Goal: Communication & Community: Share content

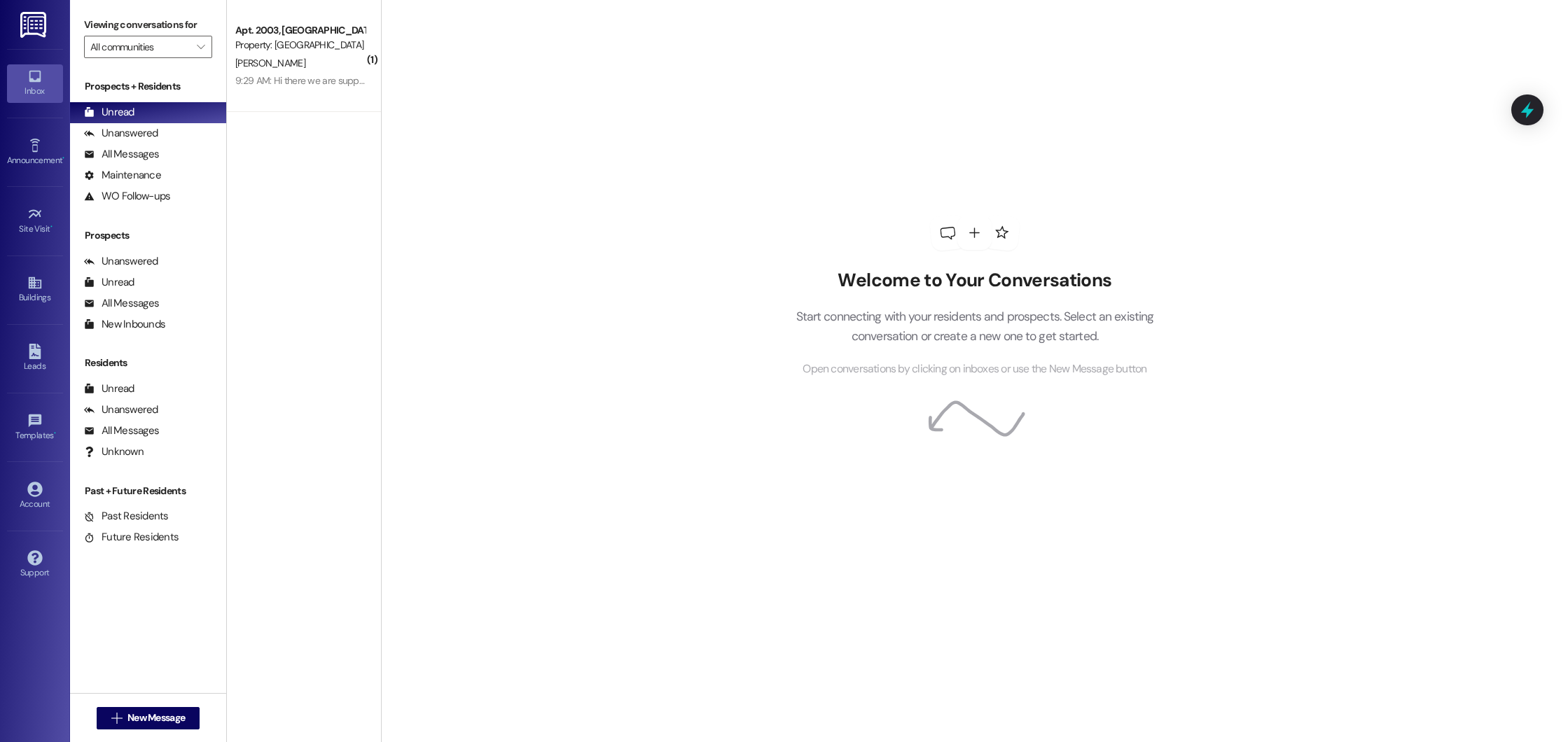
click at [310, 29] on div "Apt. 2003, [GEOGRAPHIC_DATA] Northport LLC" at bounding box center [300, 30] width 130 height 15
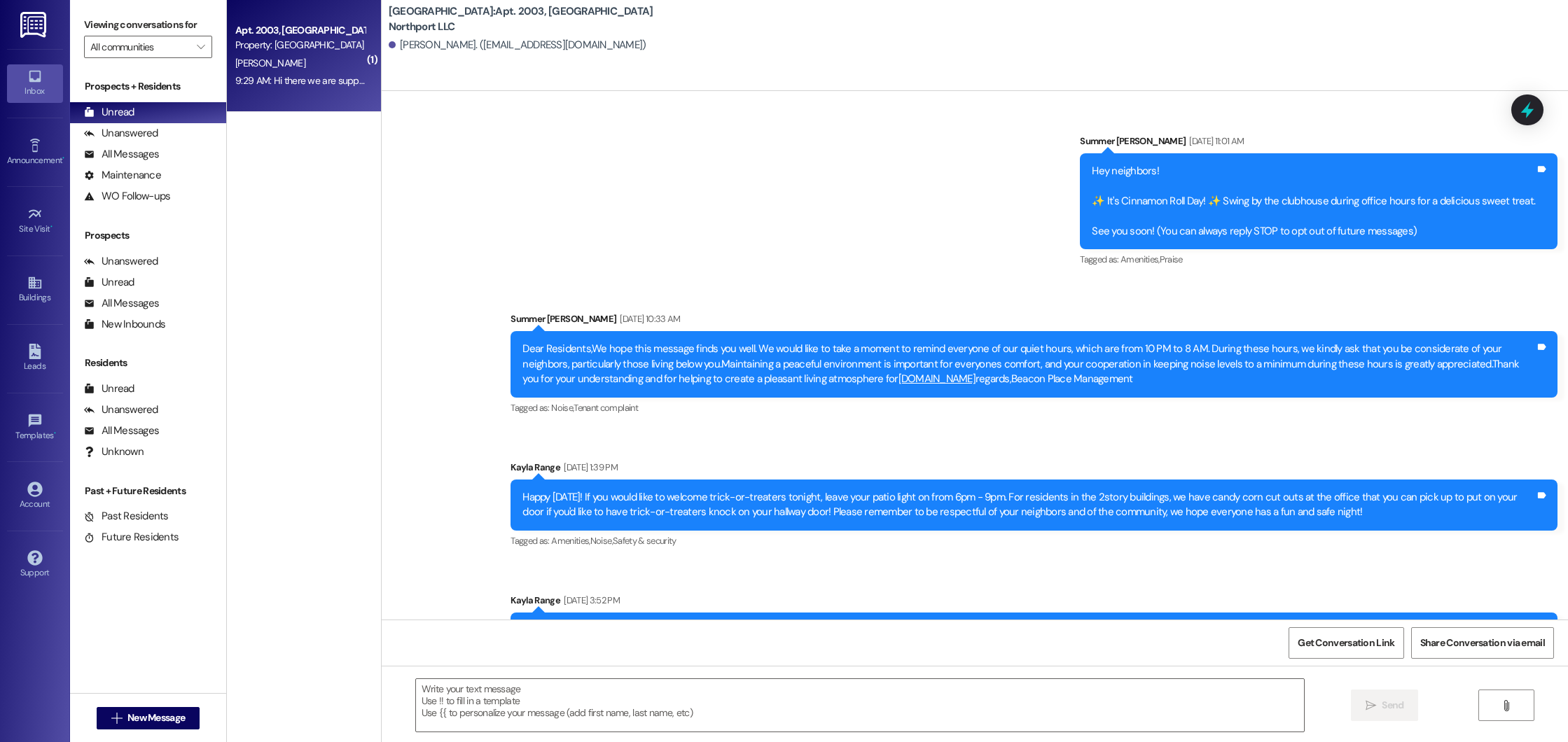
scroll to position [16290, 0]
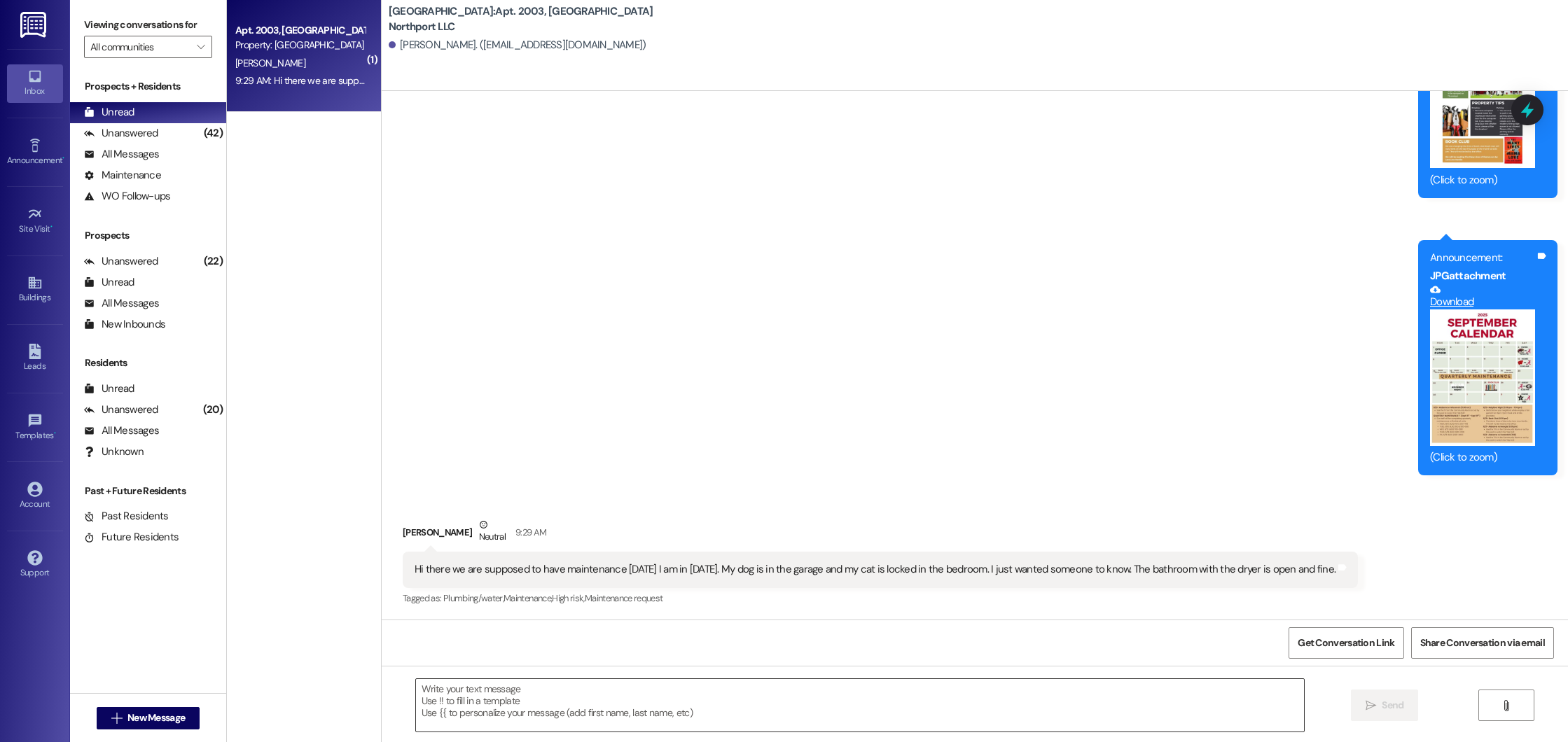
click at [528, 706] on textarea at bounding box center [861, 706] width 889 height 53
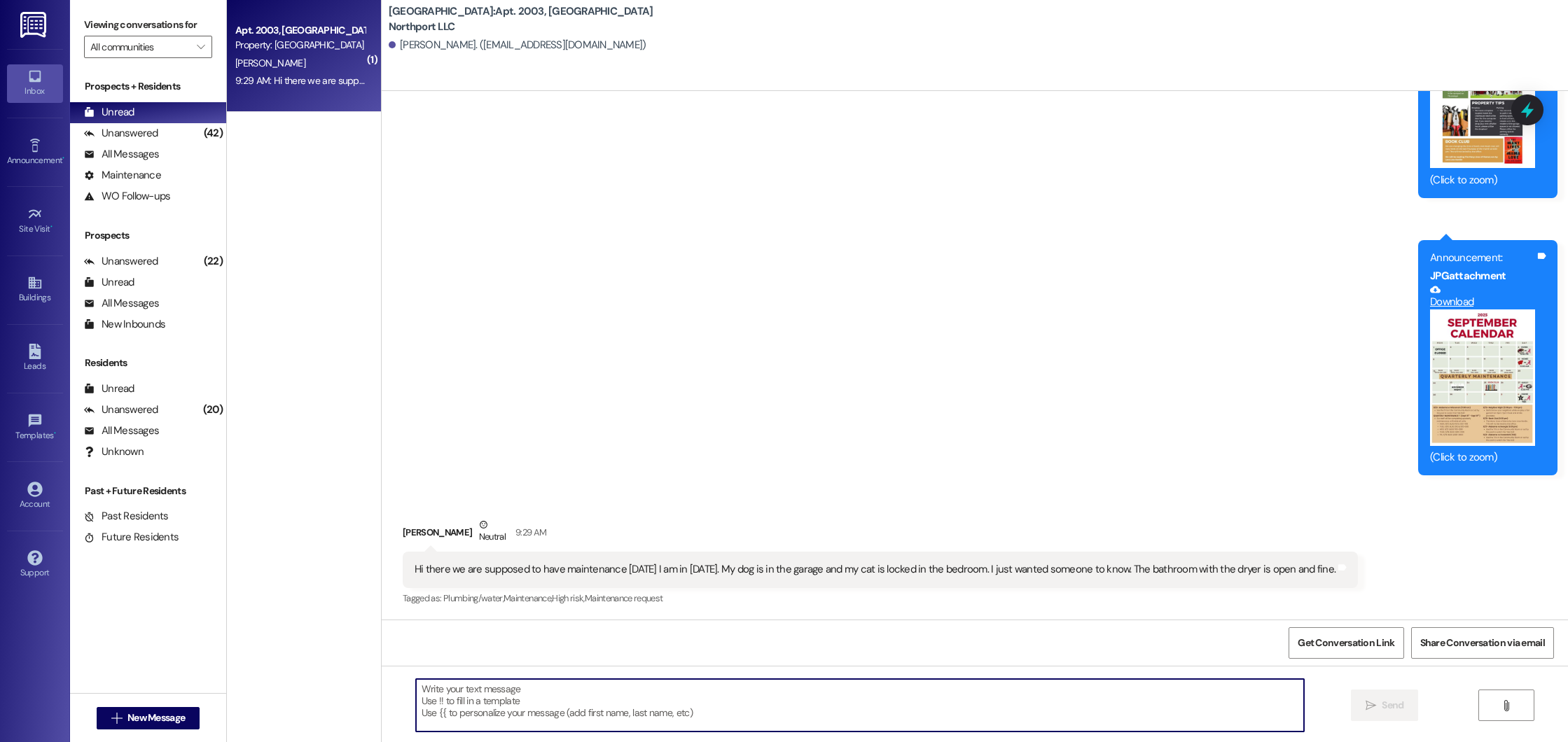
click at [502, 712] on textarea at bounding box center [861, 706] width 889 height 53
type textarea "Hi [PERSON_NAME], thank you for letting us know!"
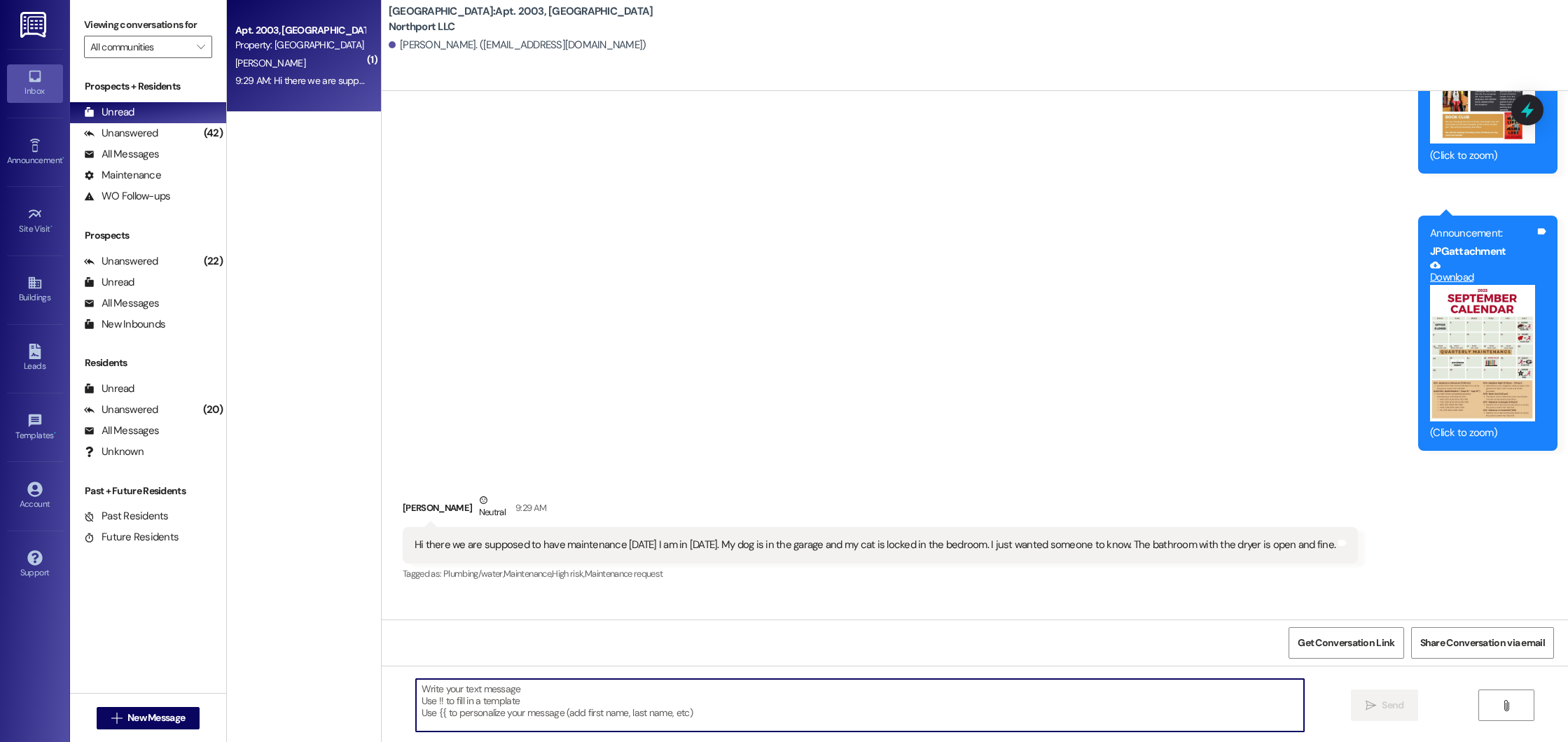
scroll to position [16289, 0]
click at [180, 721] on span "New Message" at bounding box center [156, 717] width 58 height 15
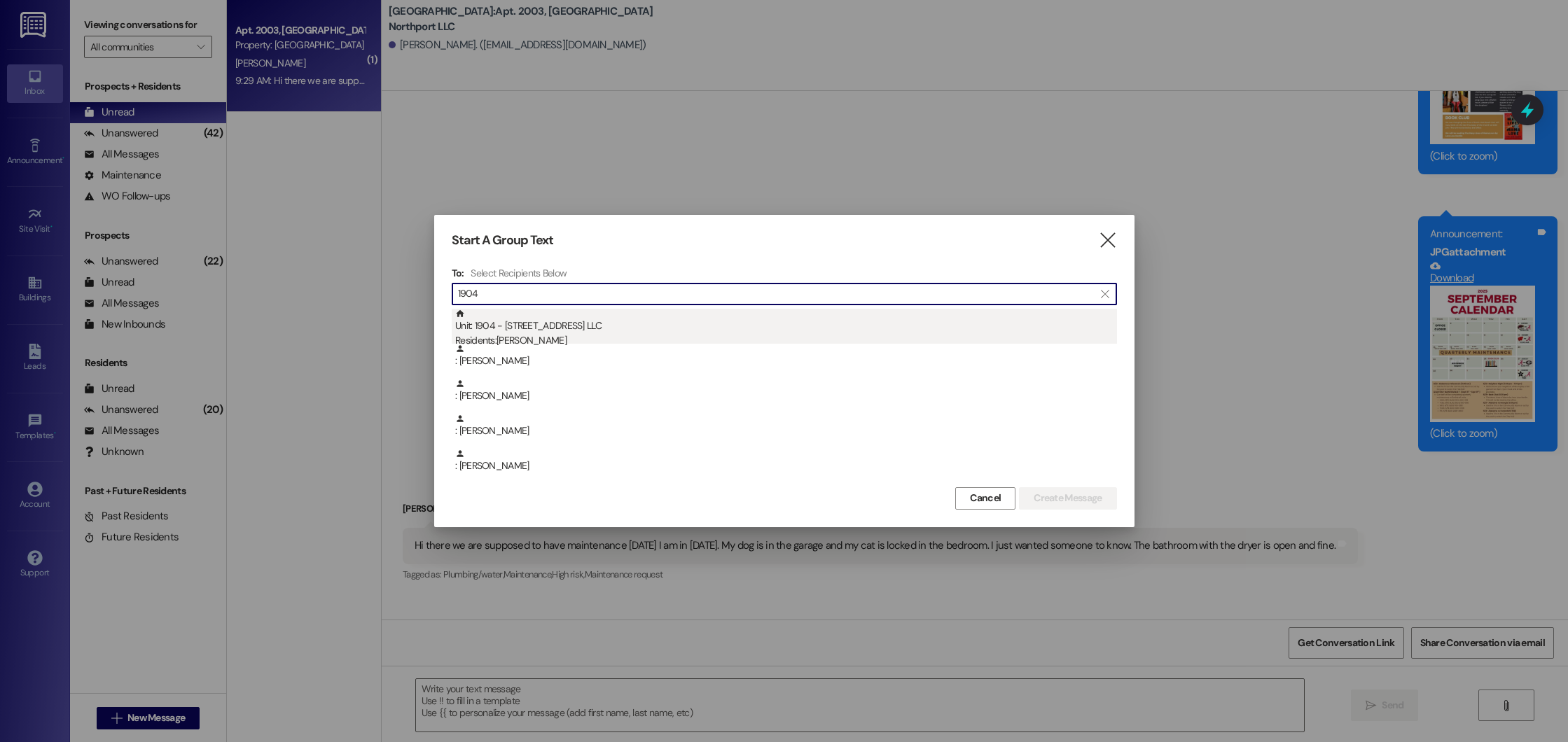
type input "1904"
click at [577, 329] on div "Unit: 1904 - [STREET_ADDRESS] LLC Residents: [PERSON_NAME]" at bounding box center [786, 329] width 661 height 40
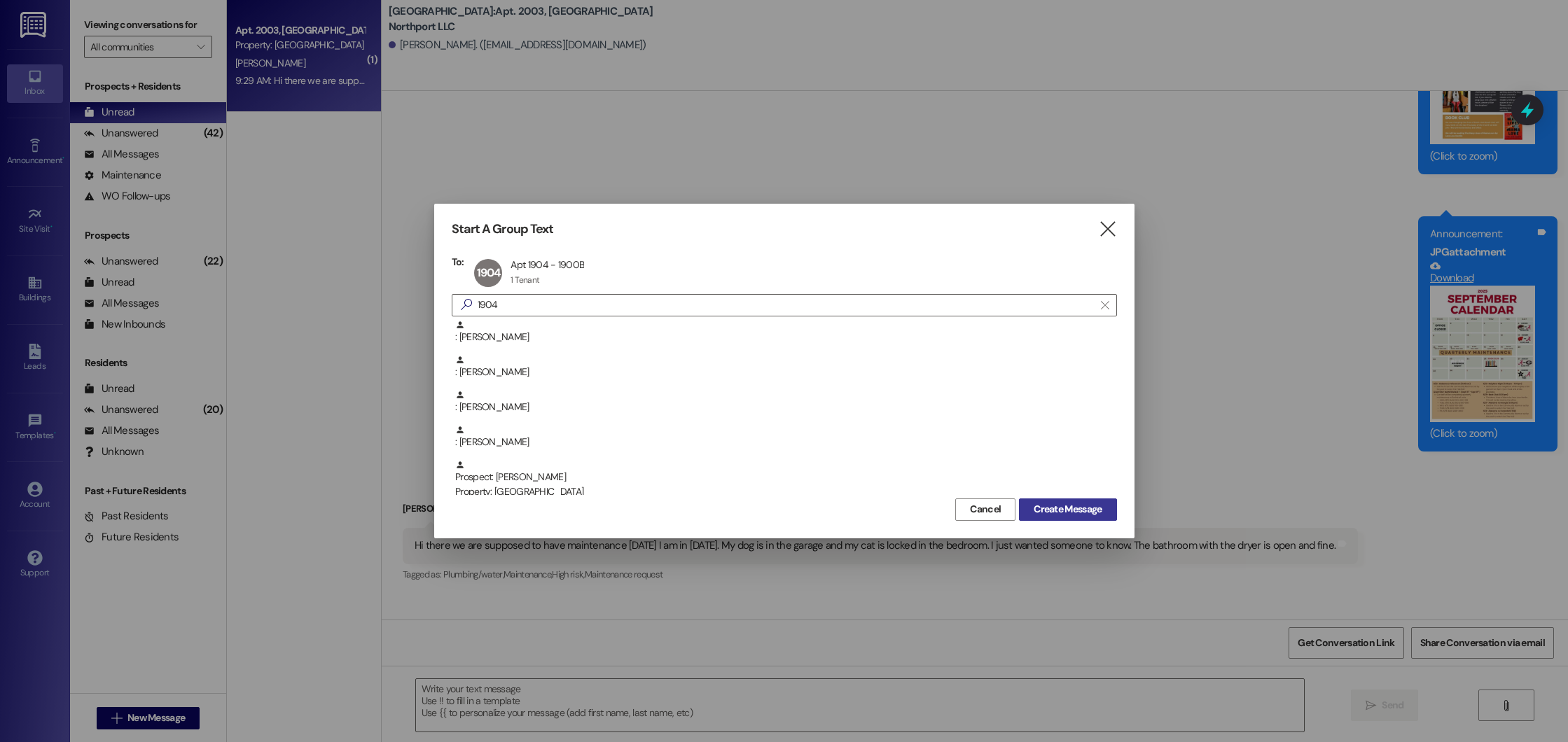
click at [1079, 507] on span "Create Message" at bounding box center [1067, 509] width 68 height 15
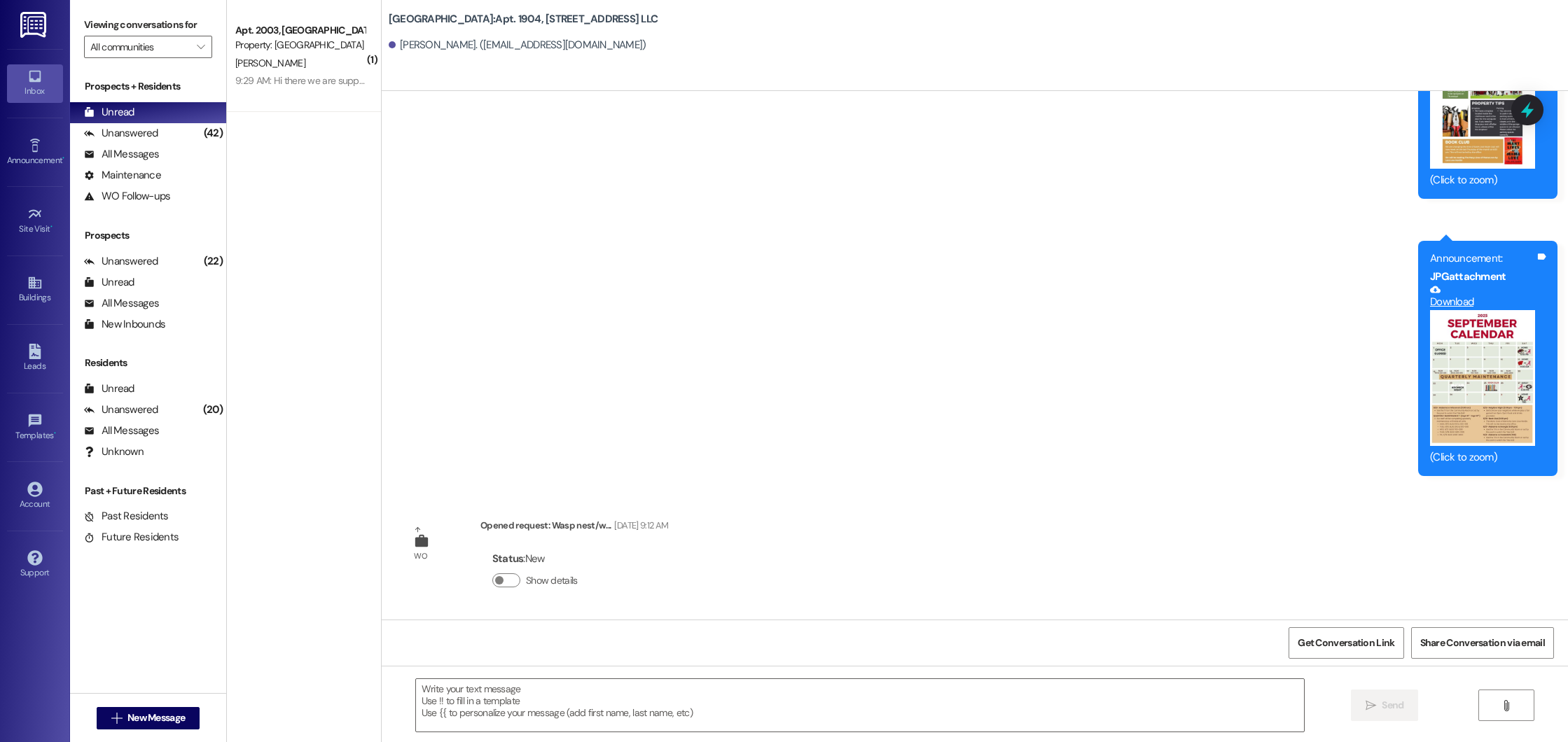
scroll to position [25881, 0]
click at [135, 160] on div "All Messages" at bounding box center [122, 154] width 75 height 15
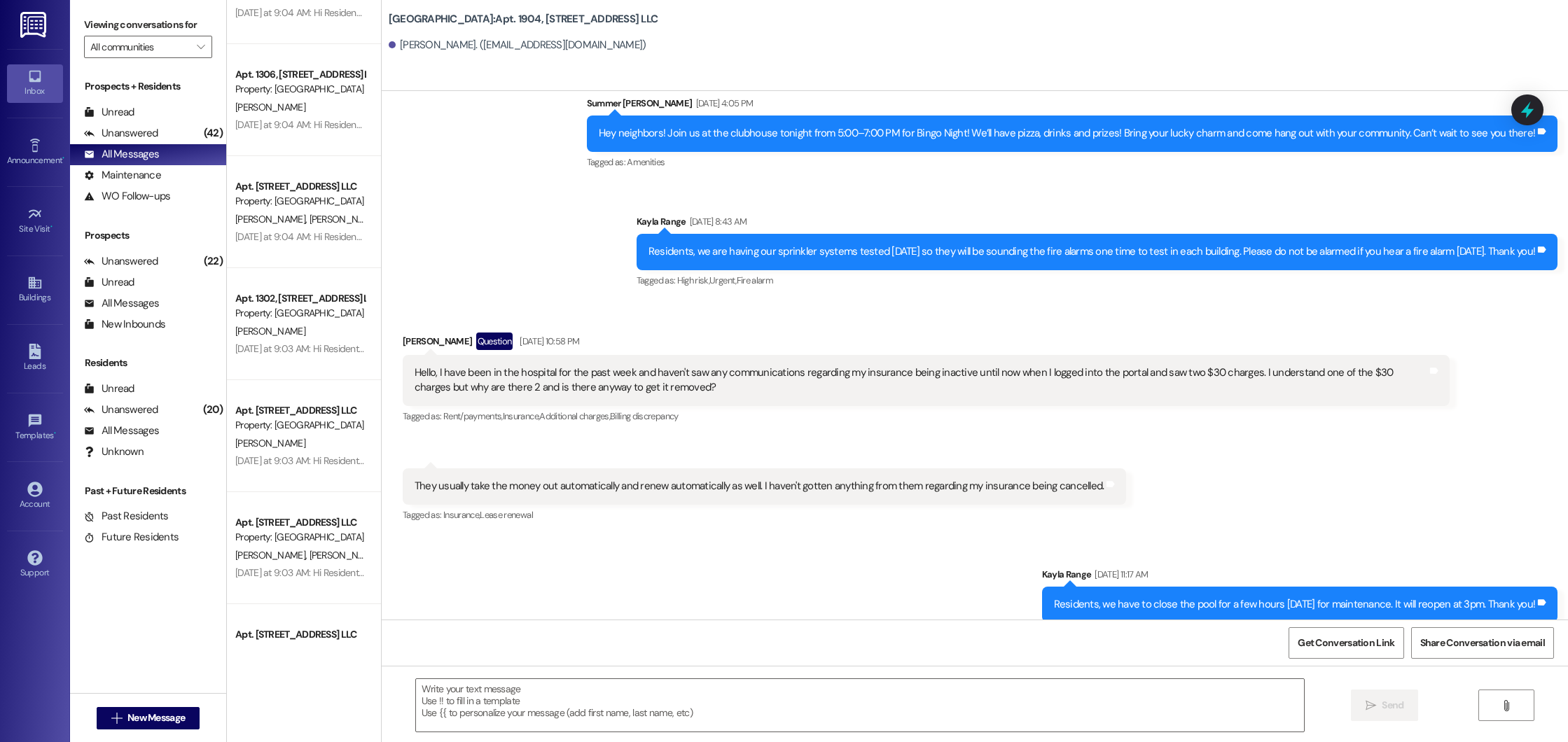
scroll to position [4960, 0]
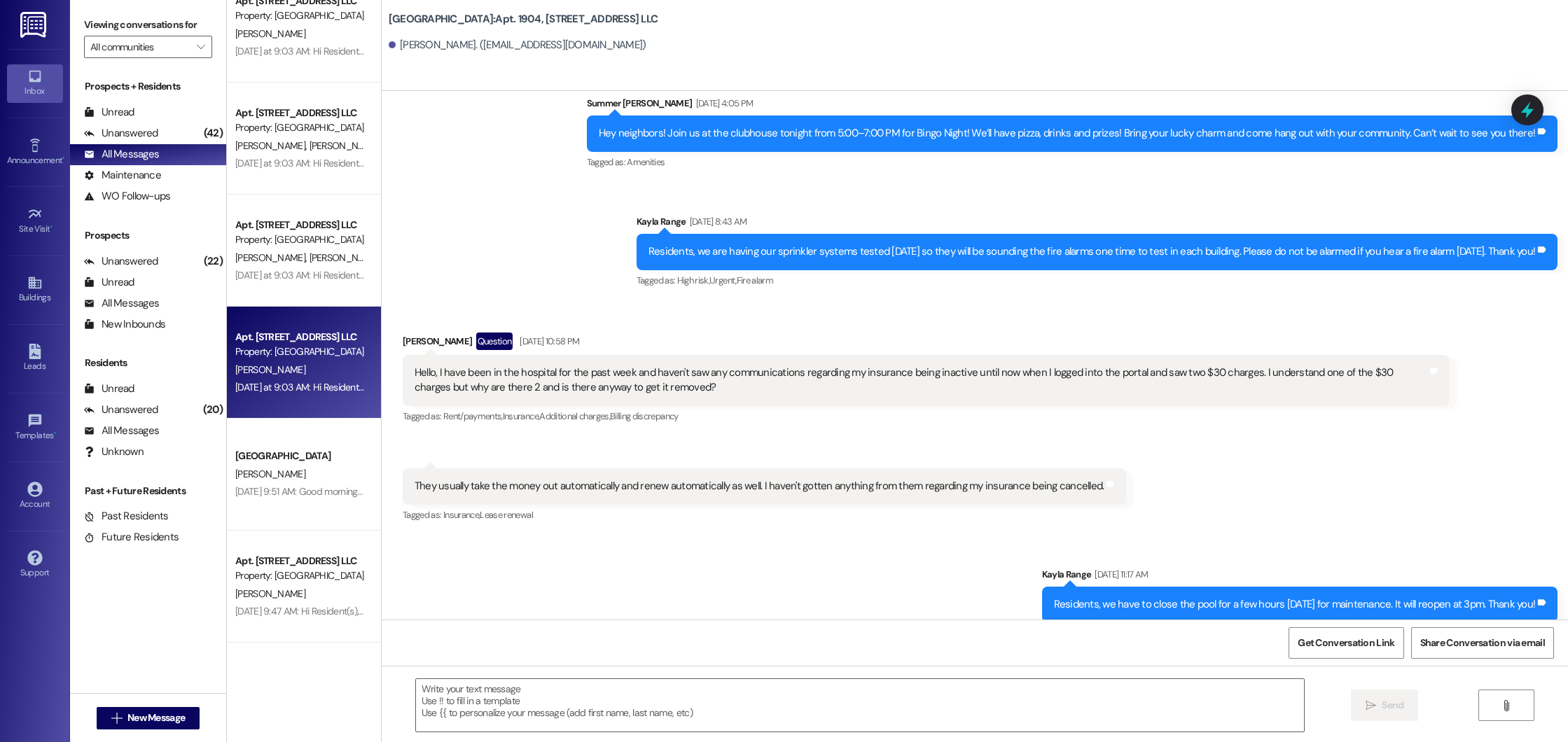
click at [296, 363] on div "[PERSON_NAME]" at bounding box center [299, 370] width 132 height 18
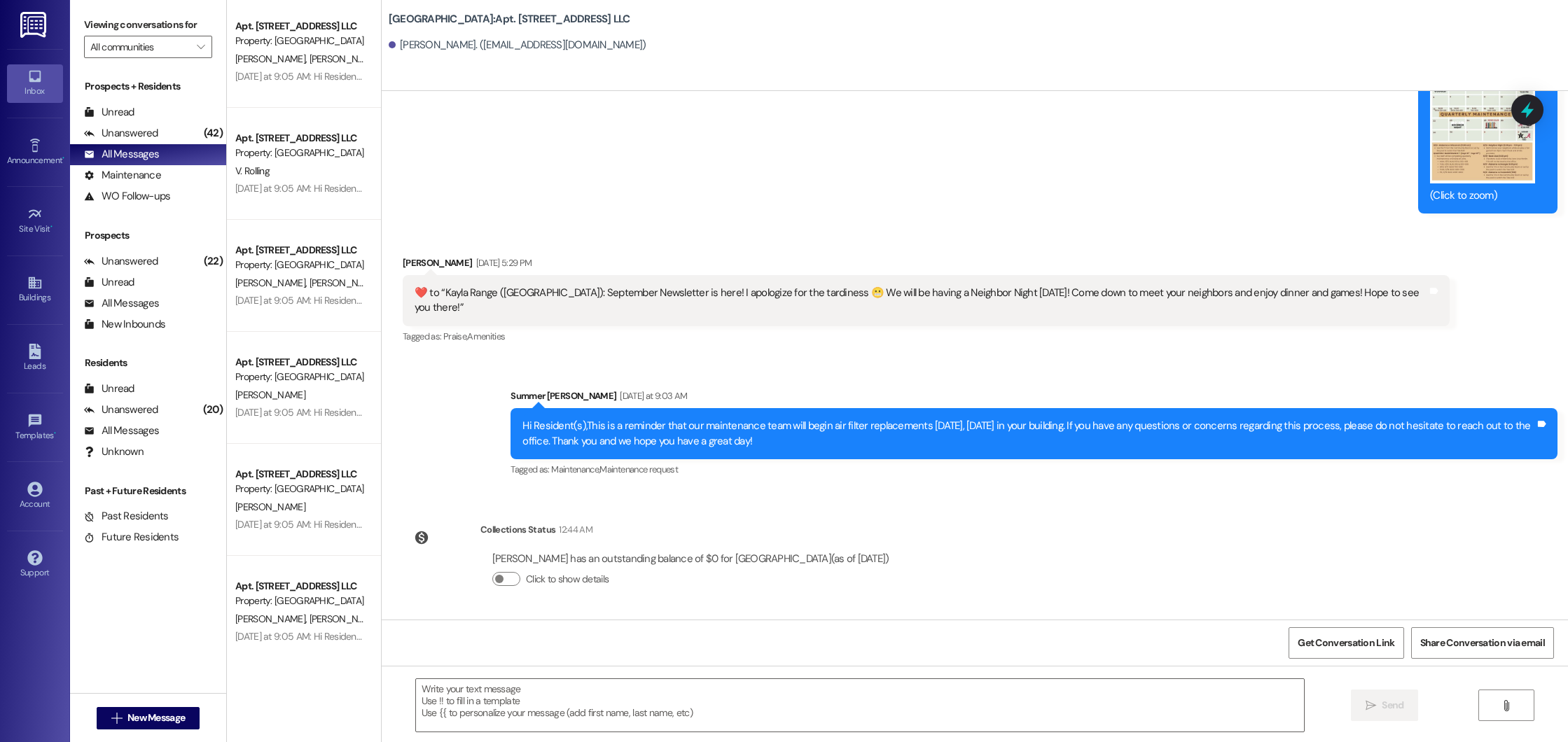
scroll to position [0, 0]
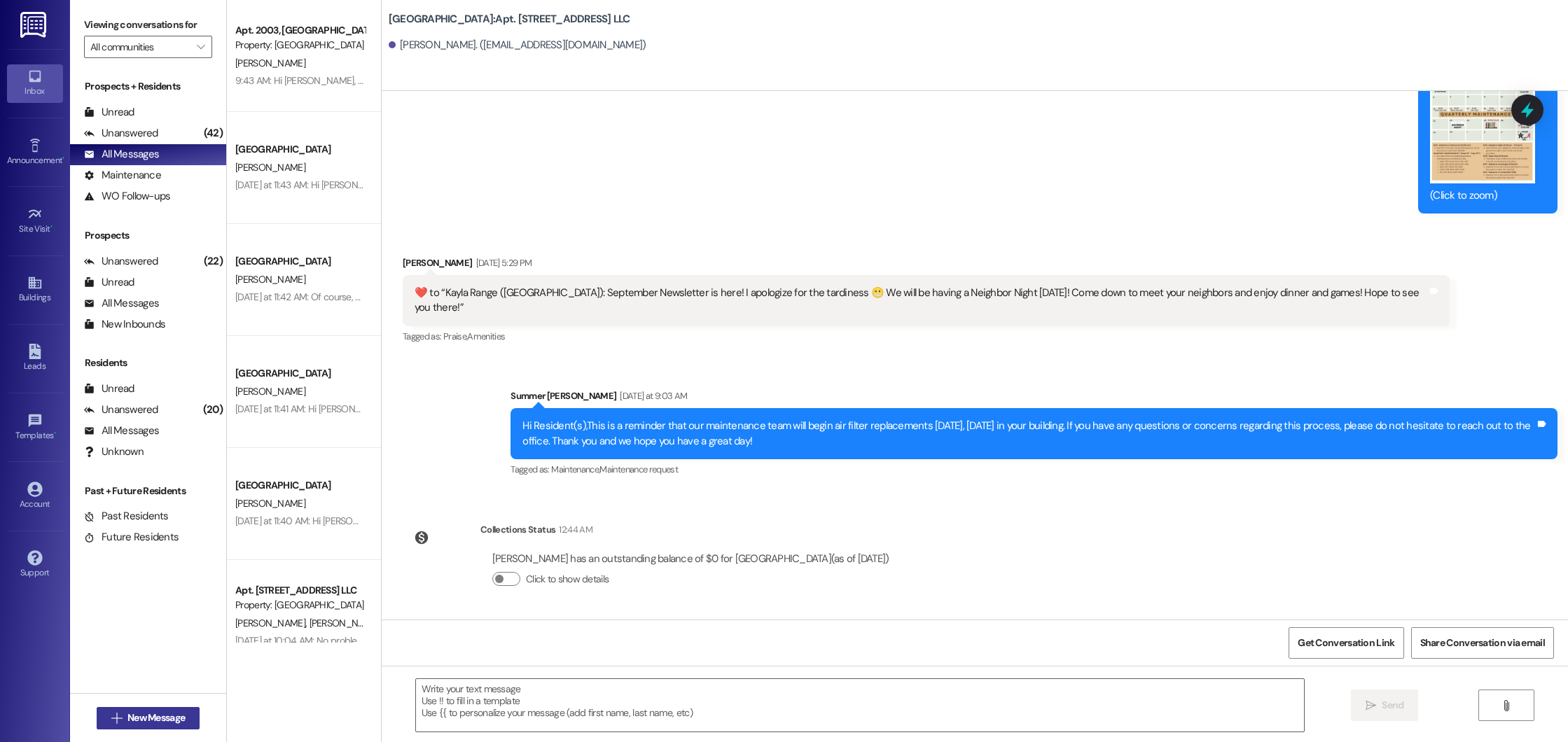
click at [143, 725] on span "New Message" at bounding box center [156, 717] width 58 height 15
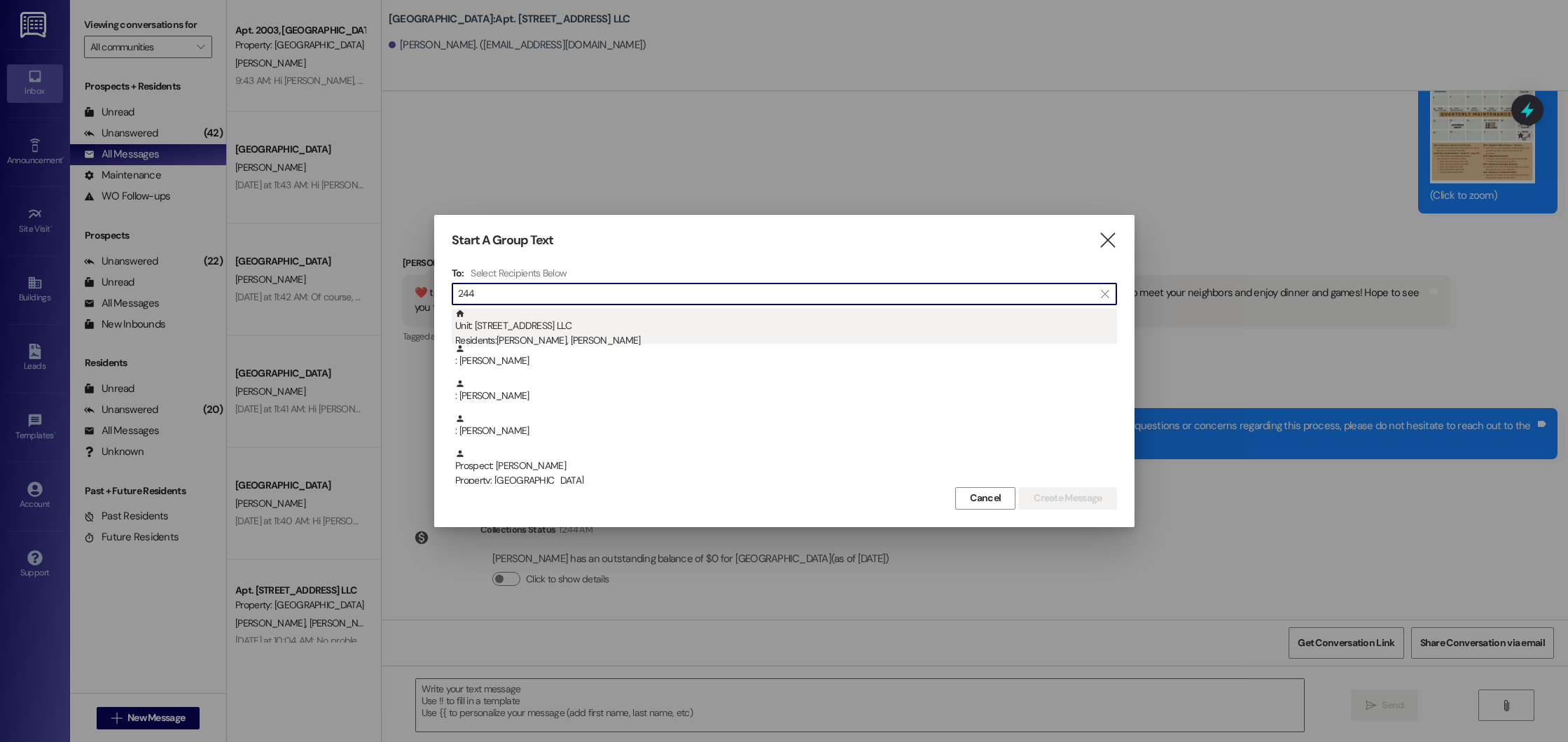
type input "244"
click at [556, 339] on div "Residents: [PERSON_NAME], [PERSON_NAME]" at bounding box center [786, 341] width 661 height 15
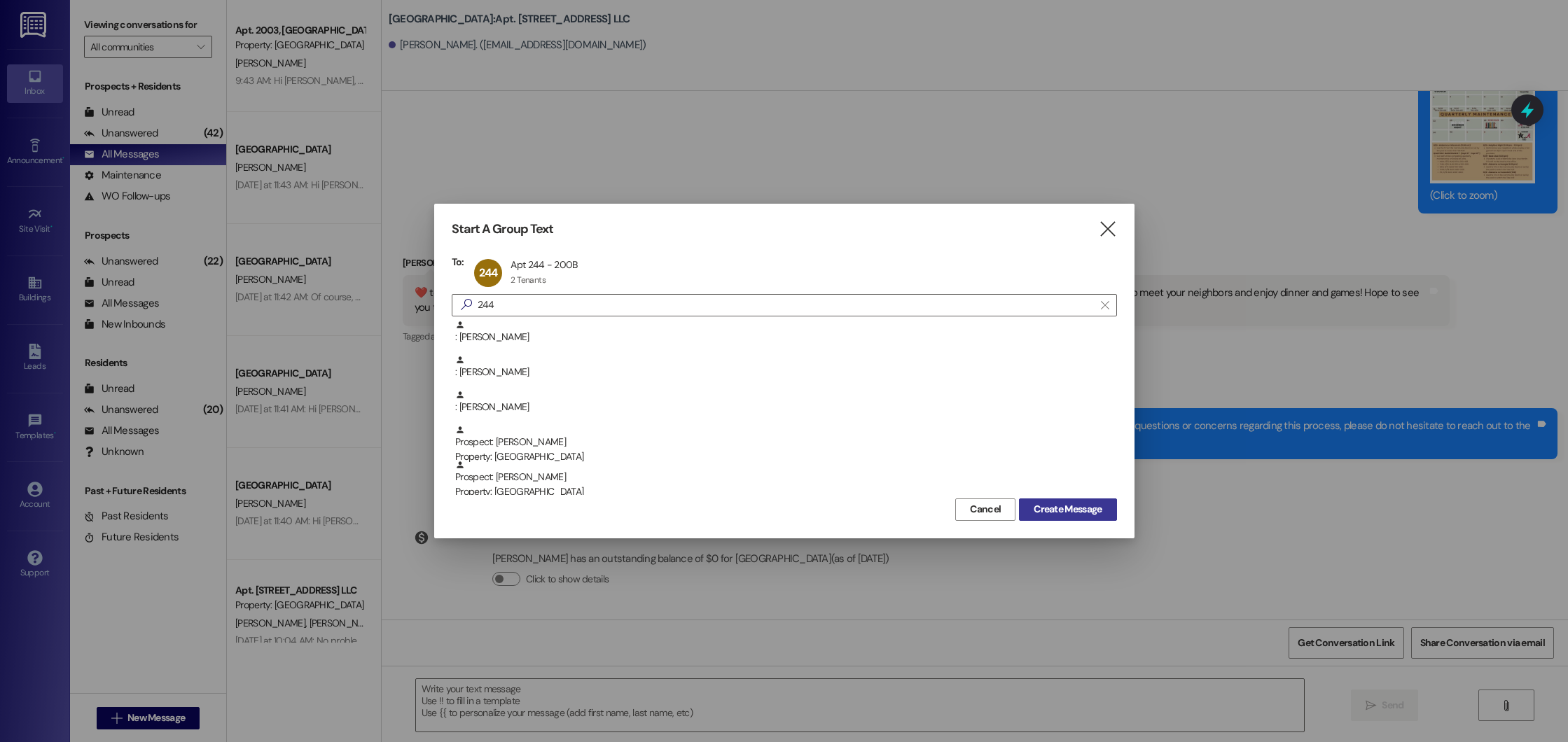
click at [1056, 510] on span "Create Message" at bounding box center [1067, 509] width 68 height 15
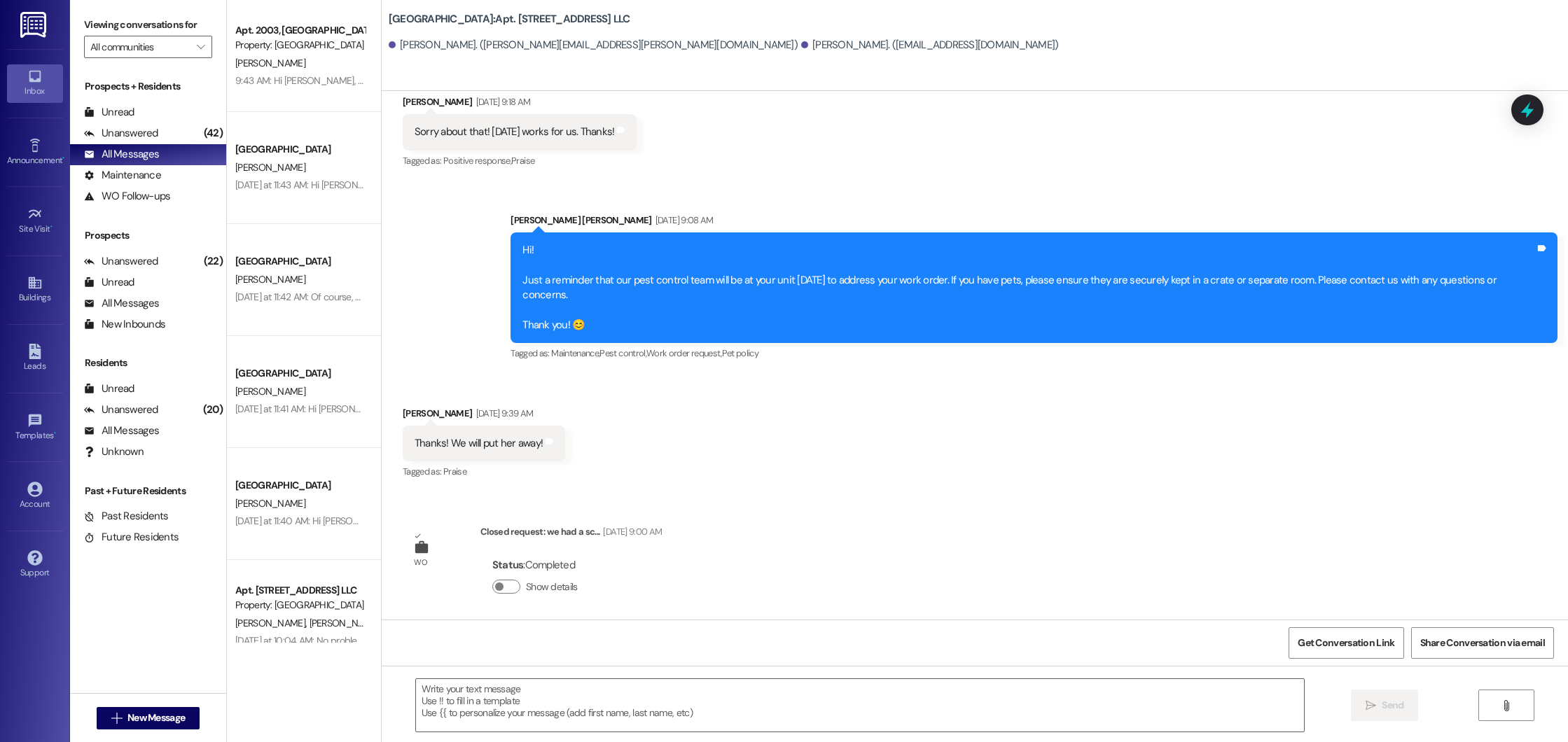
scroll to position [25609, 0]
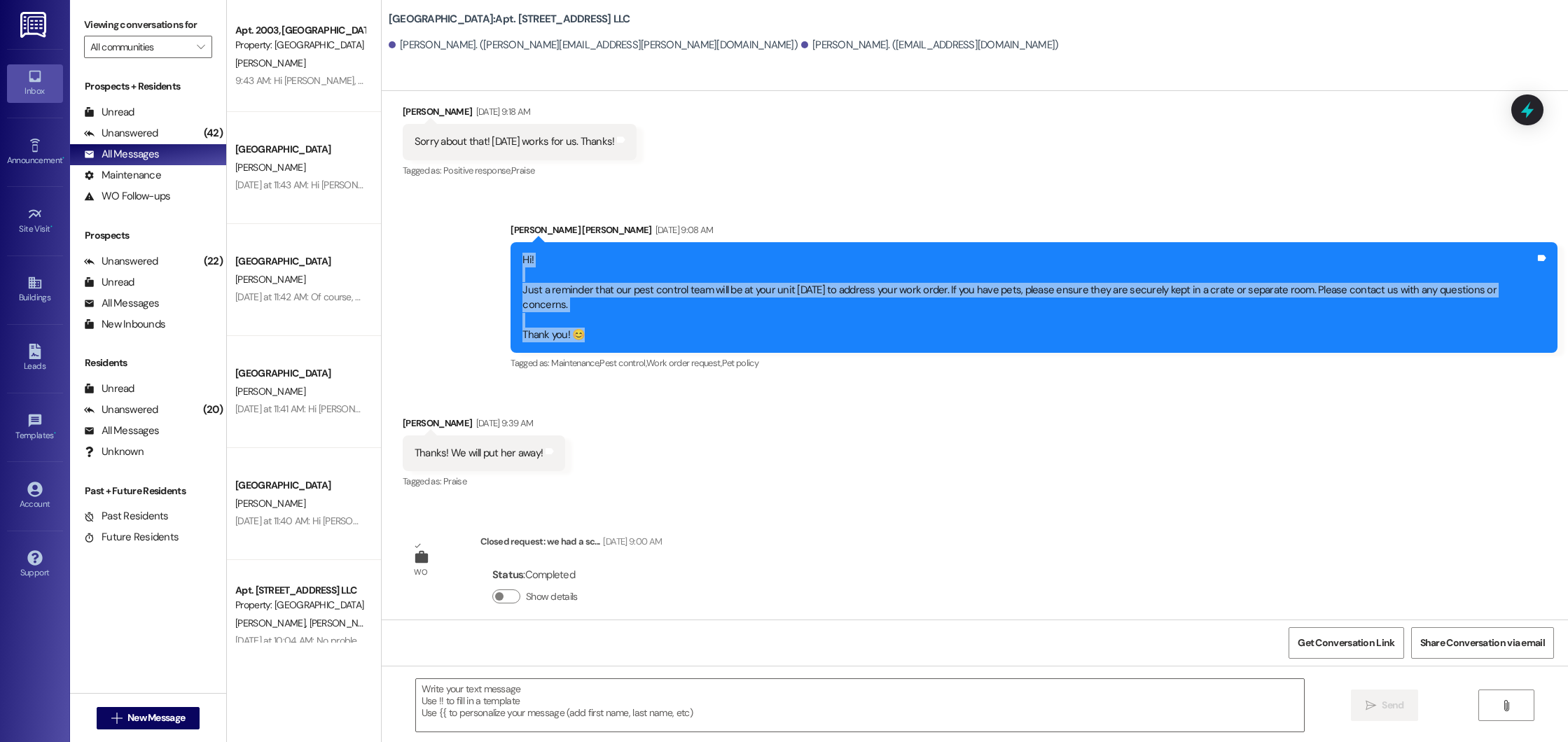
drag, startPoint x: 584, startPoint y: 372, endPoint x: 509, endPoint y: 298, distance: 105.4
click at [509, 298] on div "Announcement, sent via SMS [PERSON_NAME] [PERSON_NAME] [DATE] 9:08 AM Hi! Just …" at bounding box center [1034, 298] width 1068 height 173
copy div "Hi! Just a reminder that our pest control team will be at your unit [DATE] to a…"
click at [159, 710] on button " New Message" at bounding box center [148, 718] width 104 height 23
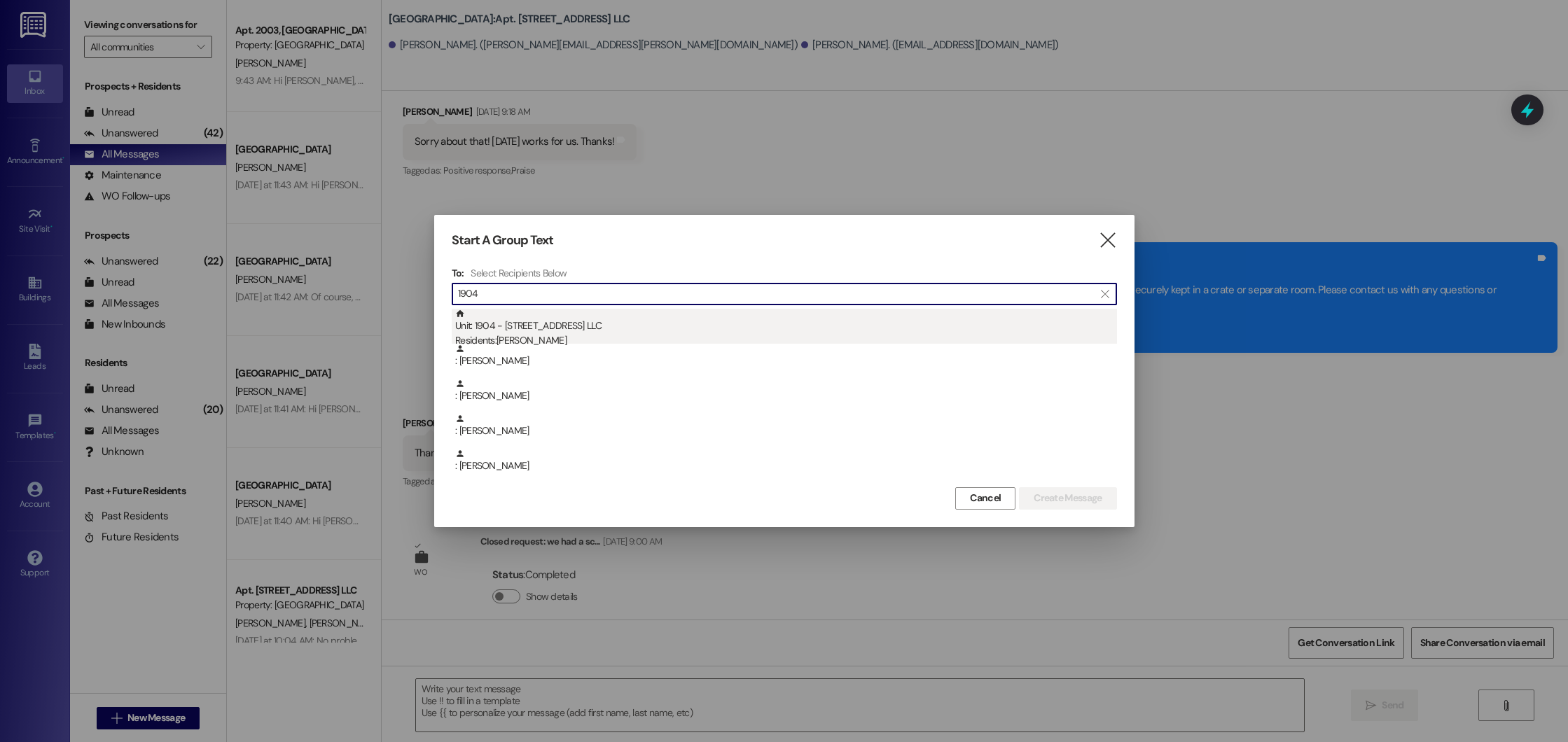
type input "1904"
click at [568, 342] on div "Residents: [PERSON_NAME]" at bounding box center [786, 341] width 661 height 15
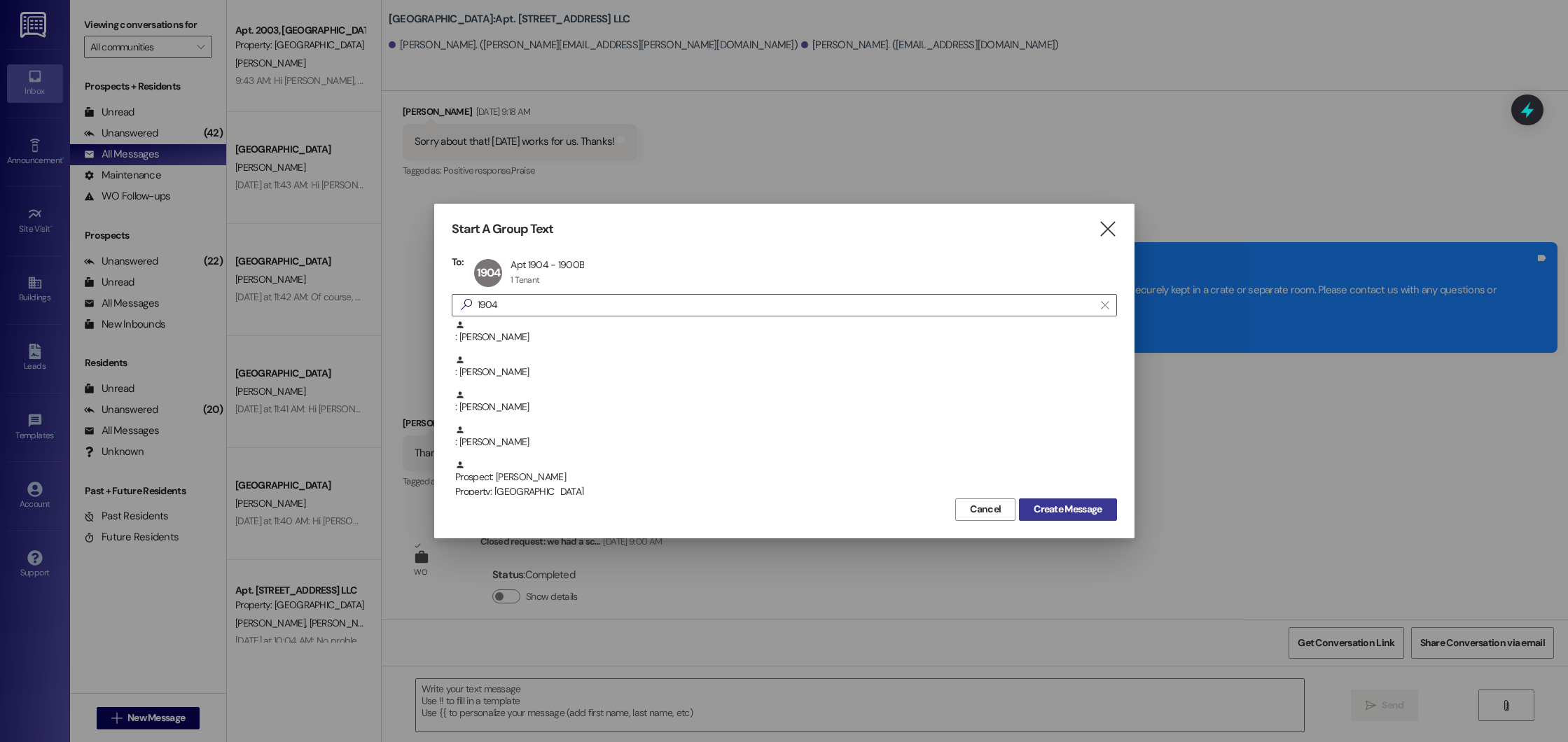
click at [1092, 513] on span "Create Message" at bounding box center [1067, 509] width 68 height 15
click at [1073, 515] on span "Create Message" at bounding box center [1067, 509] width 68 height 15
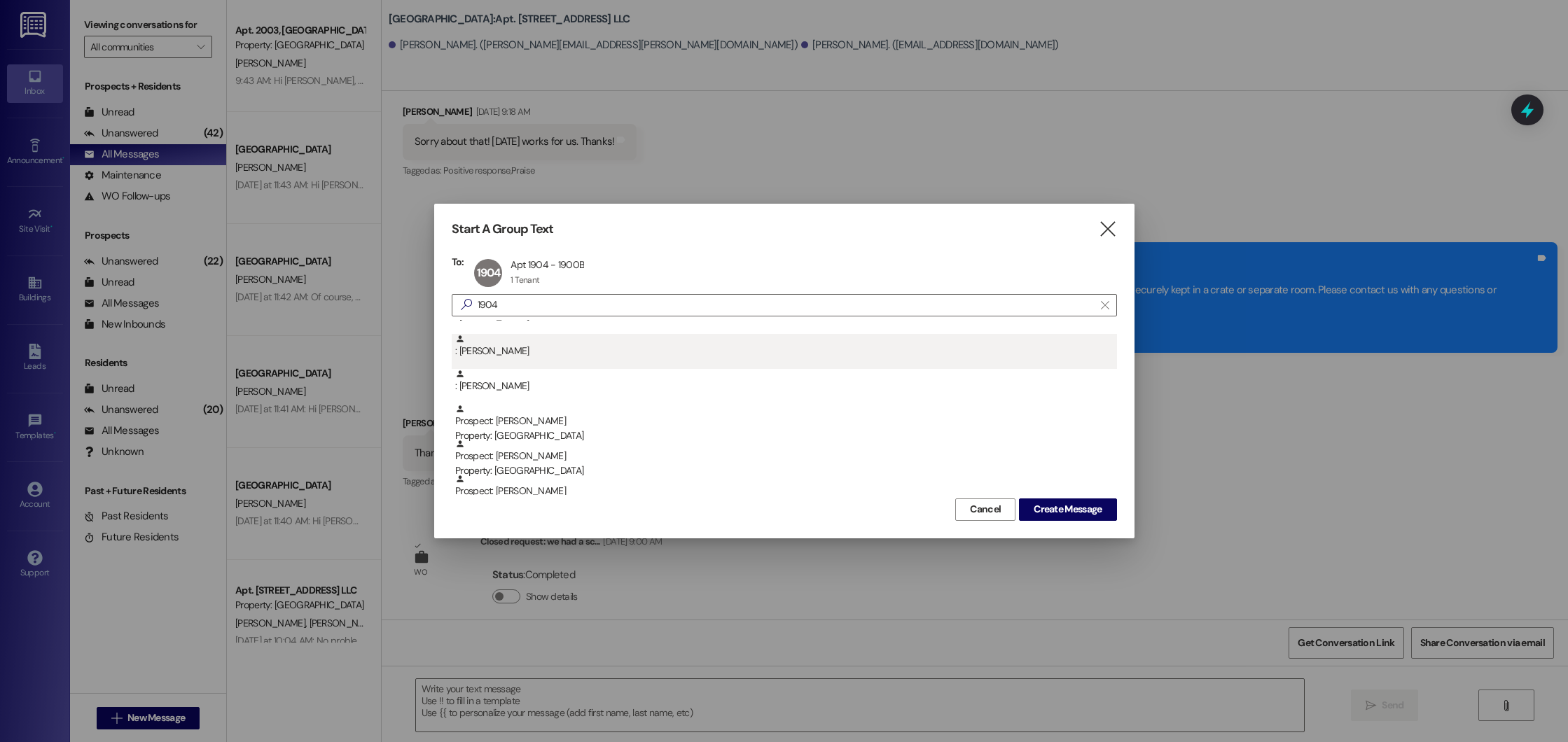
scroll to position [75, 0]
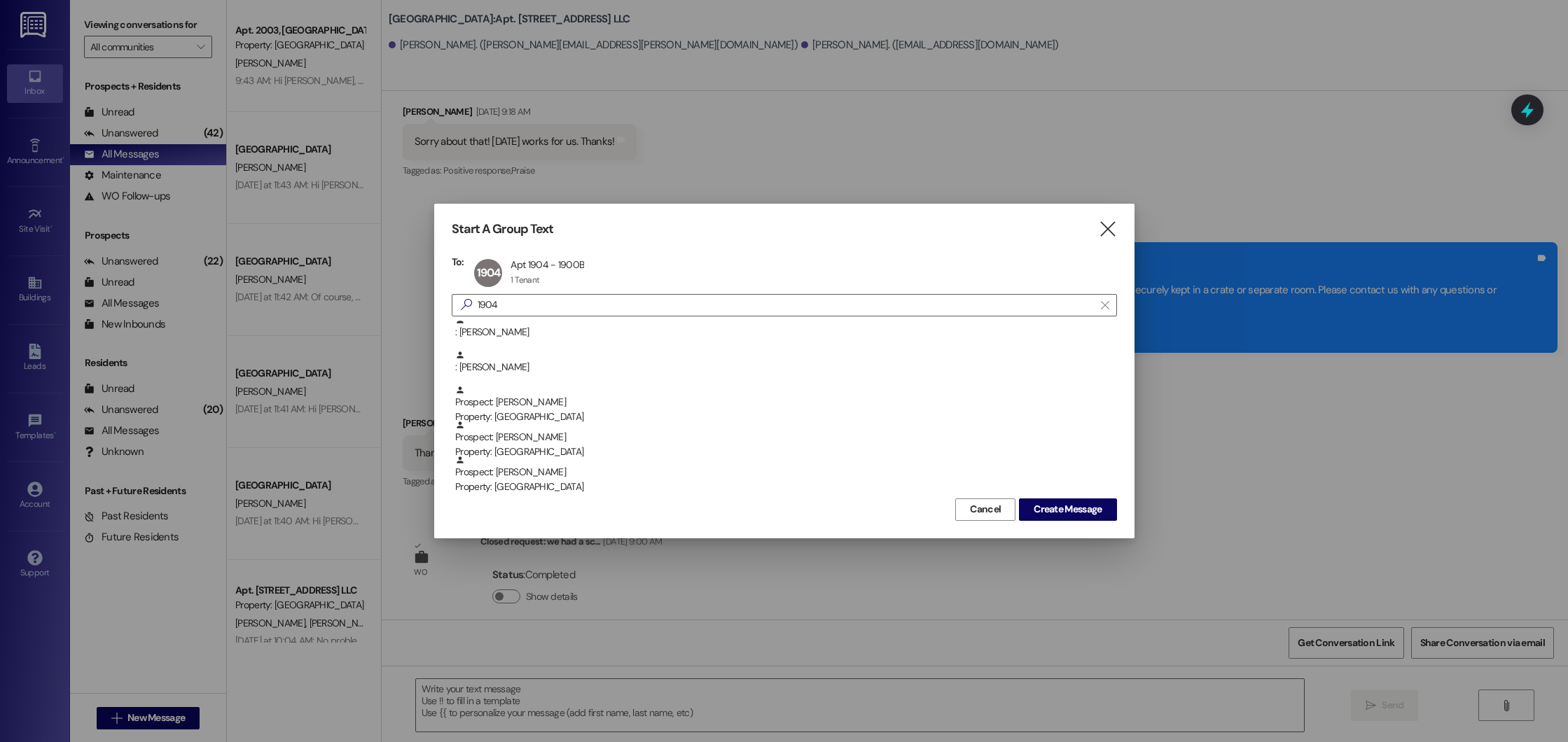
click at [1109, 191] on div "Received via SMS [PERSON_NAME] [DATE] 9:18 AM Sorry about that! [DATE] works fo…" at bounding box center [974, 132] width 1186 height 119
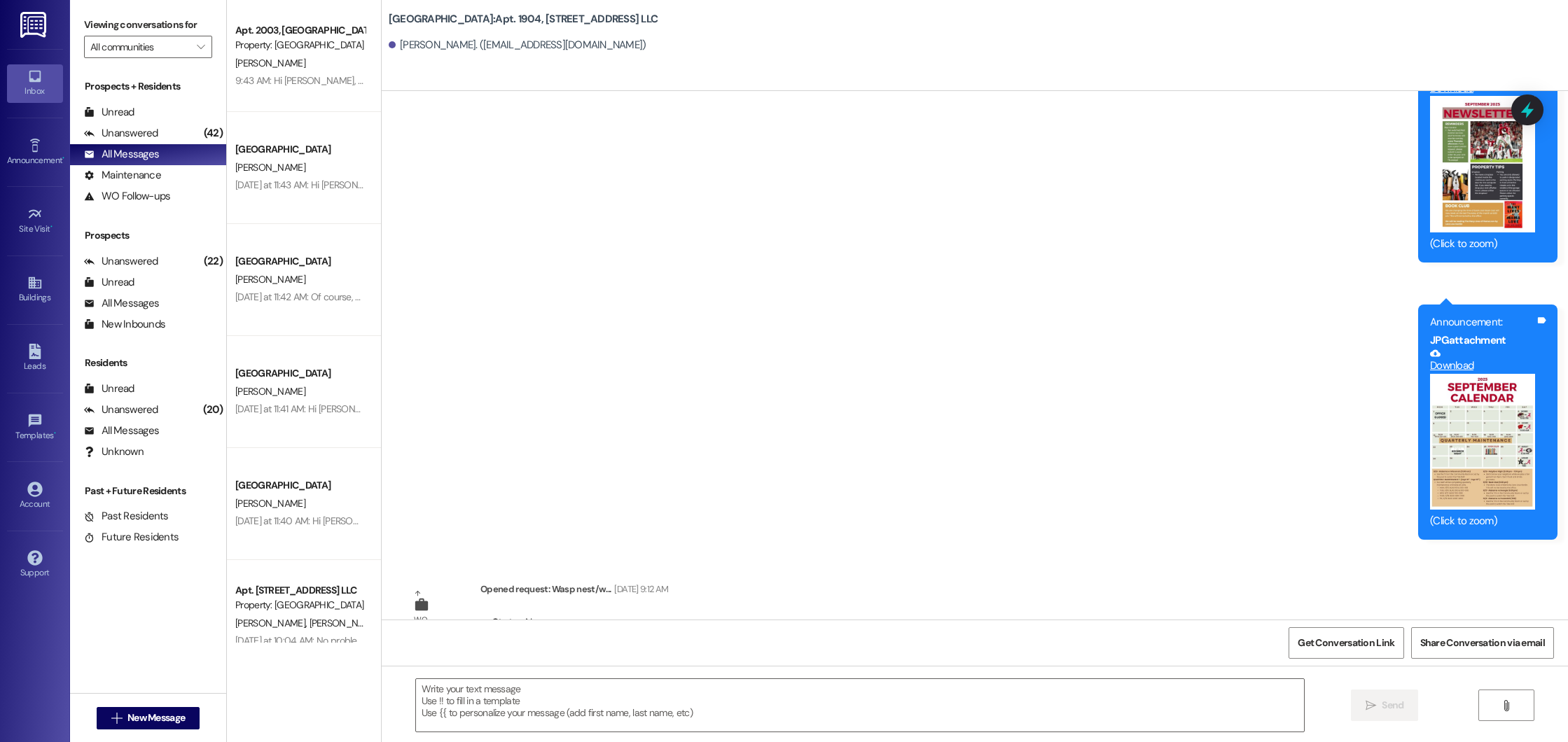
scroll to position [25881, 0]
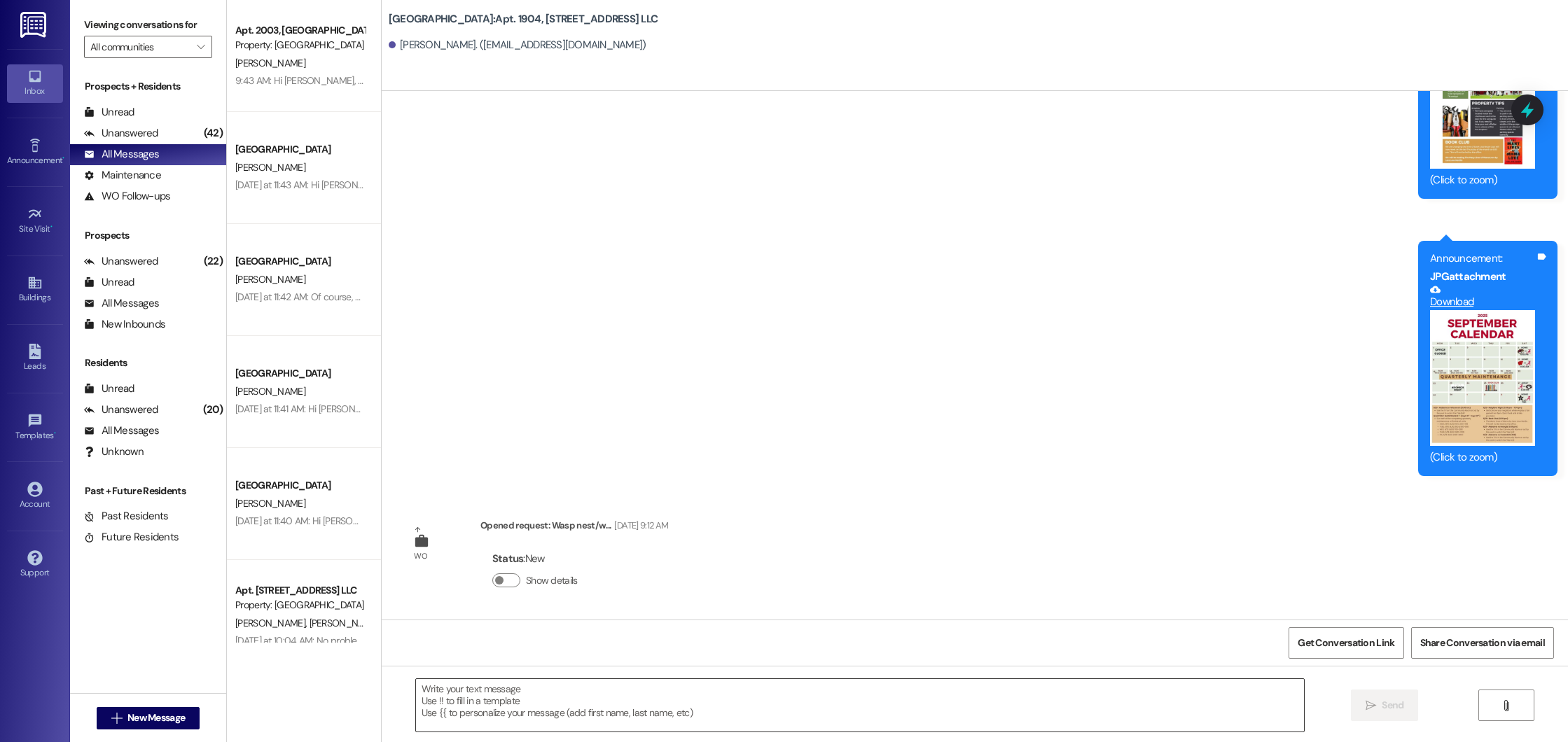
click at [611, 706] on textarea at bounding box center [861, 706] width 889 height 53
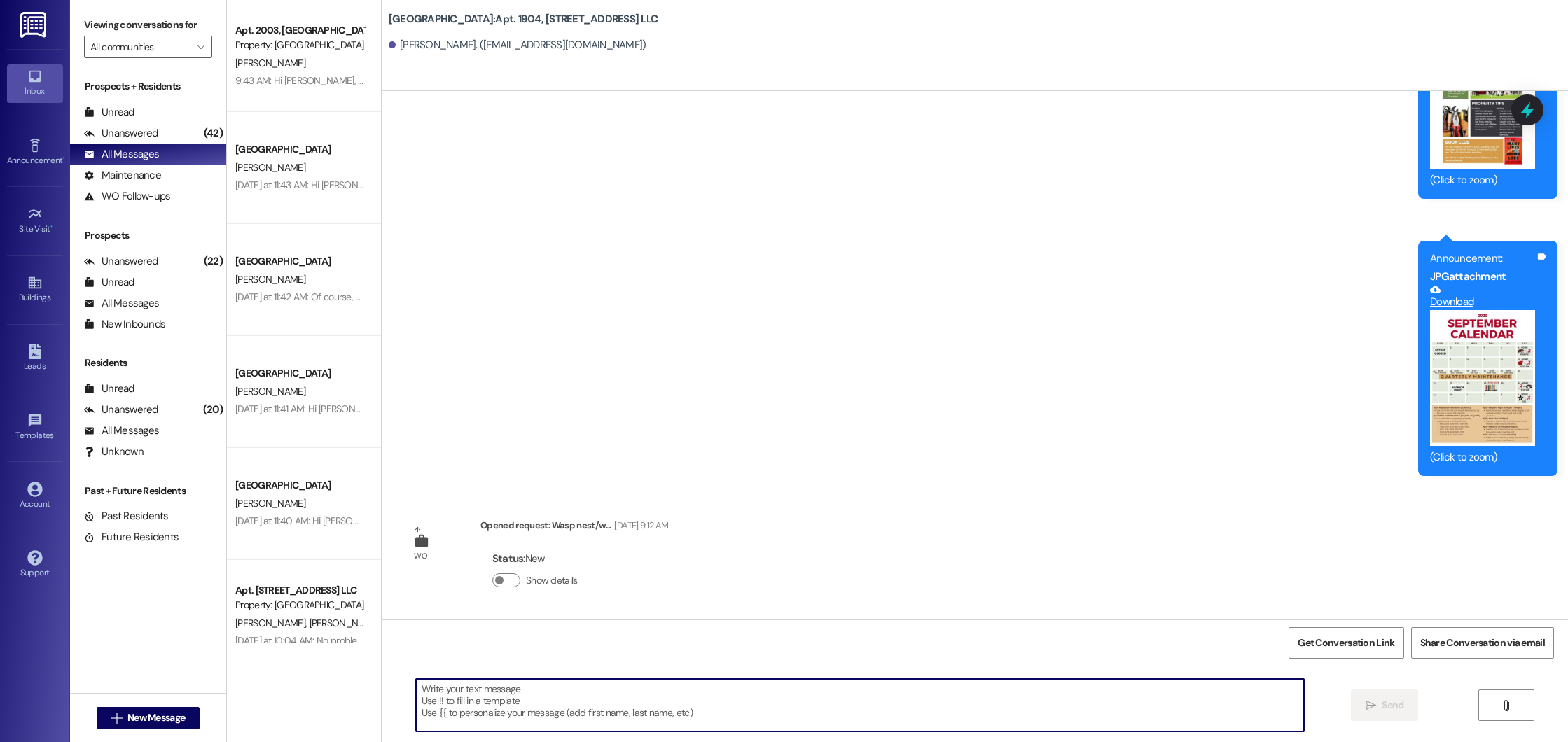
paste textarea "Hi! Just a reminder that our pest control team will be at your unit [DATE] to a…"
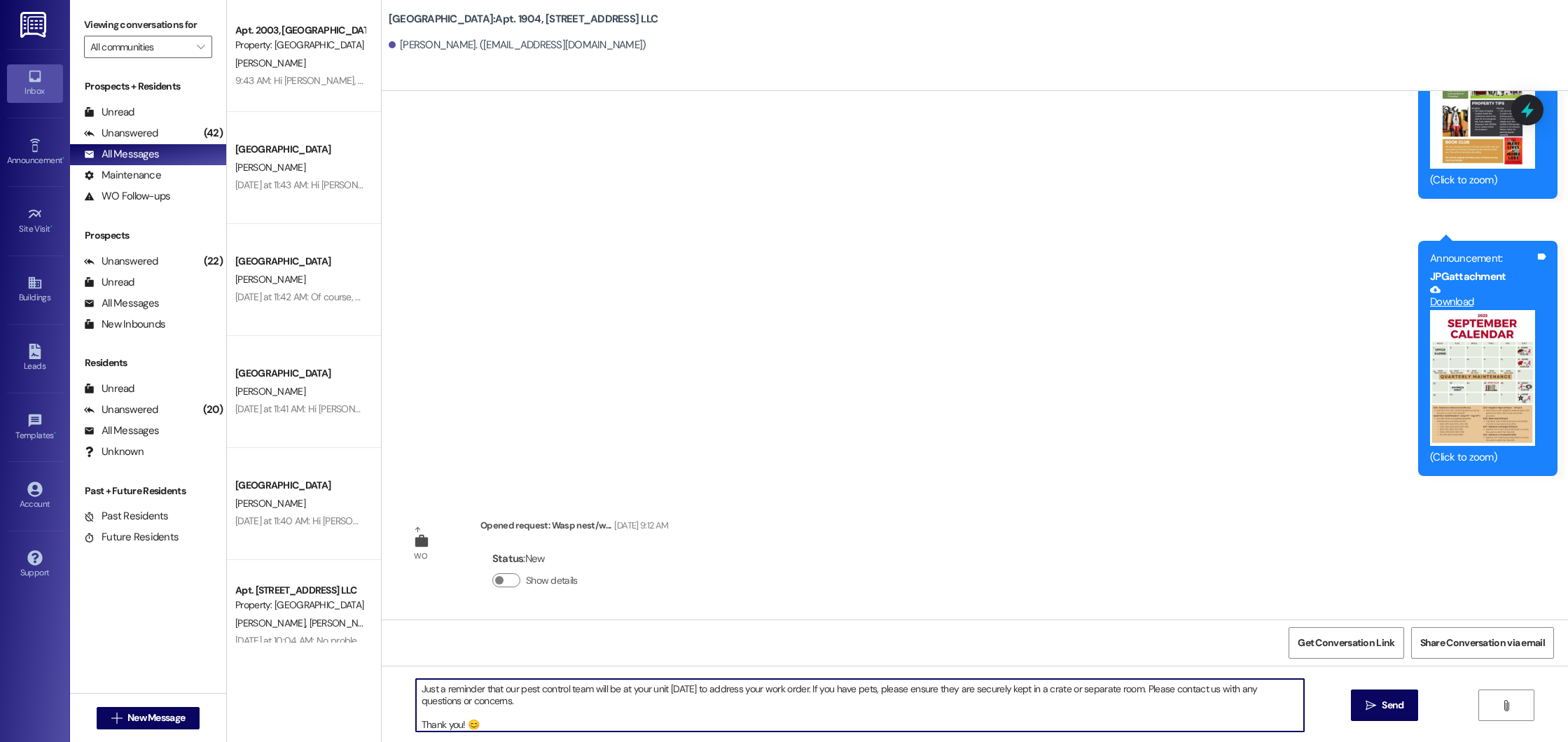
scroll to position [0, 0]
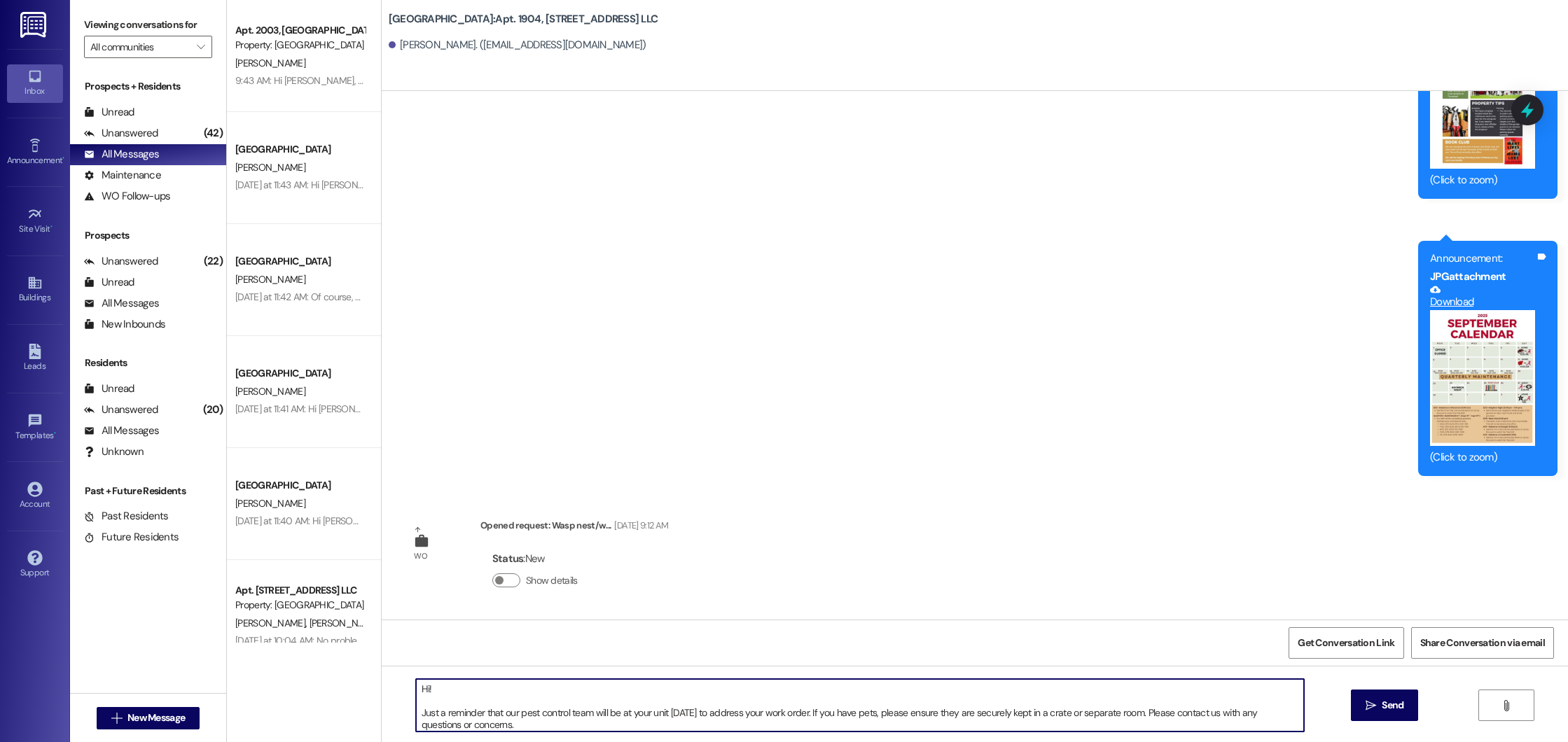
click at [698, 716] on textarea "Hi! Just a reminder that our pest control team will be at your unit [DATE] to a…" at bounding box center [861, 706] width 889 height 53
drag, startPoint x: 470, startPoint y: 722, endPoint x: 405, endPoint y: 625, distance: 116.8
click at [405, 625] on div "Announcement, sent via SMS Kayla Range [DATE] 3:36 PM Announcement: (You can al…" at bounding box center [974, 462] width 1186 height 742
click at [517, 691] on textarea "Hi! Just a reminder that our pest control team will be at your unit [DATE] to a…" at bounding box center [861, 706] width 889 height 53
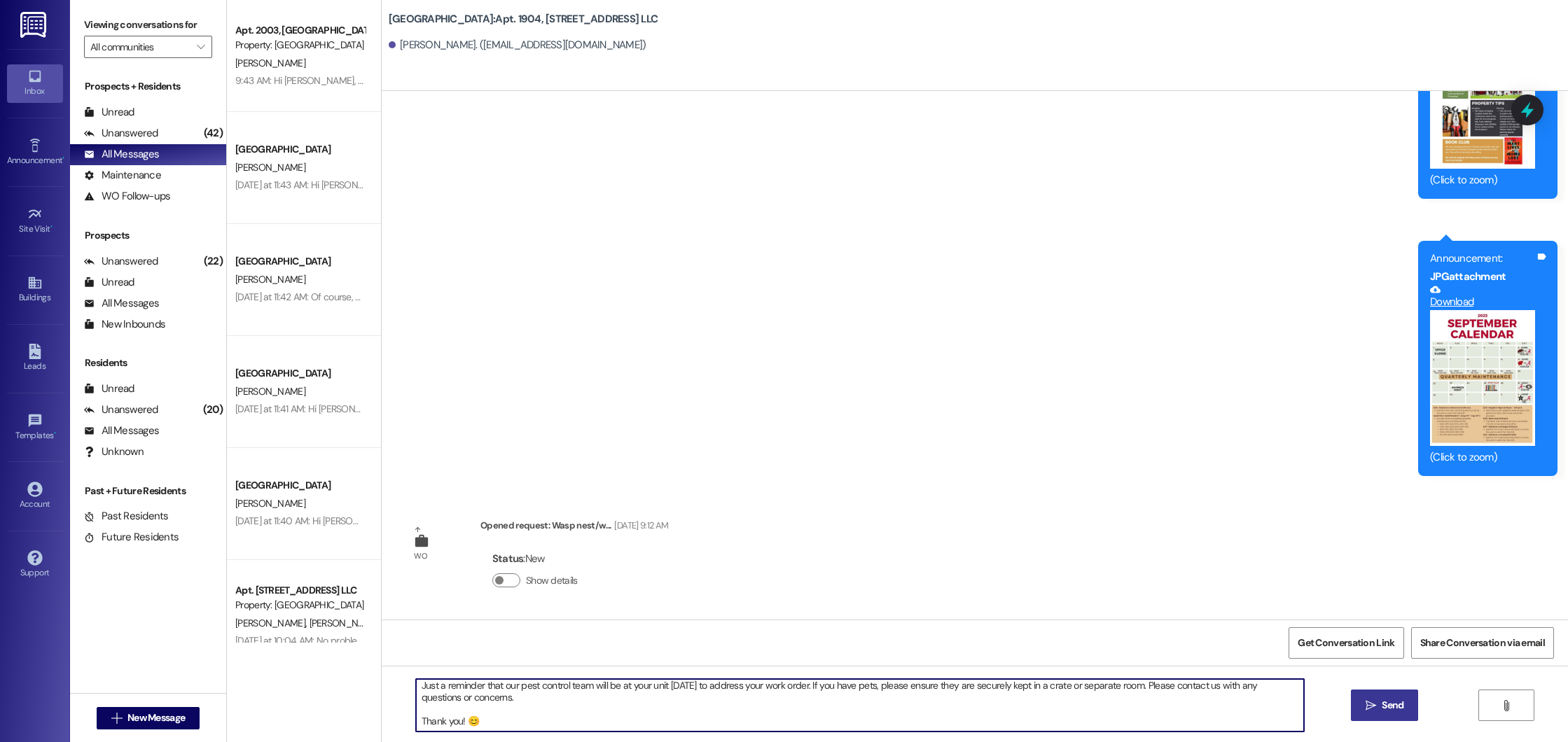
type textarea "Hi! Just a reminder that our pest control team will be at your unit [DATE] to a…"
click at [1384, 712] on span "Send" at bounding box center [1392, 706] width 22 height 15
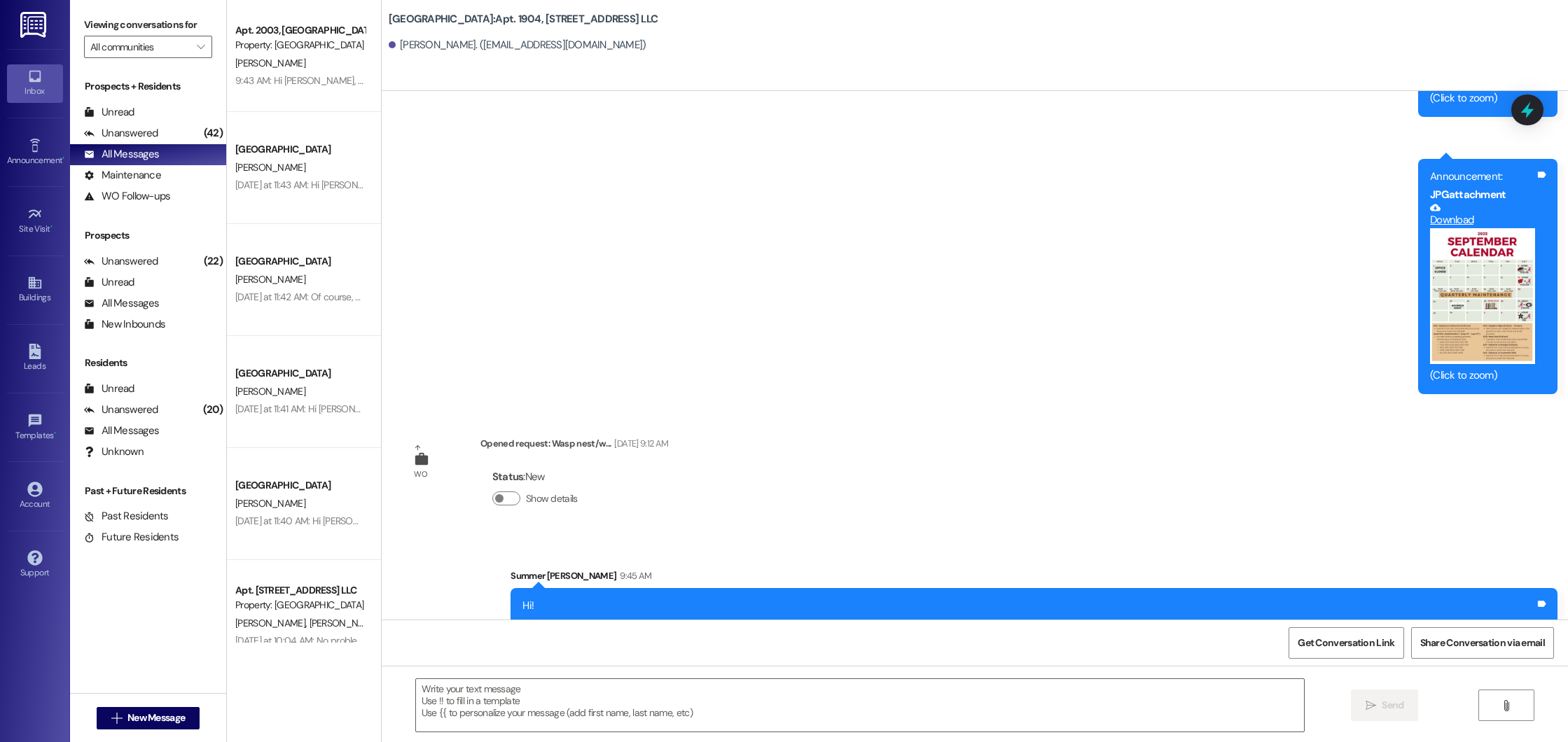
scroll to position [26039, 0]
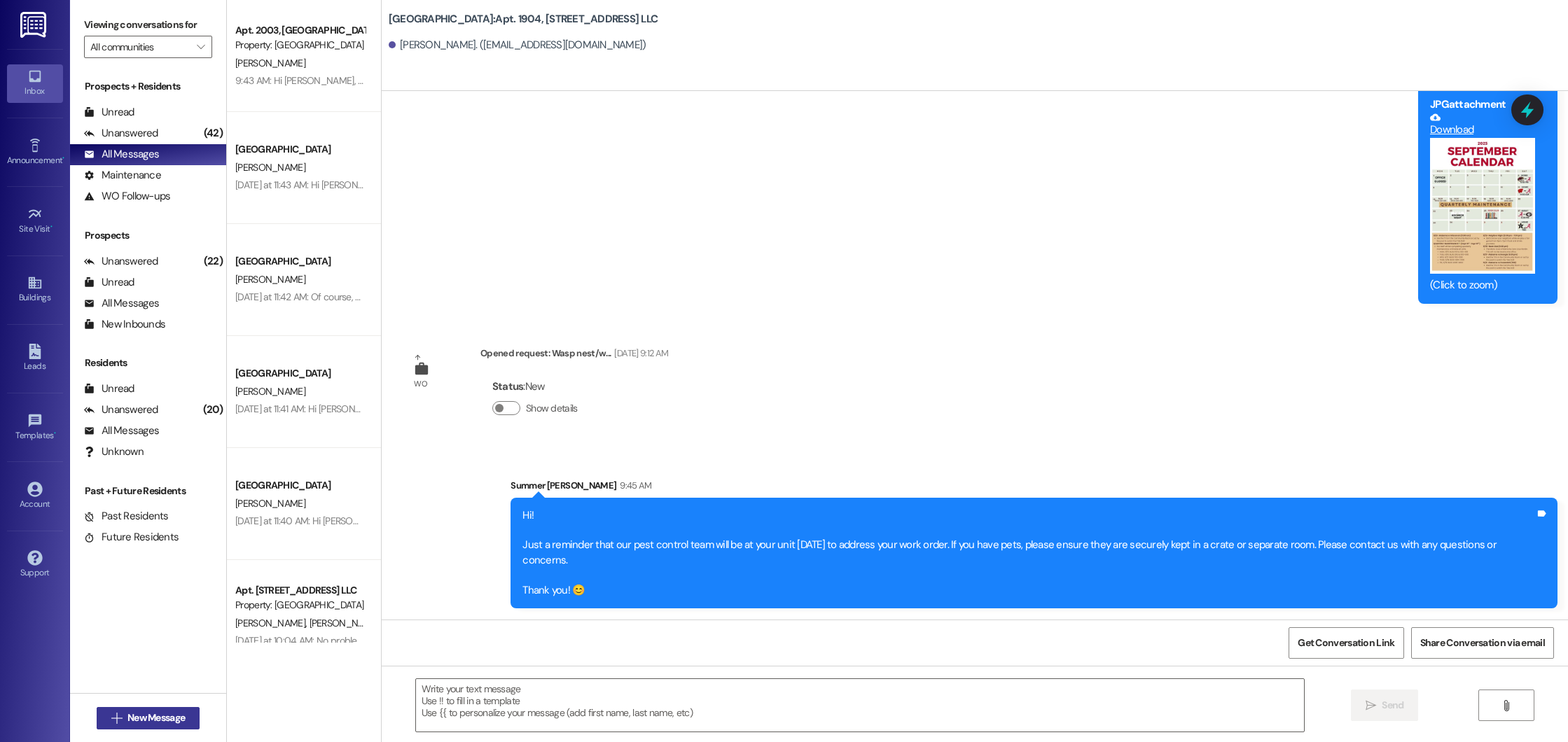
click at [153, 713] on span "New Message" at bounding box center [156, 717] width 58 height 15
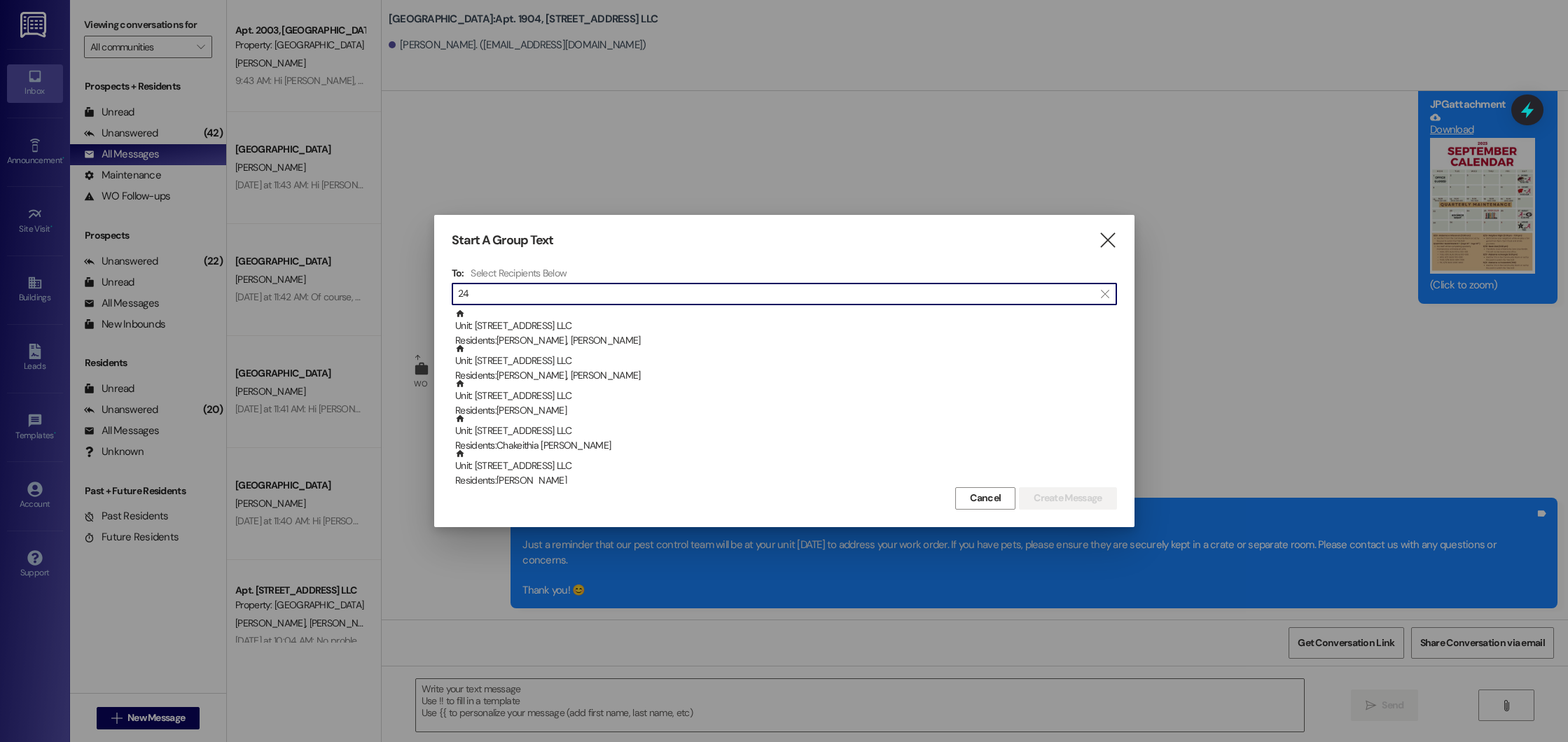
type input "2"
type input "maya"
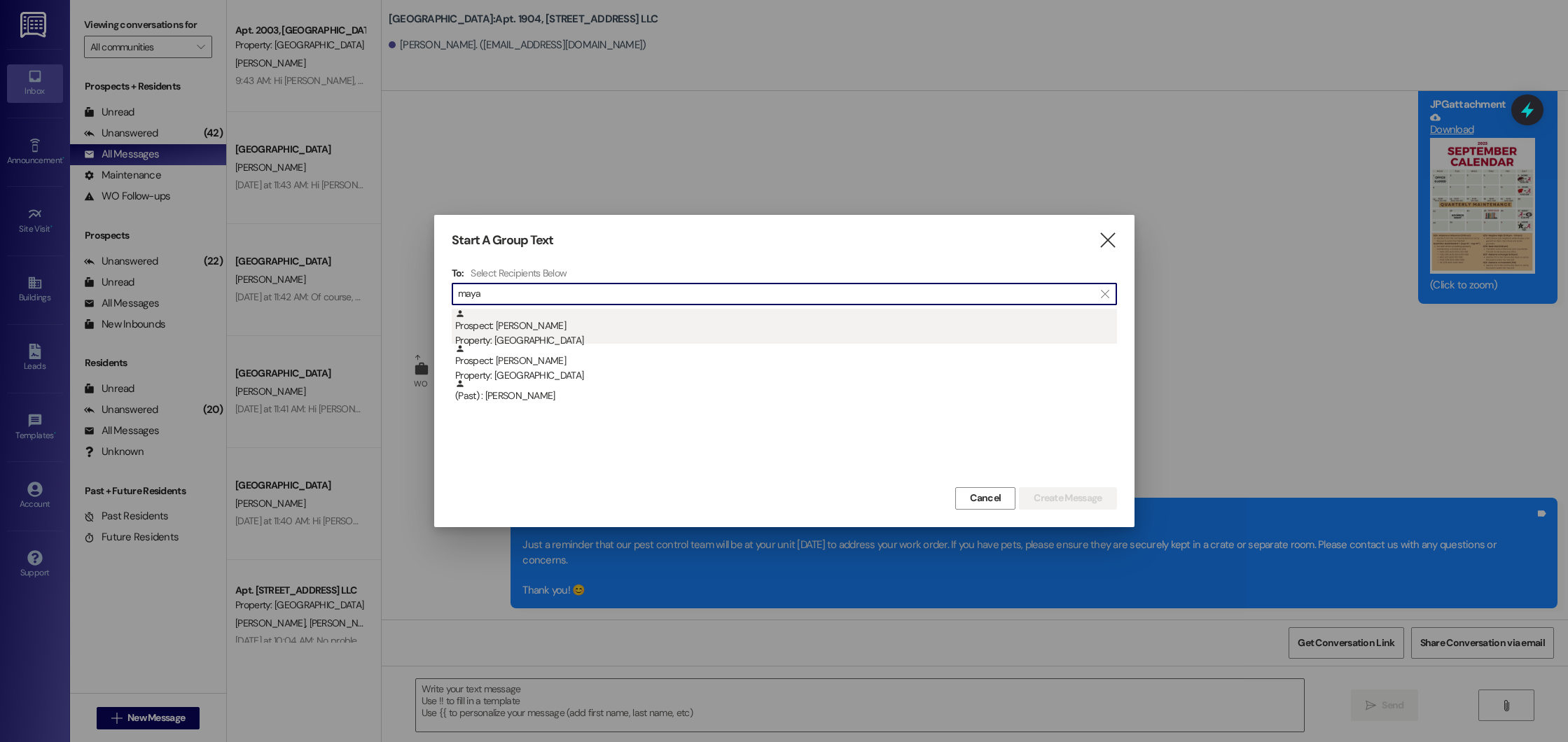
click at [615, 334] on div "Property: [GEOGRAPHIC_DATA]" at bounding box center [786, 341] width 661 height 15
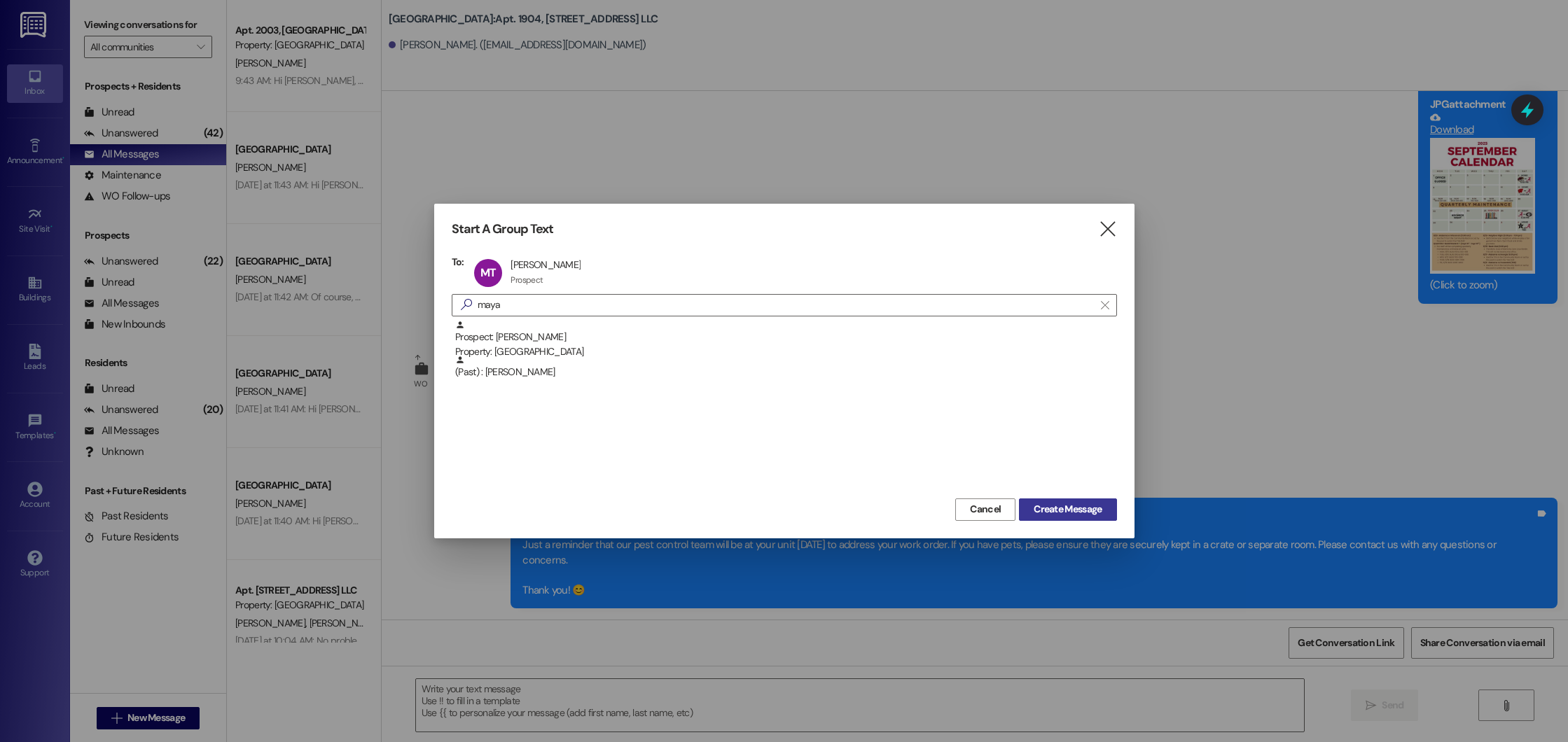
click at [1054, 517] on button "Create Message" at bounding box center [1067, 509] width 97 height 23
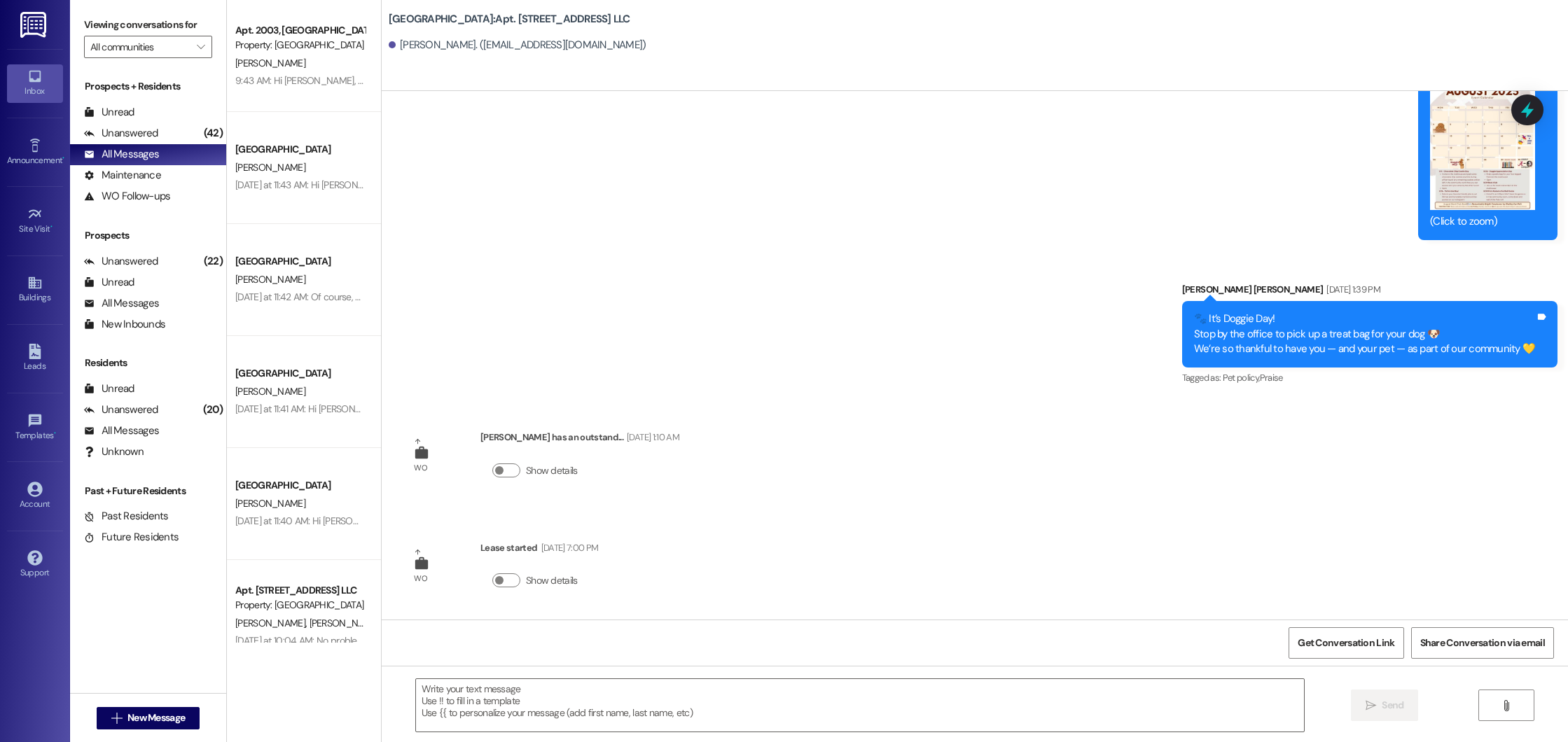
scroll to position [7971, 0]
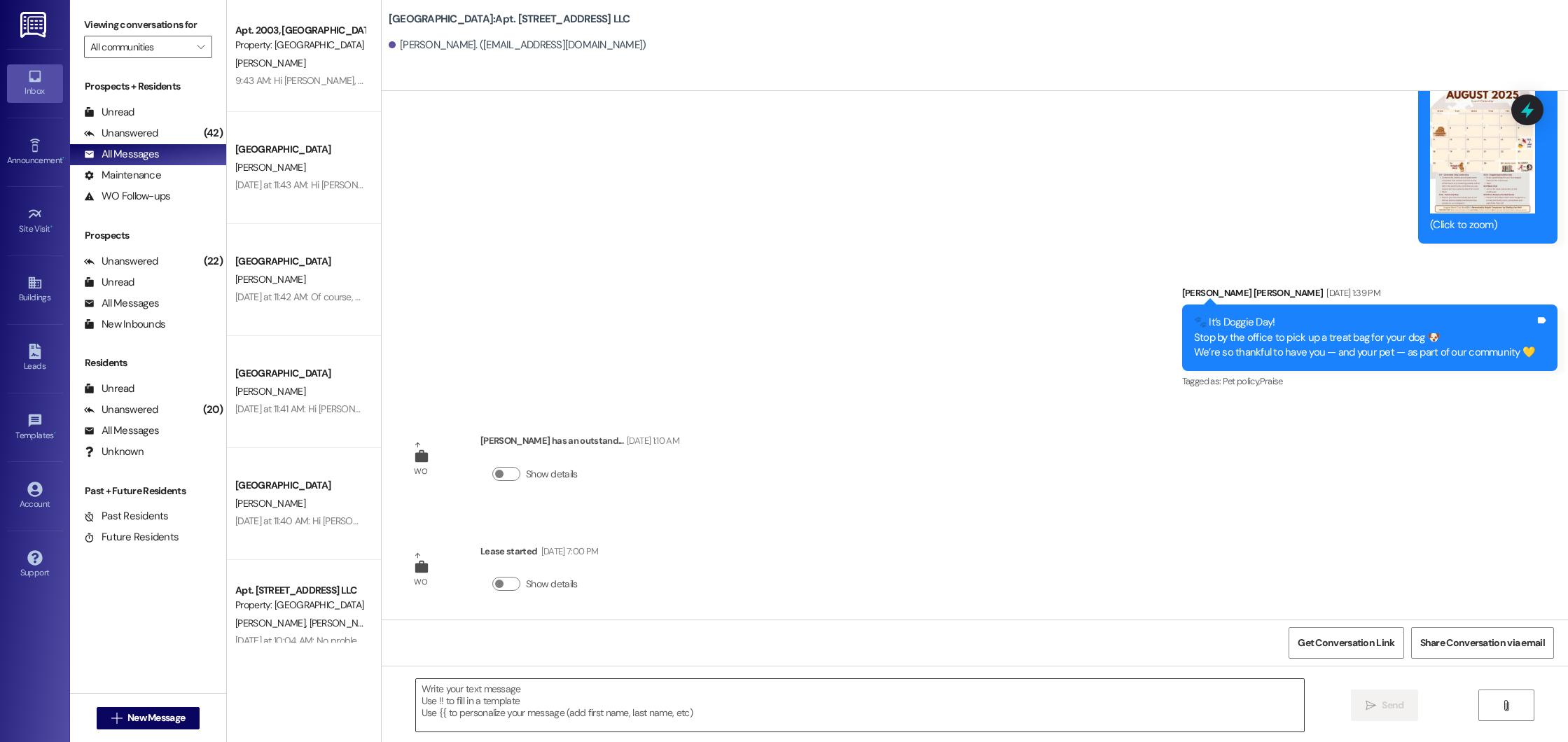
click at [622, 718] on textarea at bounding box center [861, 706] width 889 height 53
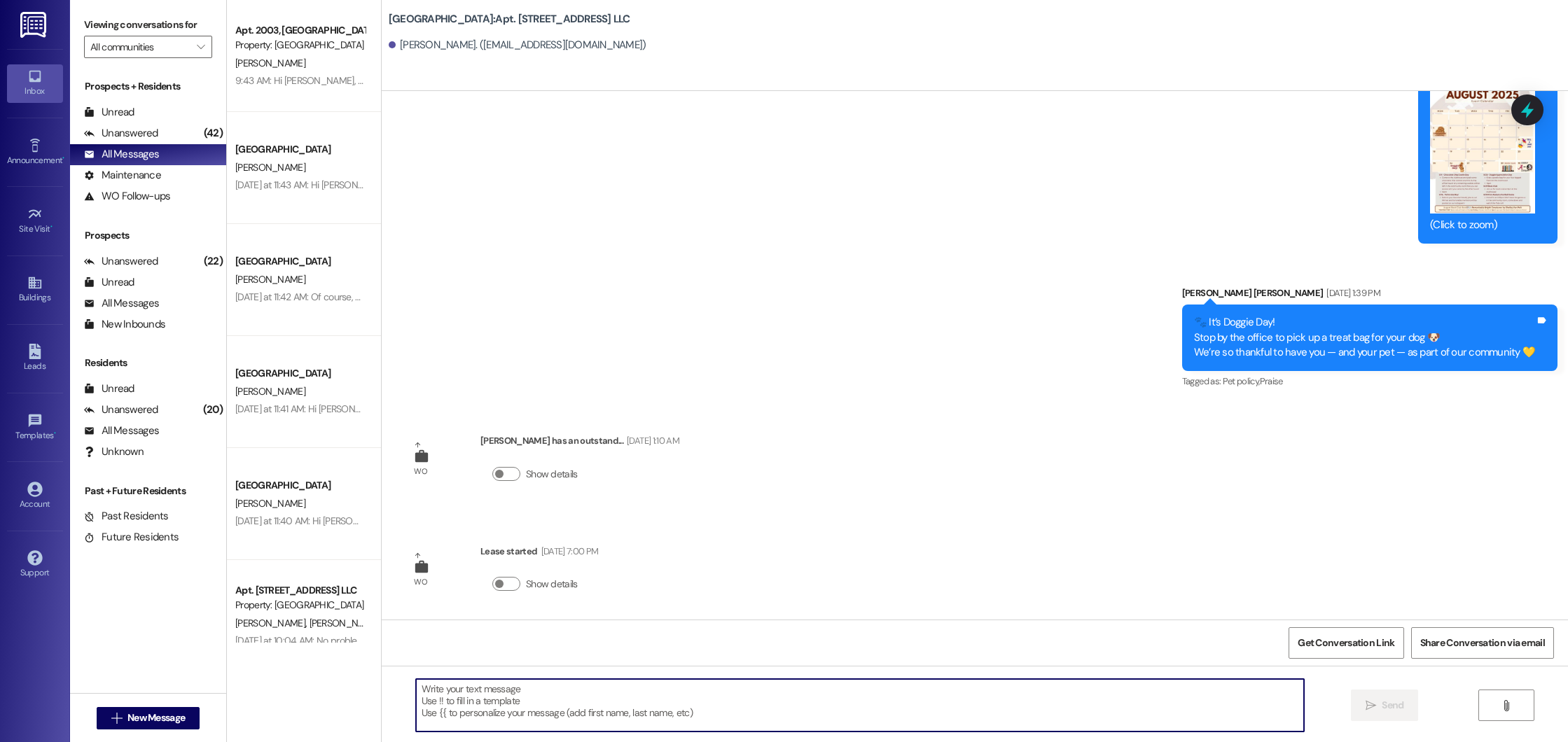
paste textarea "Hi! Just a reminder that our pest control team will be at your unit [DATE] to a…"
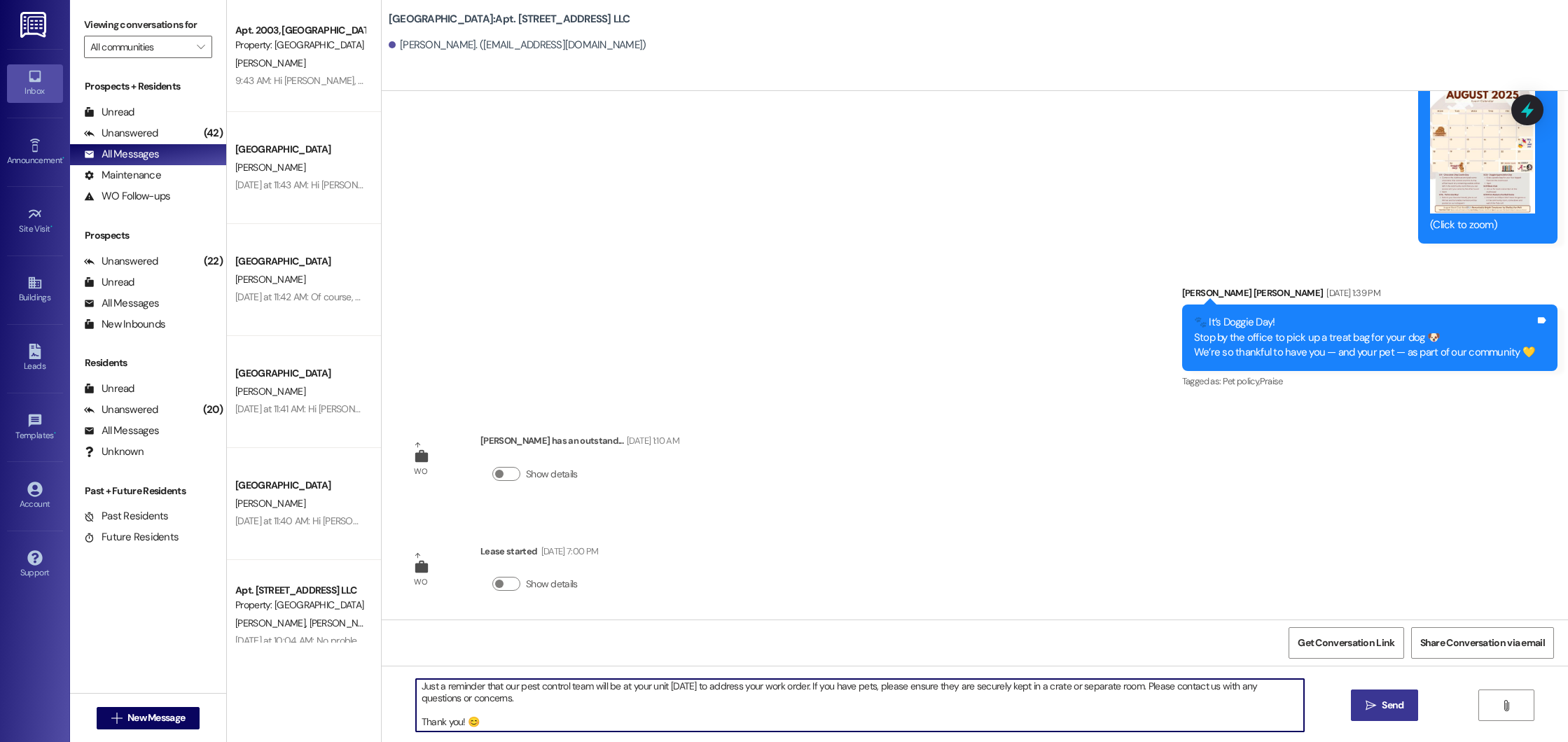
scroll to position [27, 0]
type textarea "Hi! Just a reminder that our pest control team will be at your unit [DATE] to a…"
click at [1354, 708] on button " Send" at bounding box center [1385, 706] width 68 height 31
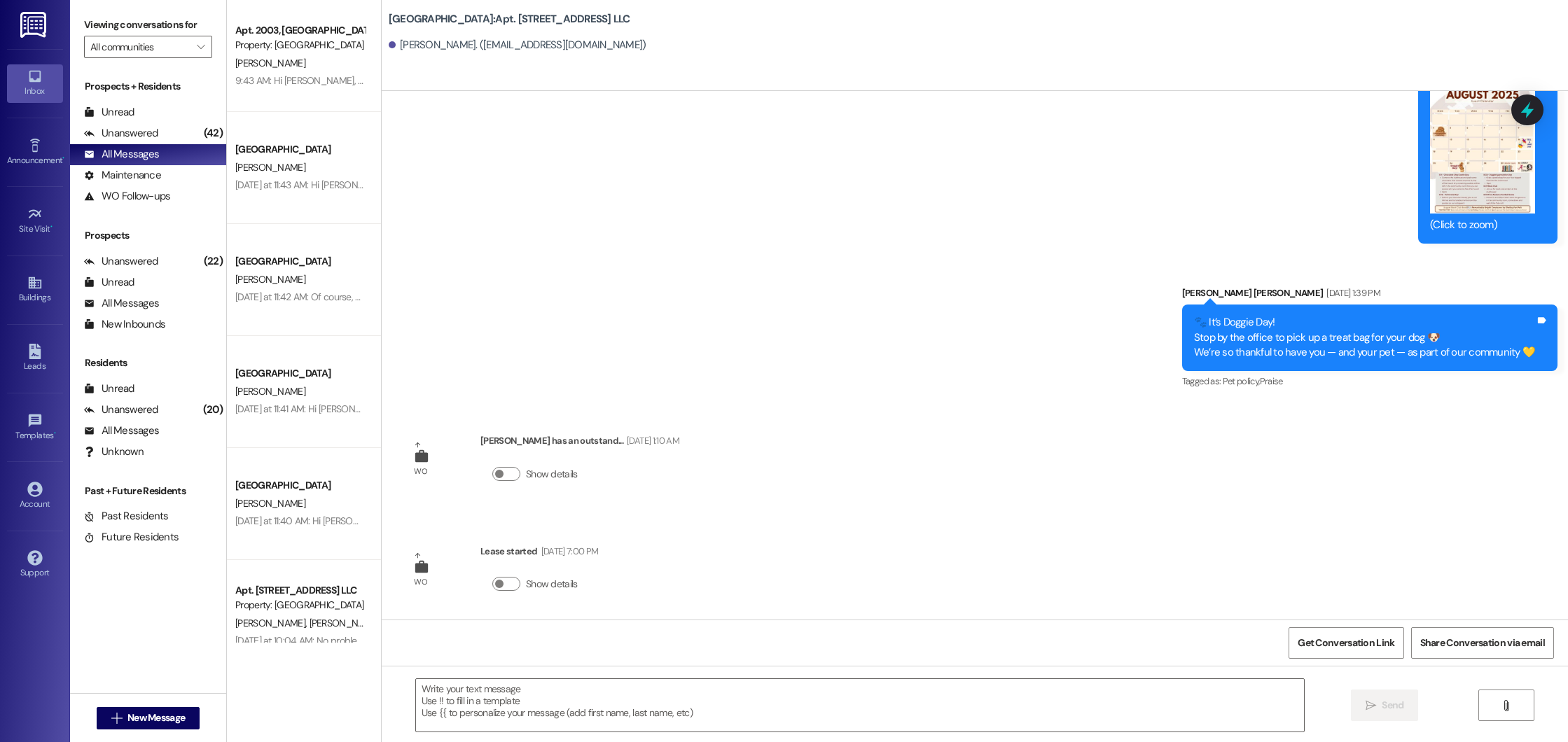
scroll to position [8129, 0]
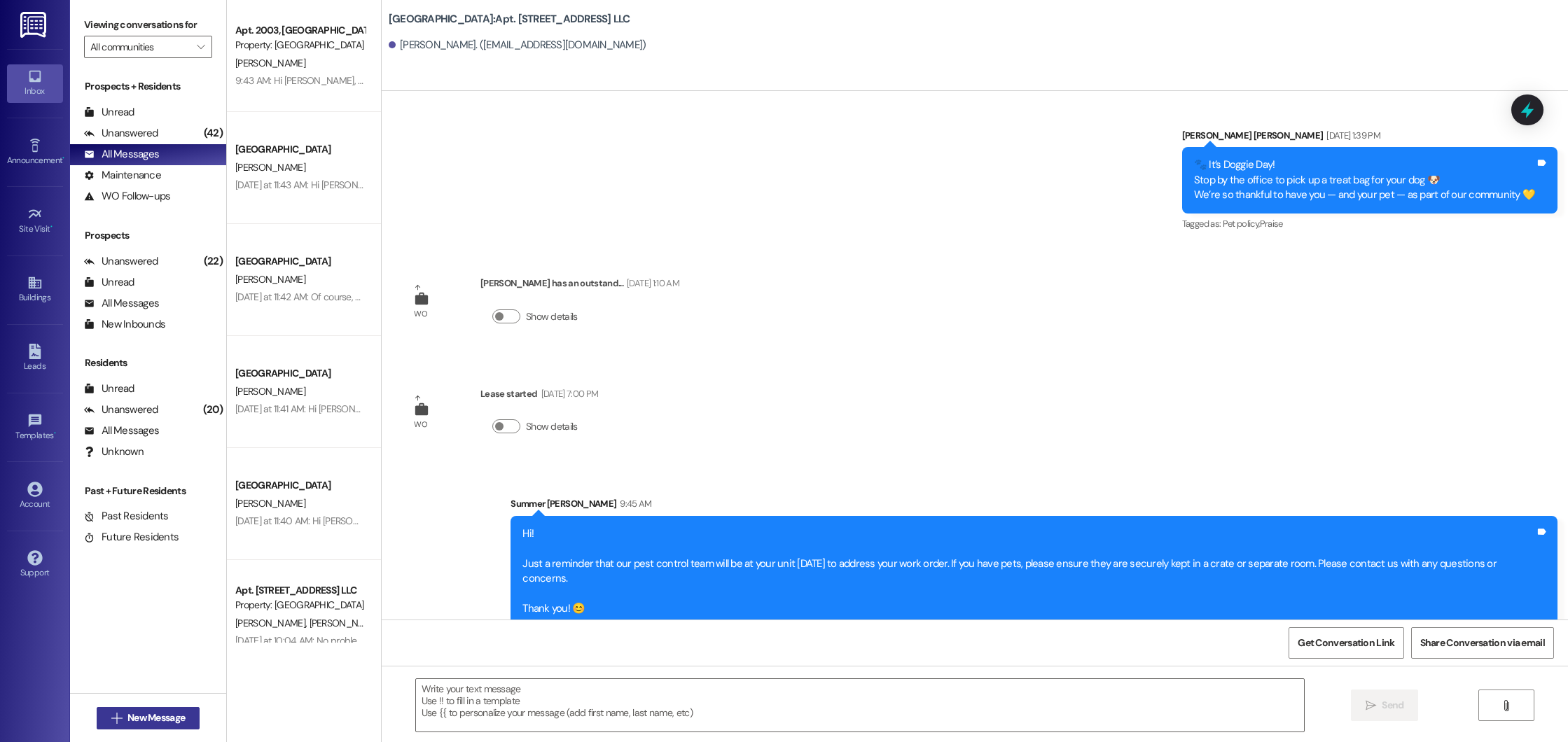
click at [157, 715] on span "New Message" at bounding box center [156, 717] width 58 height 15
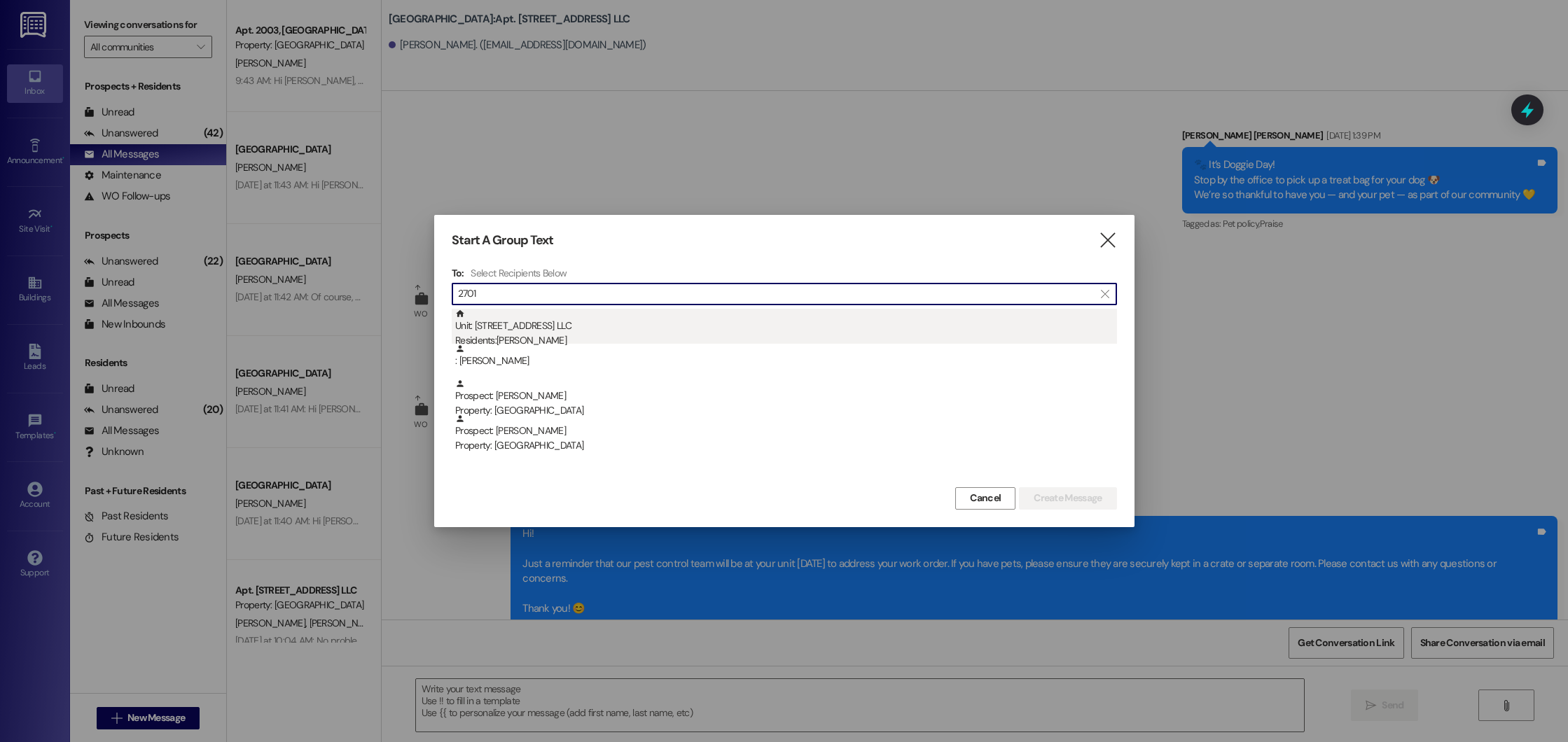
type input "2701"
click at [576, 339] on div "Residents: [PERSON_NAME]" at bounding box center [786, 341] width 661 height 15
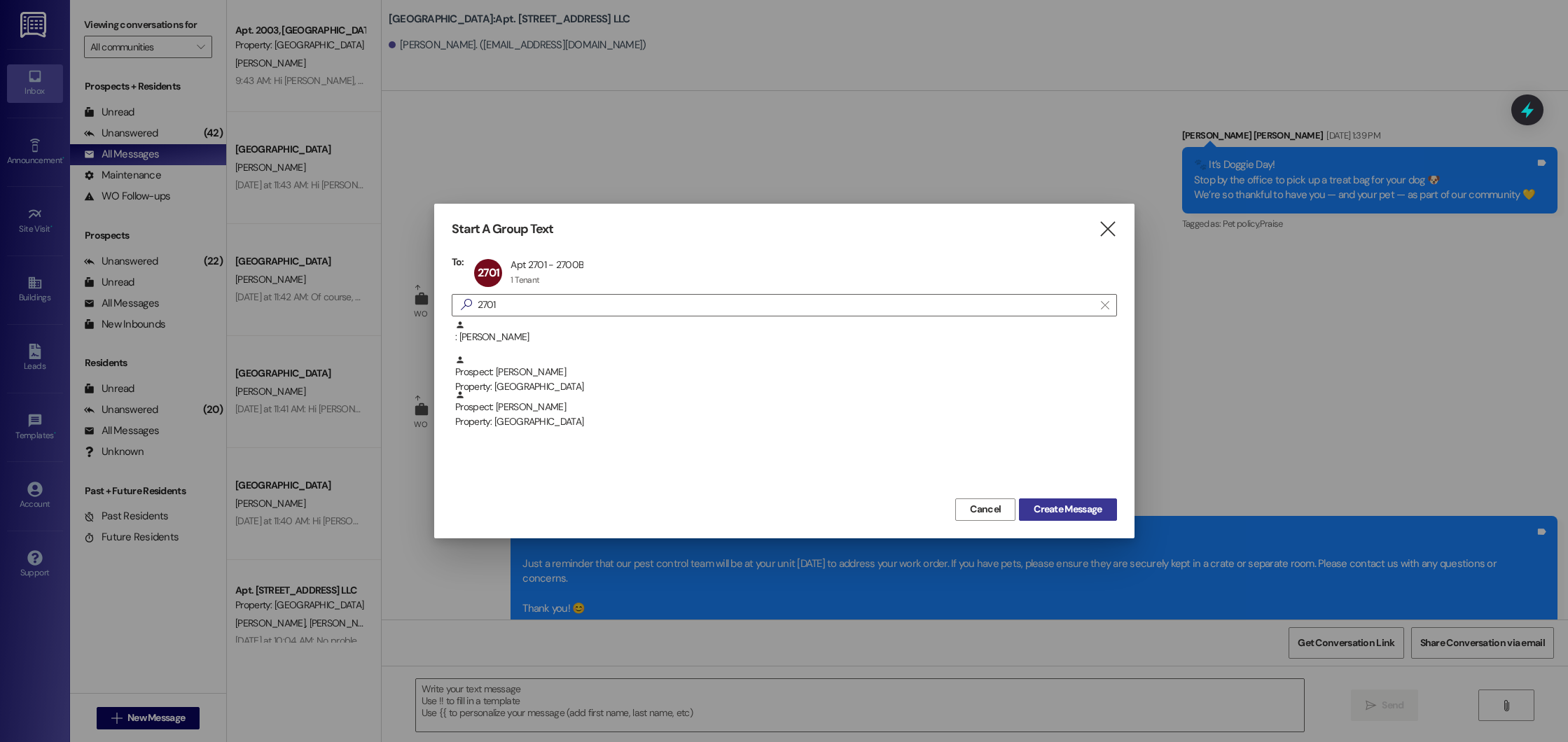
click at [1042, 511] on span "Create Message" at bounding box center [1067, 509] width 68 height 15
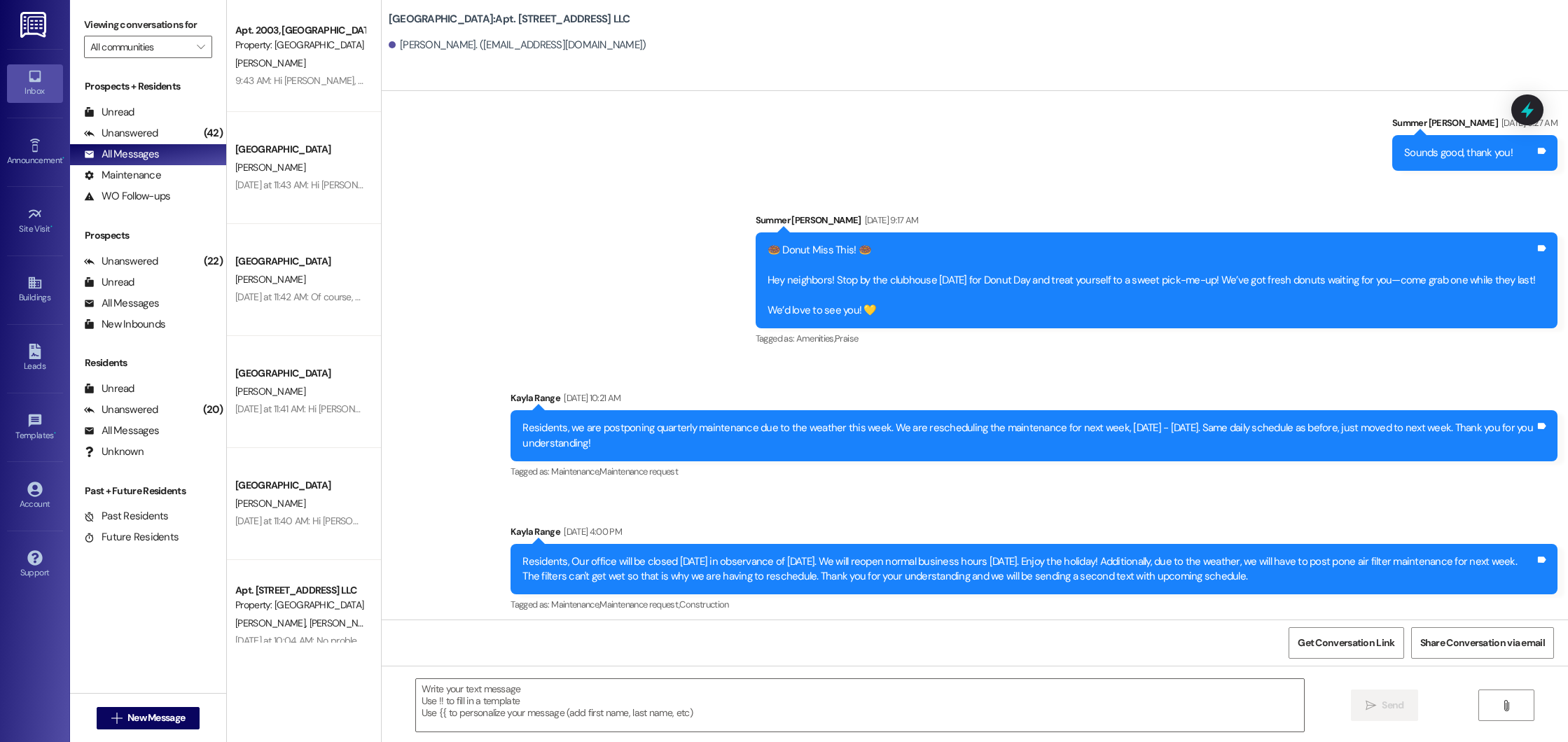
scroll to position [14173, 0]
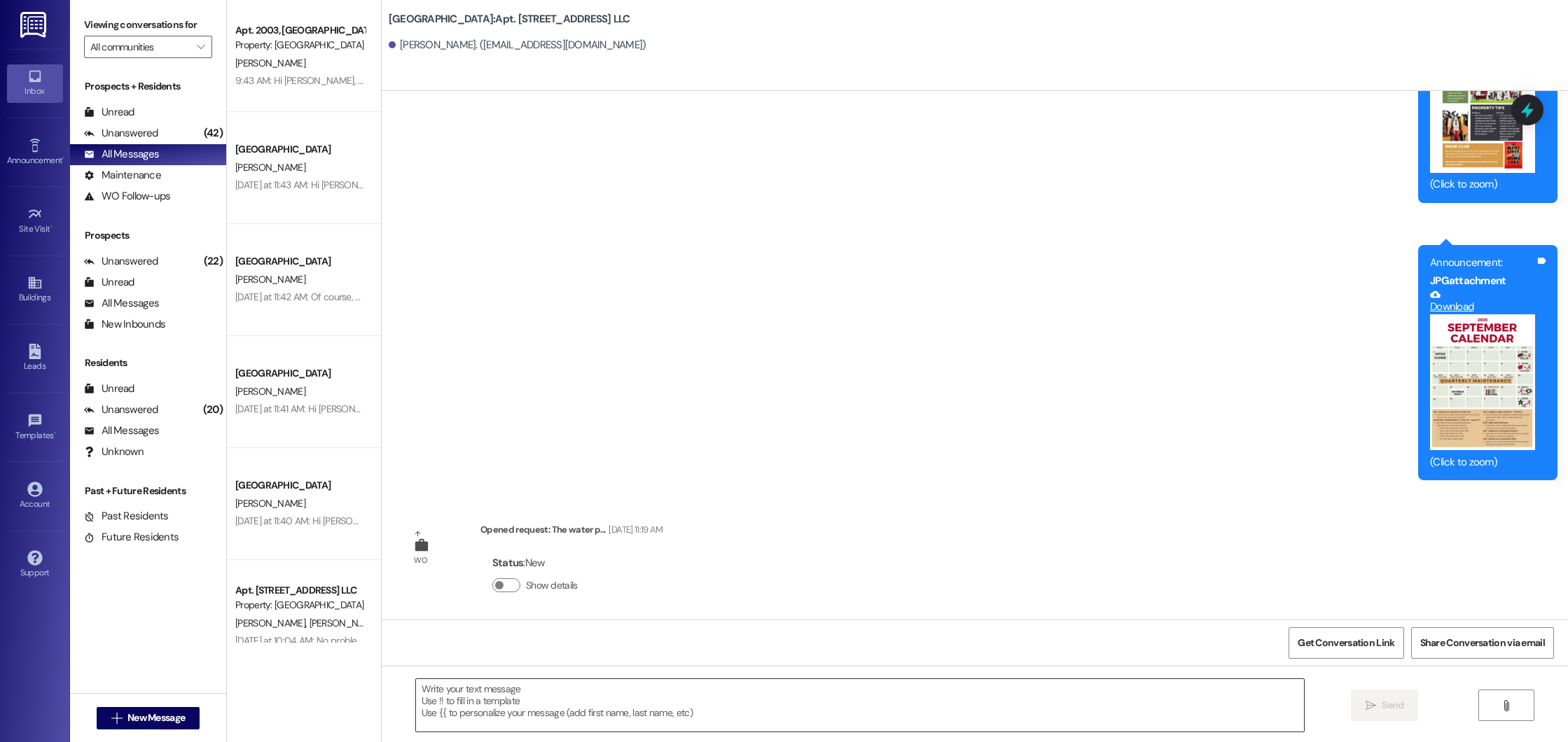
click at [530, 726] on textarea at bounding box center [861, 706] width 889 height 53
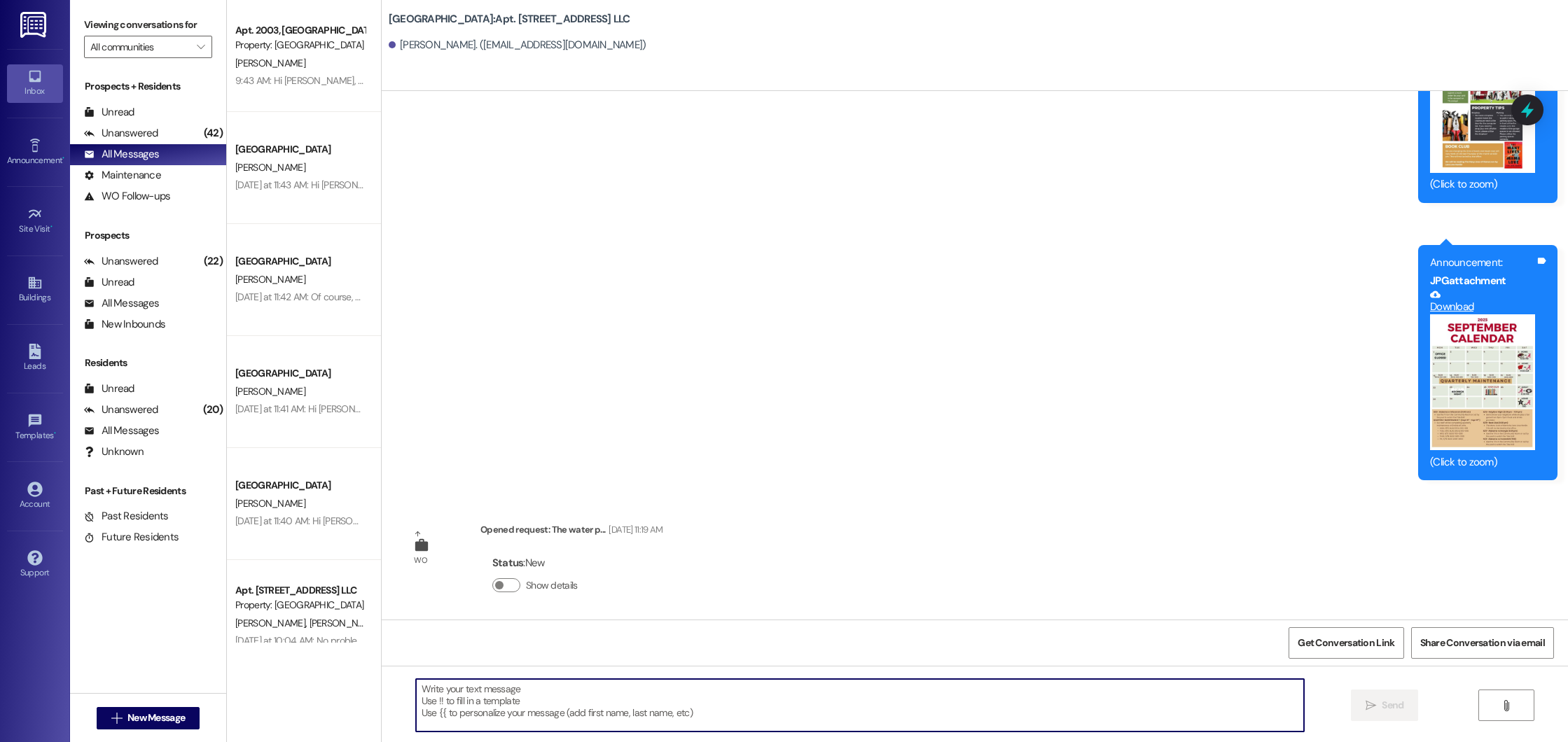
paste textarea "Hi! Just a reminder that our pest control team will be at your unit [DATE] to a…"
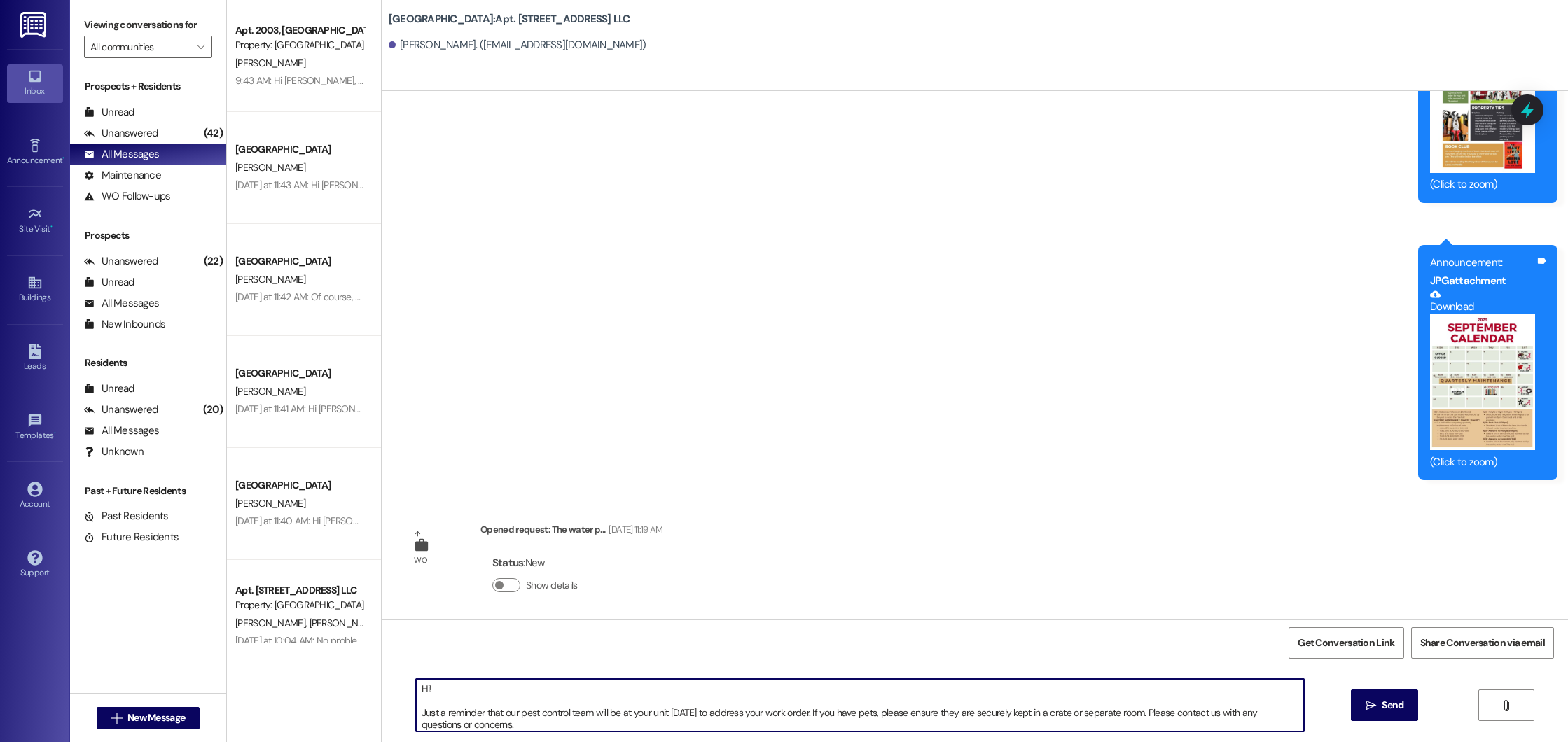
scroll to position [27, 0]
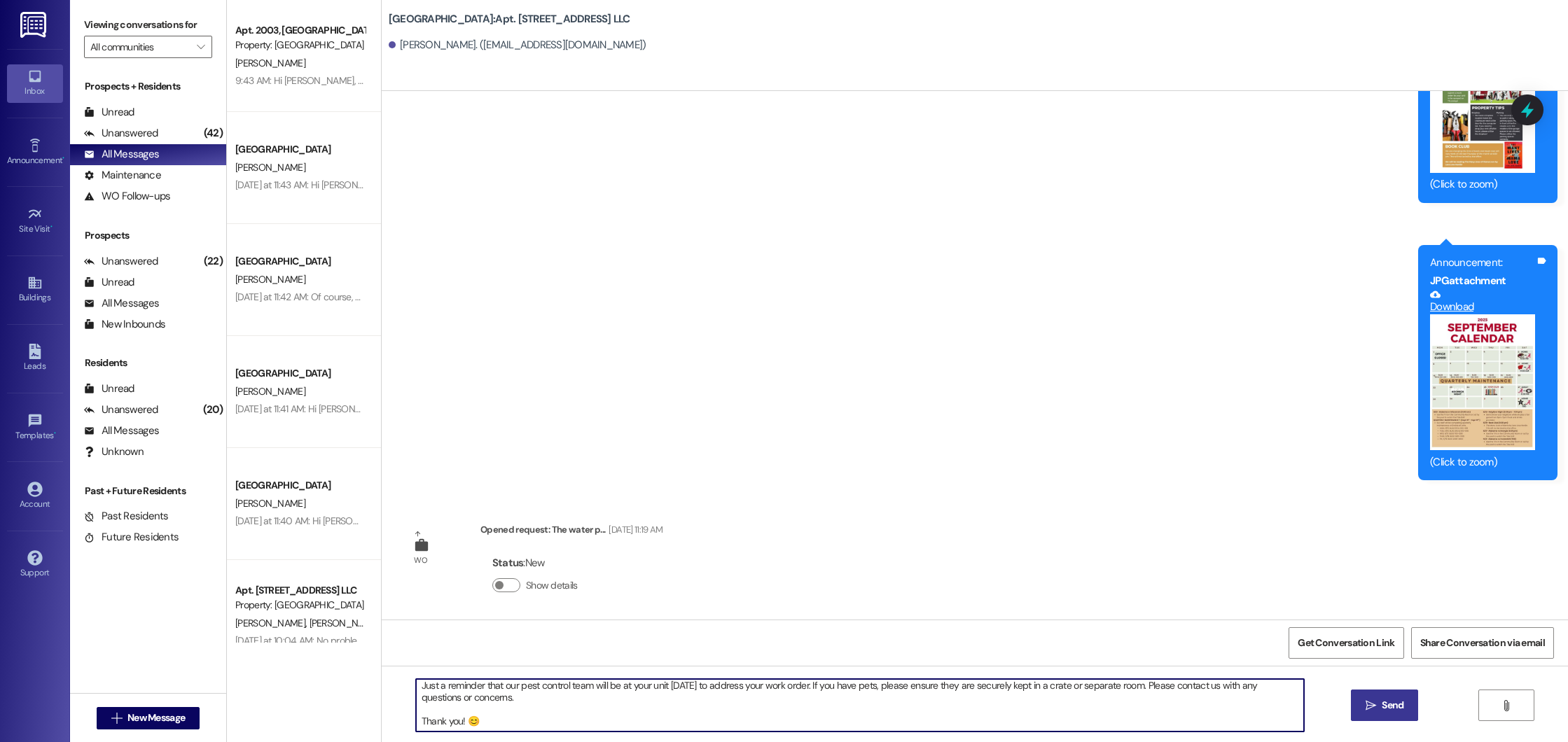
type textarea "Hi! Just a reminder that our pest control team will be at your unit [DATE] to a…"
click at [1390, 696] on button " Send" at bounding box center [1385, 706] width 68 height 31
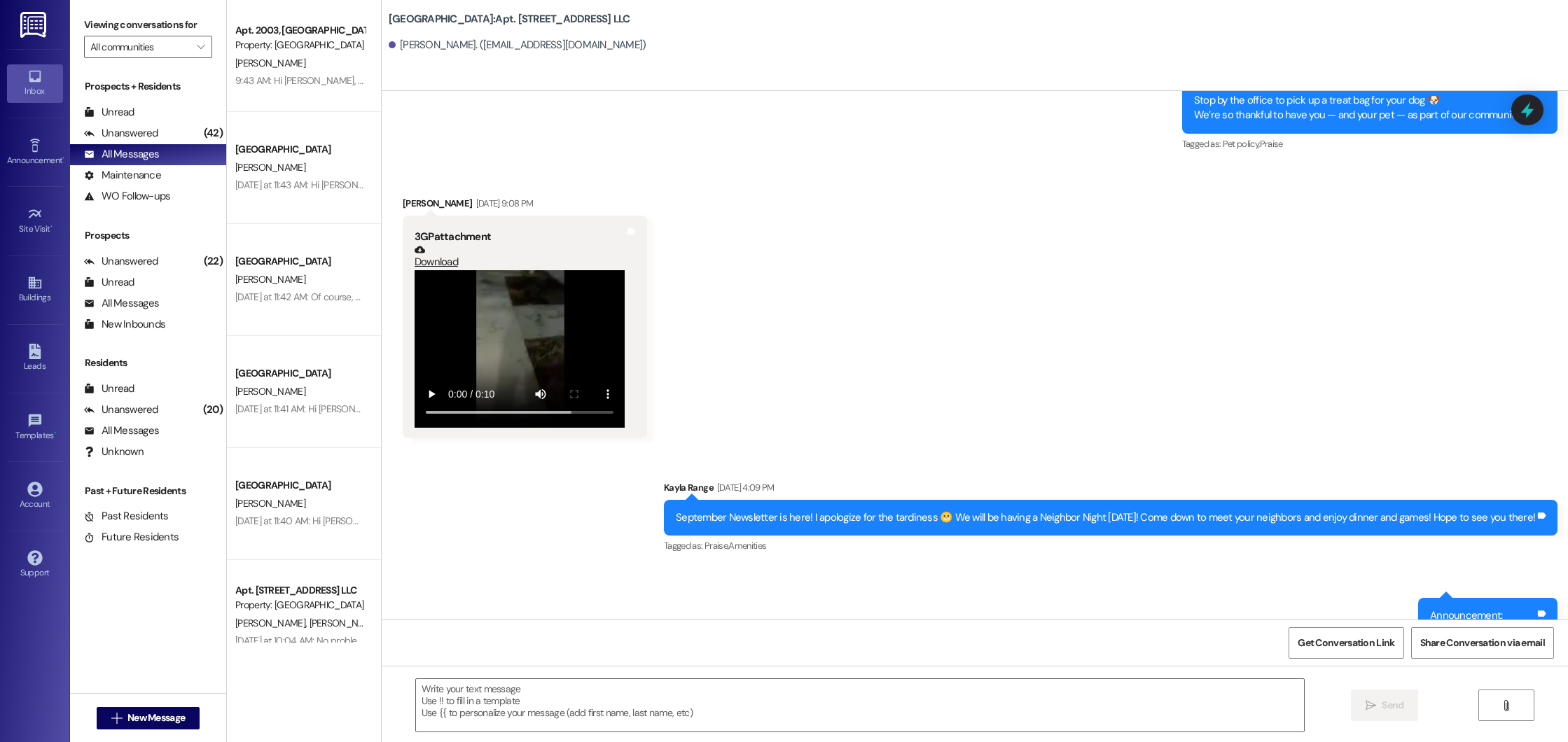
scroll to position [13542, 0]
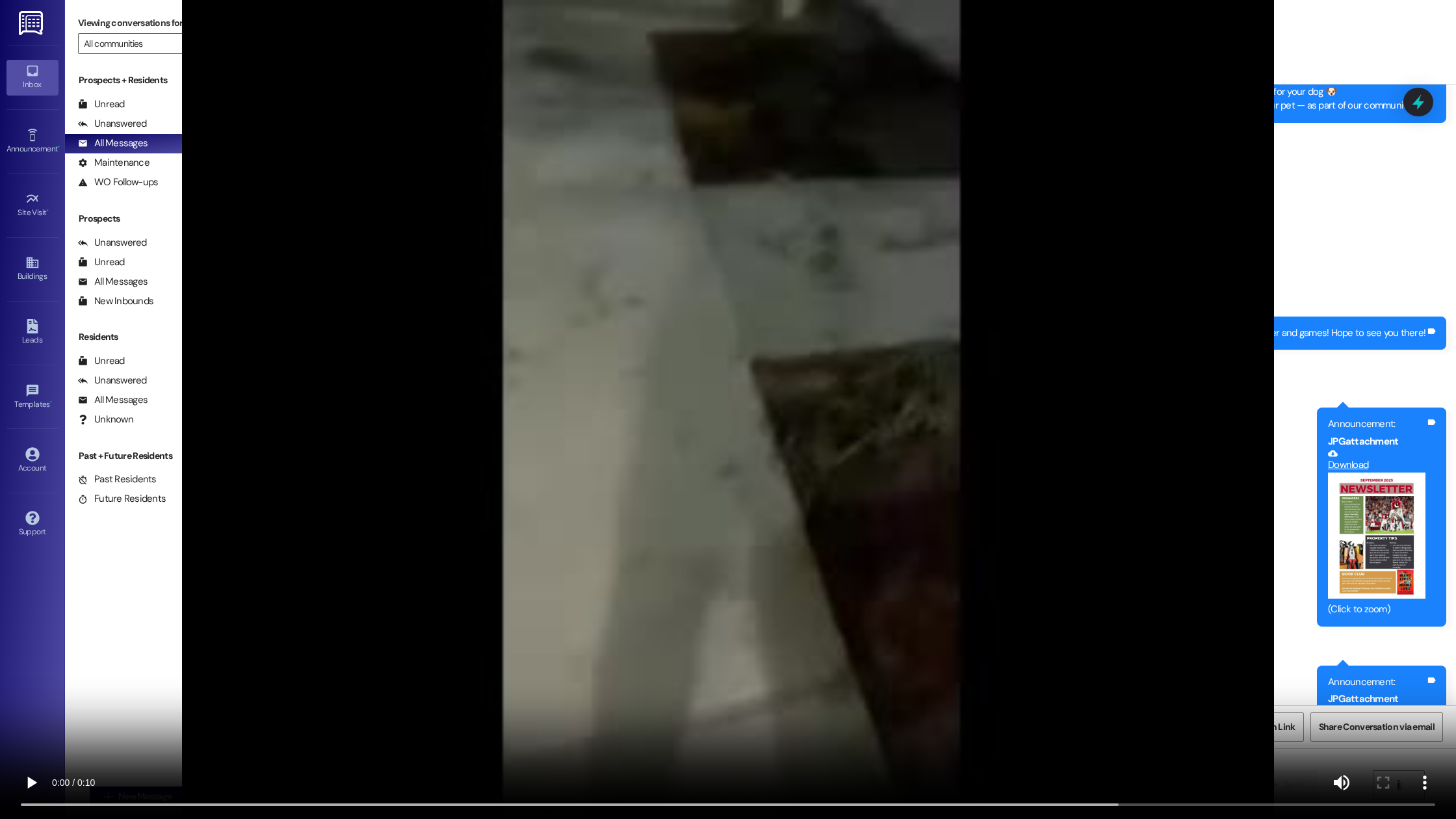
click at [519, 435] on video at bounding box center [728, 409] width 1456 height 819
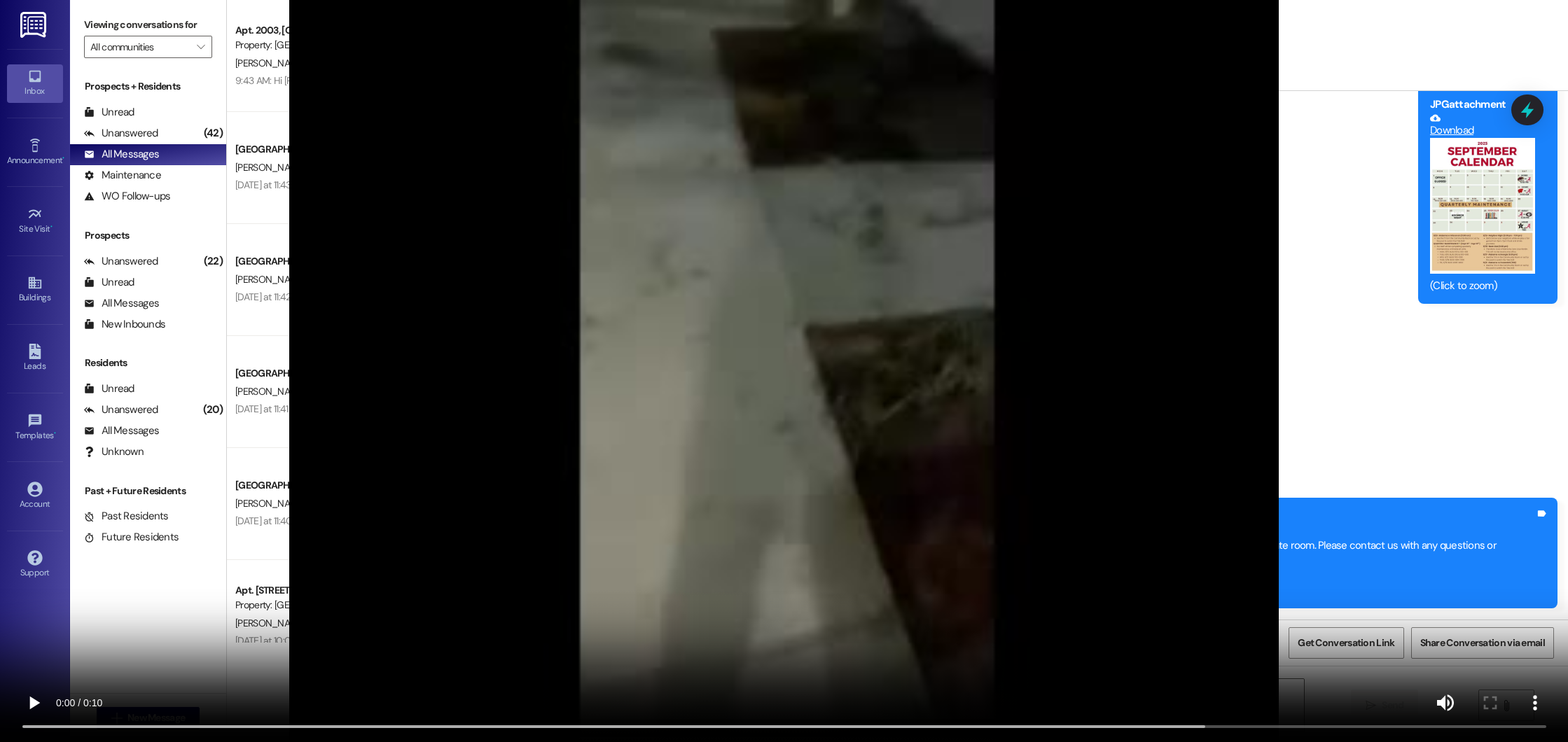
scroll to position [14330, 0]
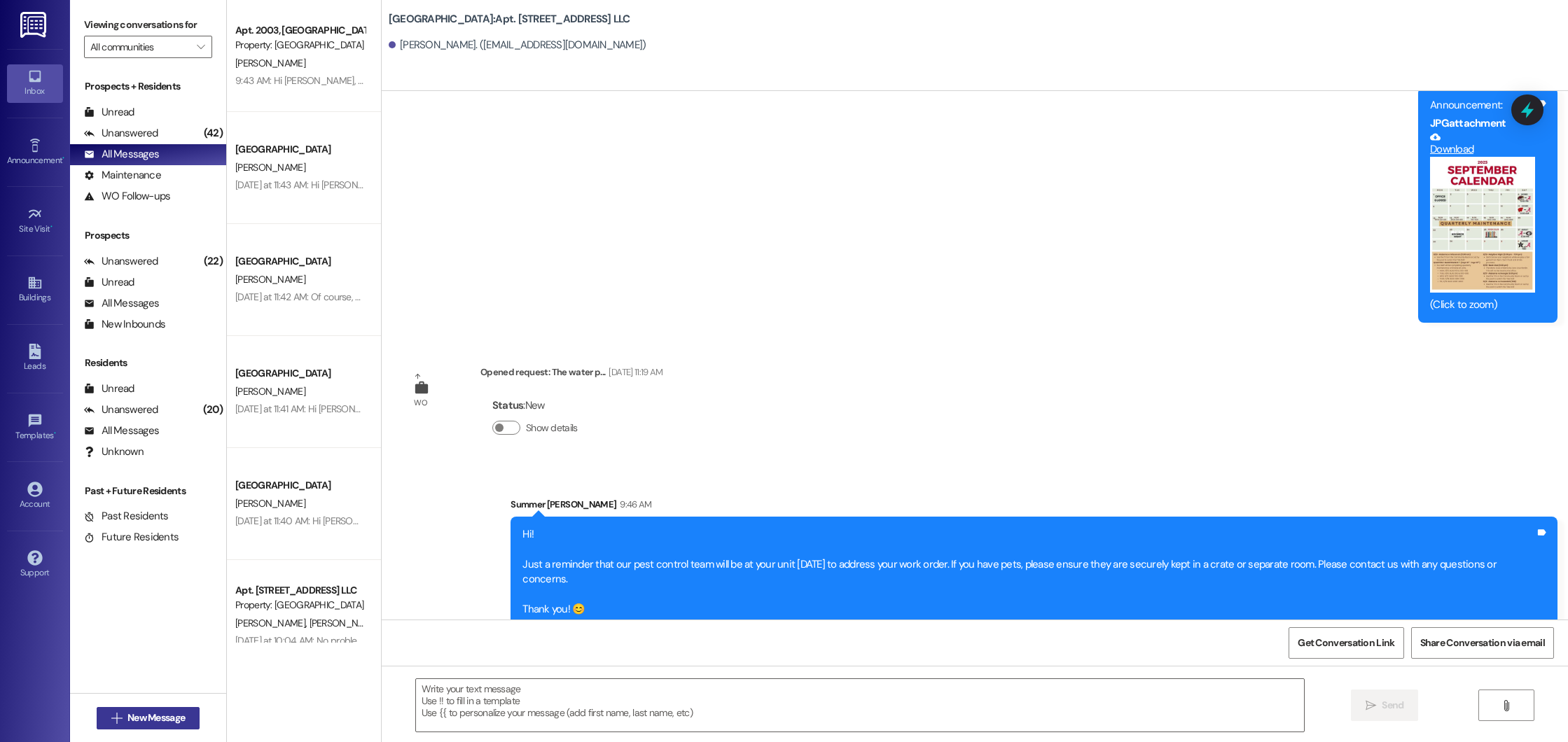
click at [97, 711] on button " New Message" at bounding box center [148, 718] width 104 height 23
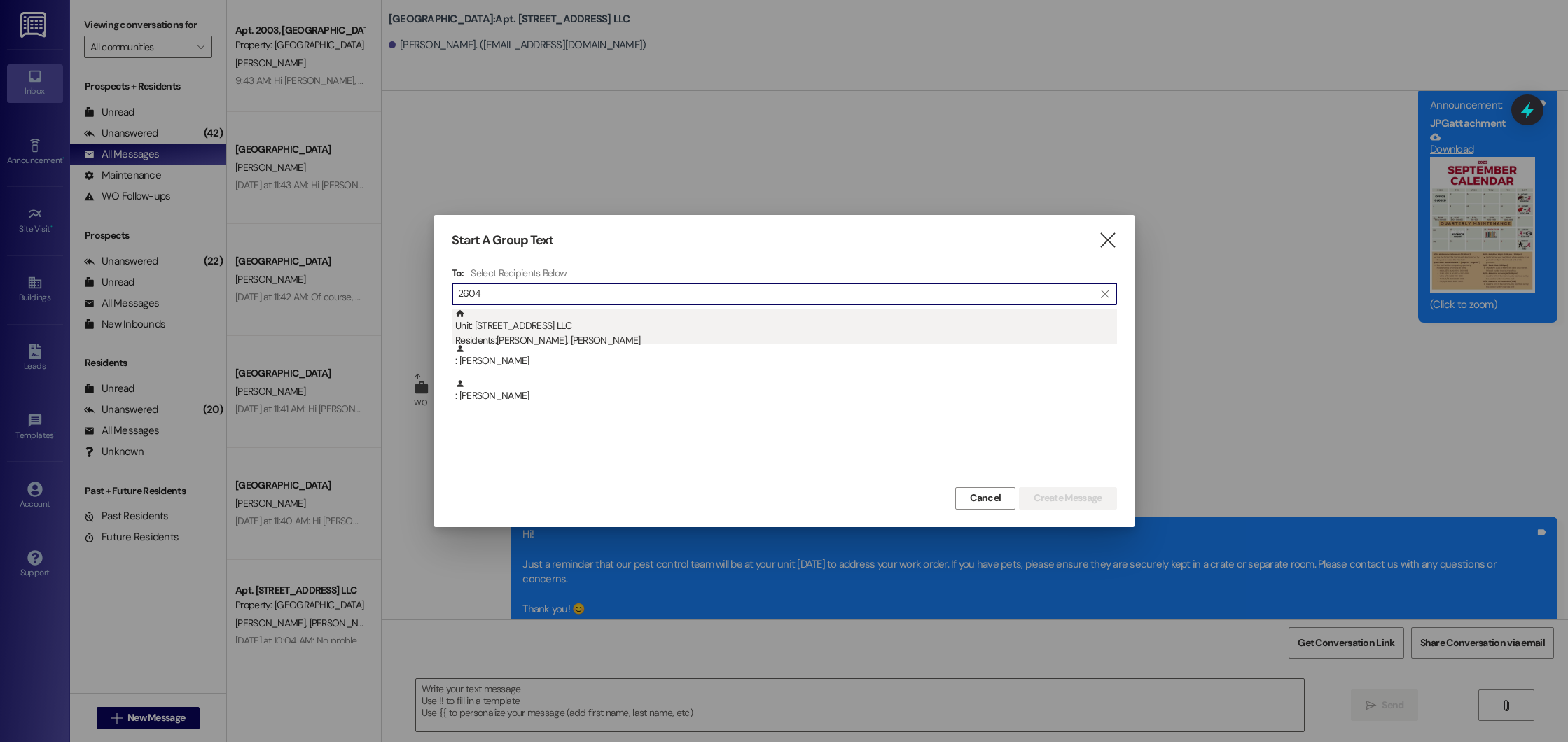
type input "2604"
click at [706, 319] on div "Unit: [STREET_ADDRESS] LLC Residents: [PERSON_NAME], [PERSON_NAME]" at bounding box center [786, 329] width 661 height 40
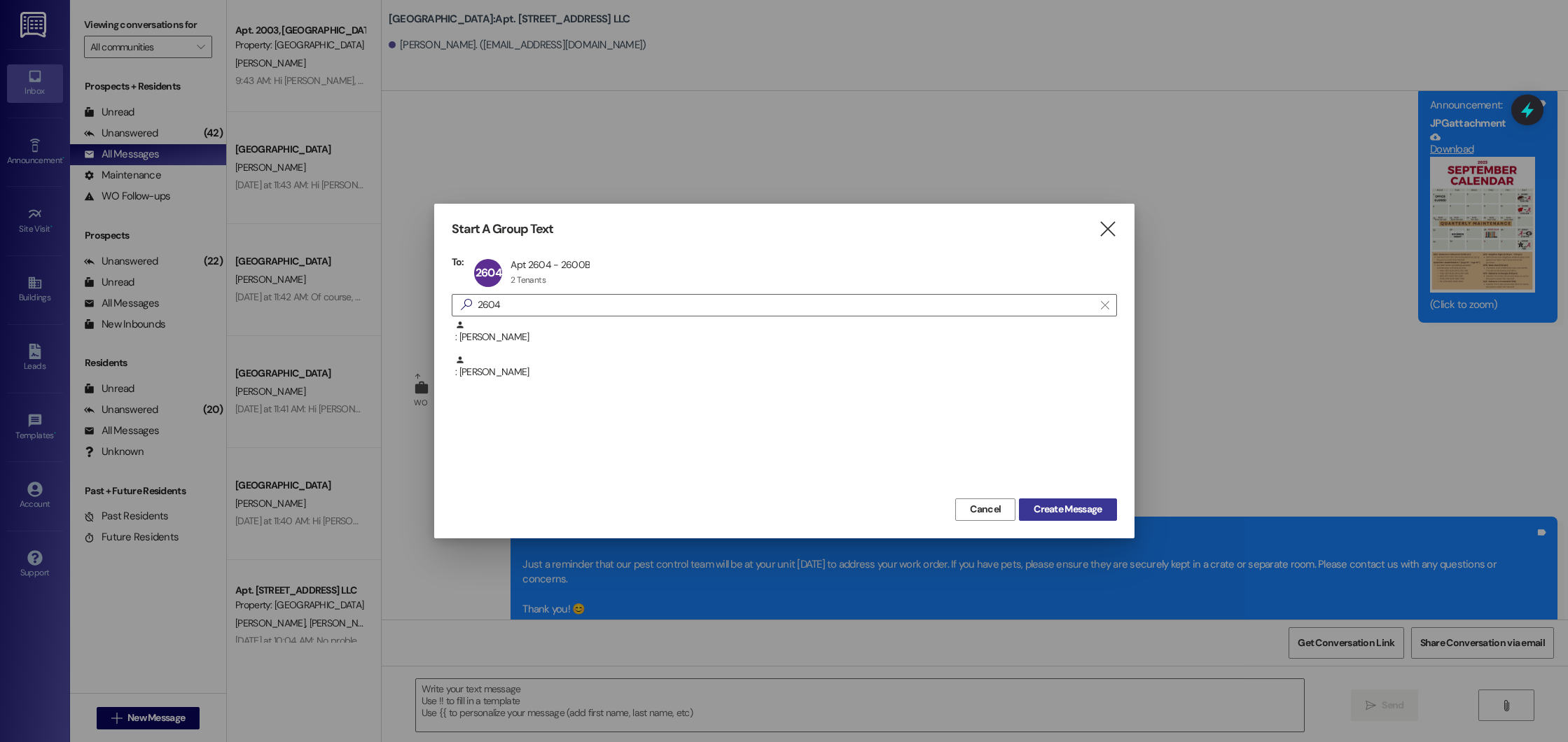
click at [1061, 508] on span "Create Message" at bounding box center [1067, 509] width 68 height 15
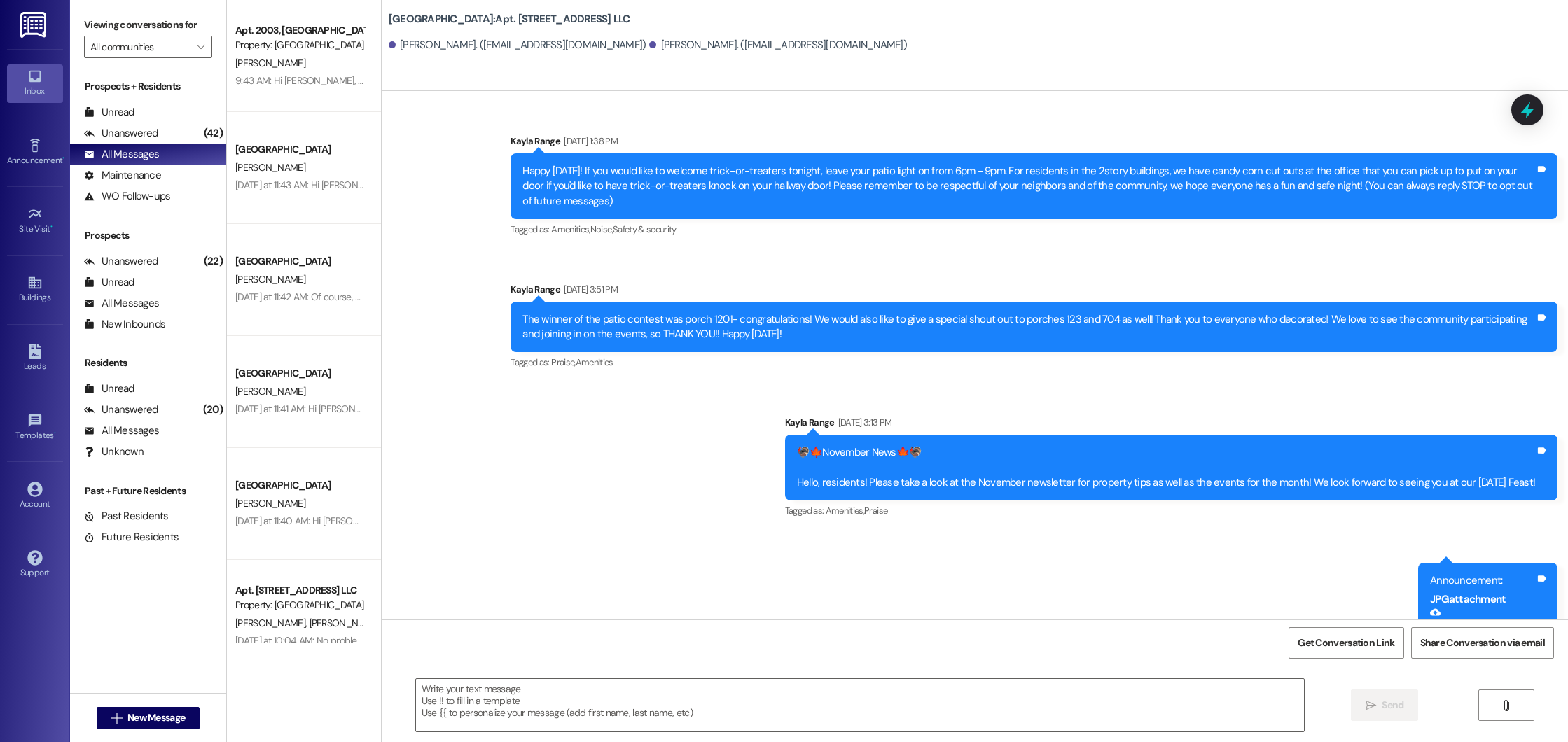
scroll to position [21185, 0]
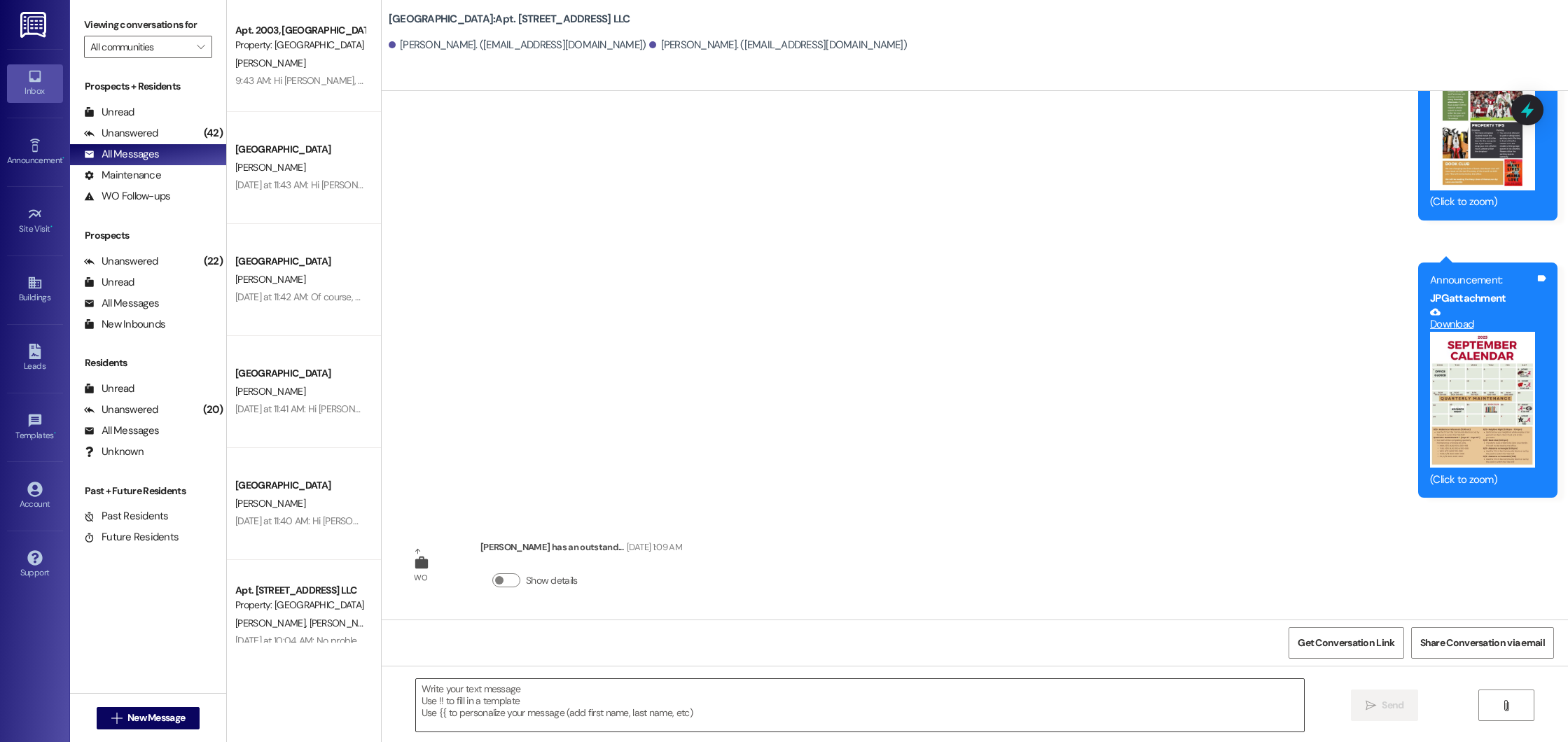
click at [563, 698] on textarea at bounding box center [861, 706] width 889 height 53
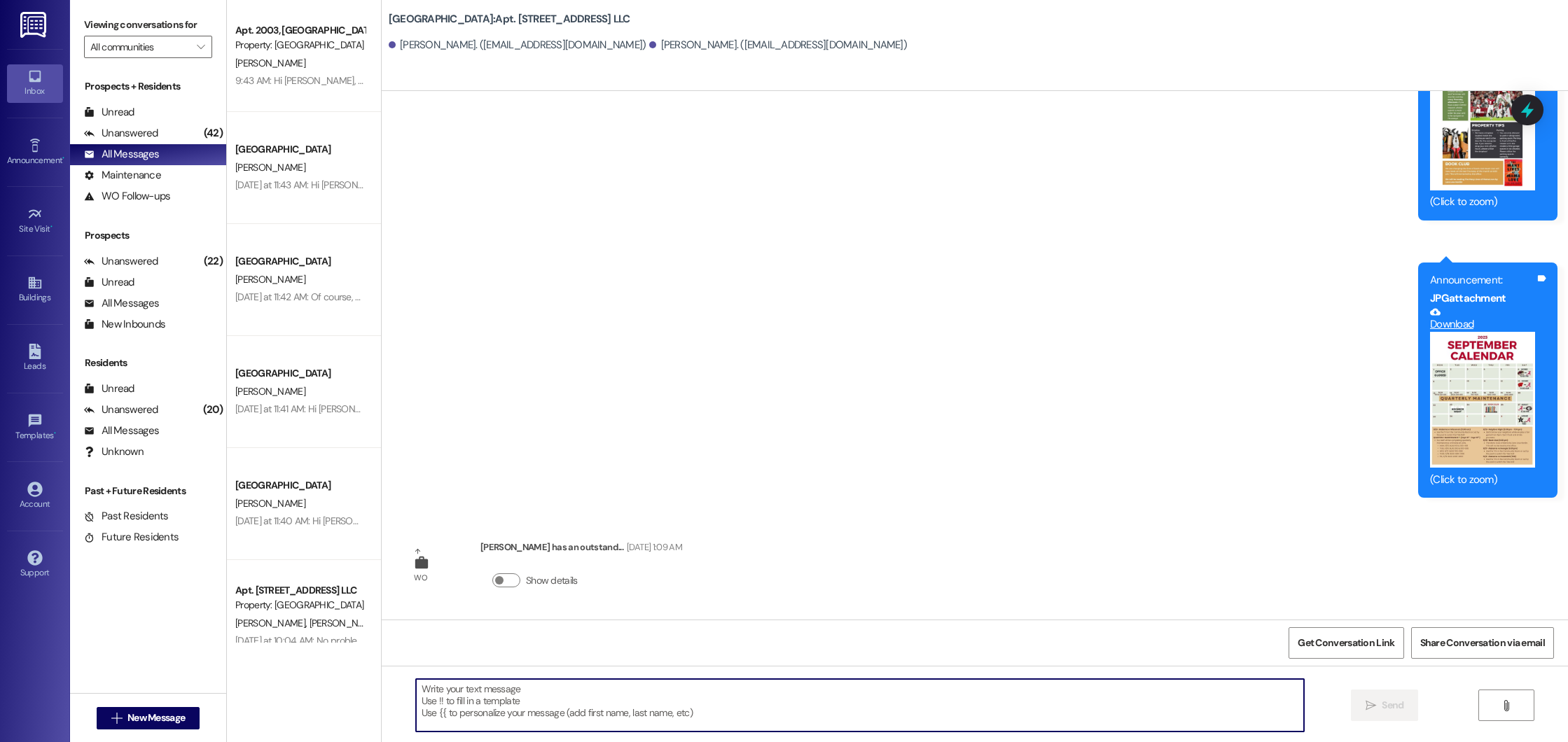
paste textarea "Hi! Just a reminder that our pest control team will be at your unit [DATE] to a…"
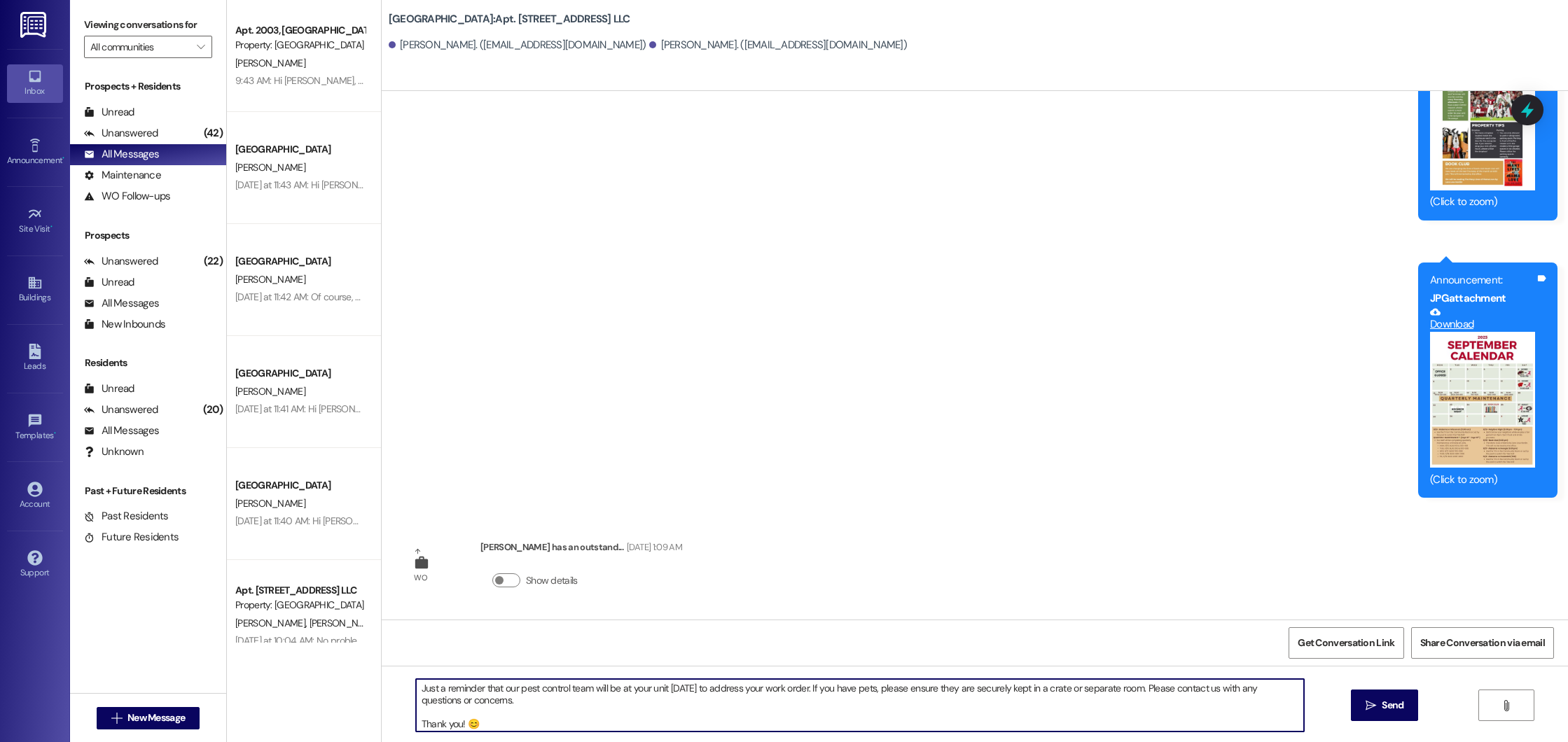
scroll to position [27, 0]
type textarea "Hi! Just a reminder that our pest control team will be at your unit [DATE] to a…"
click at [1396, 710] on span "Send" at bounding box center [1392, 706] width 22 height 15
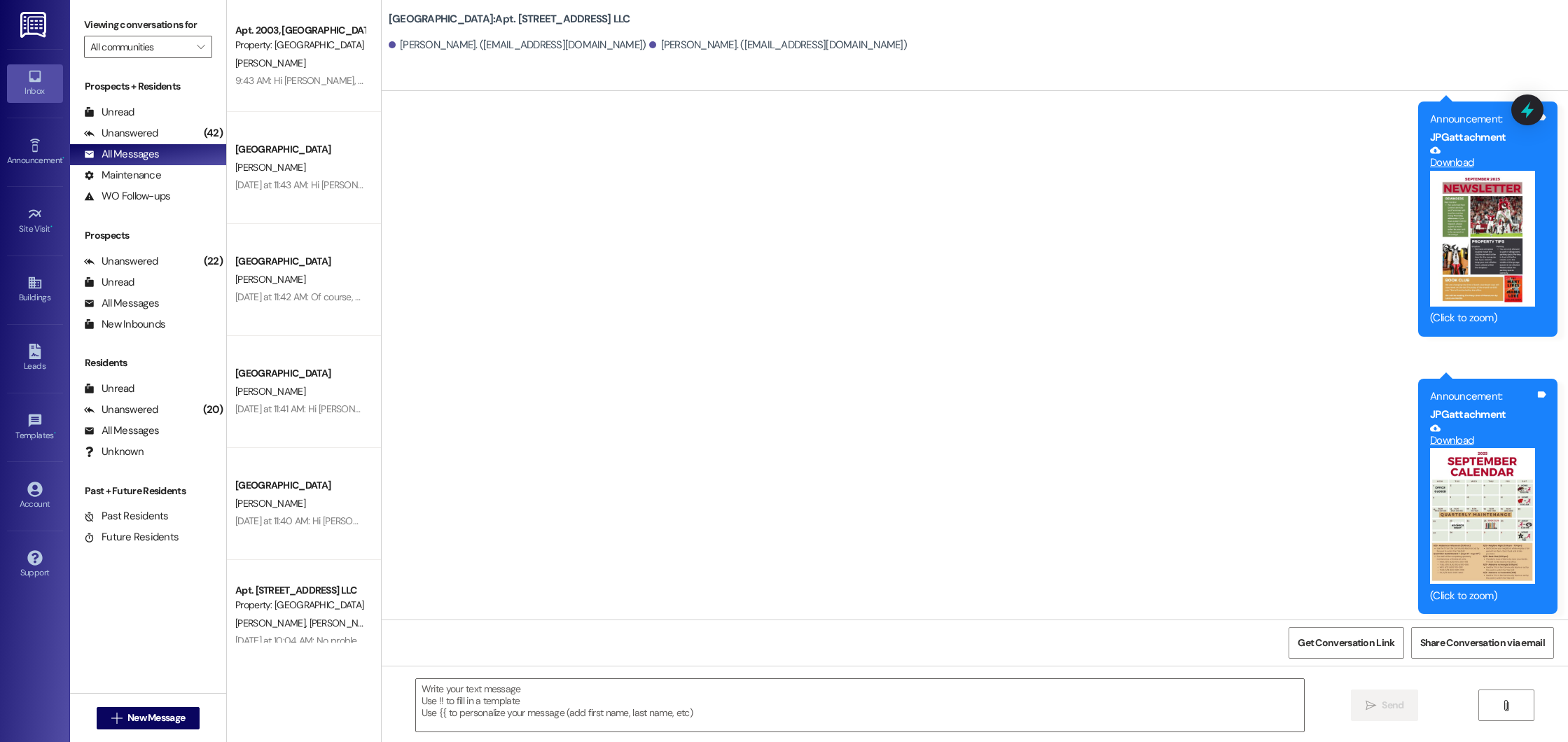
scroll to position [21342, 0]
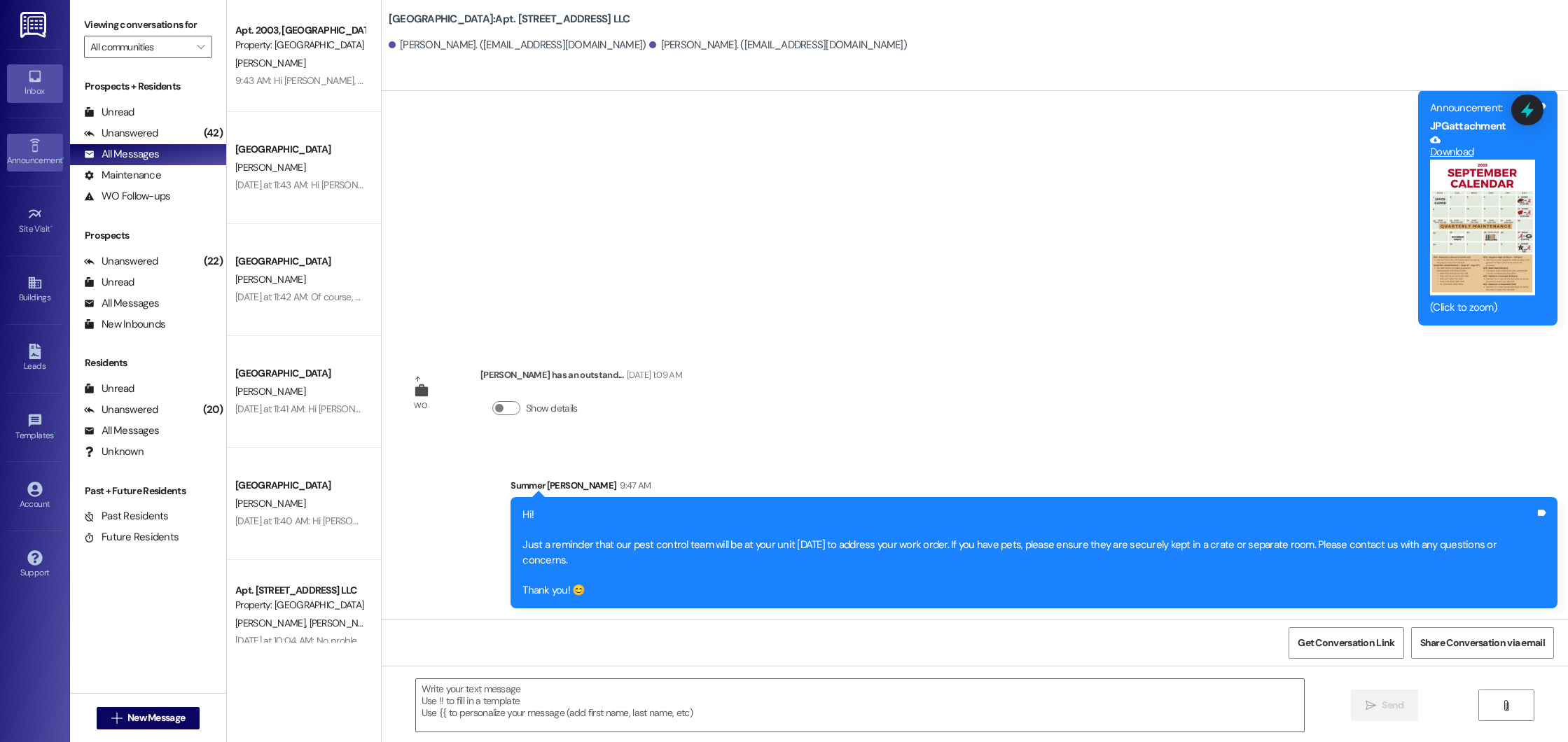
click at [40, 152] on icon at bounding box center [35, 146] width 16 height 16
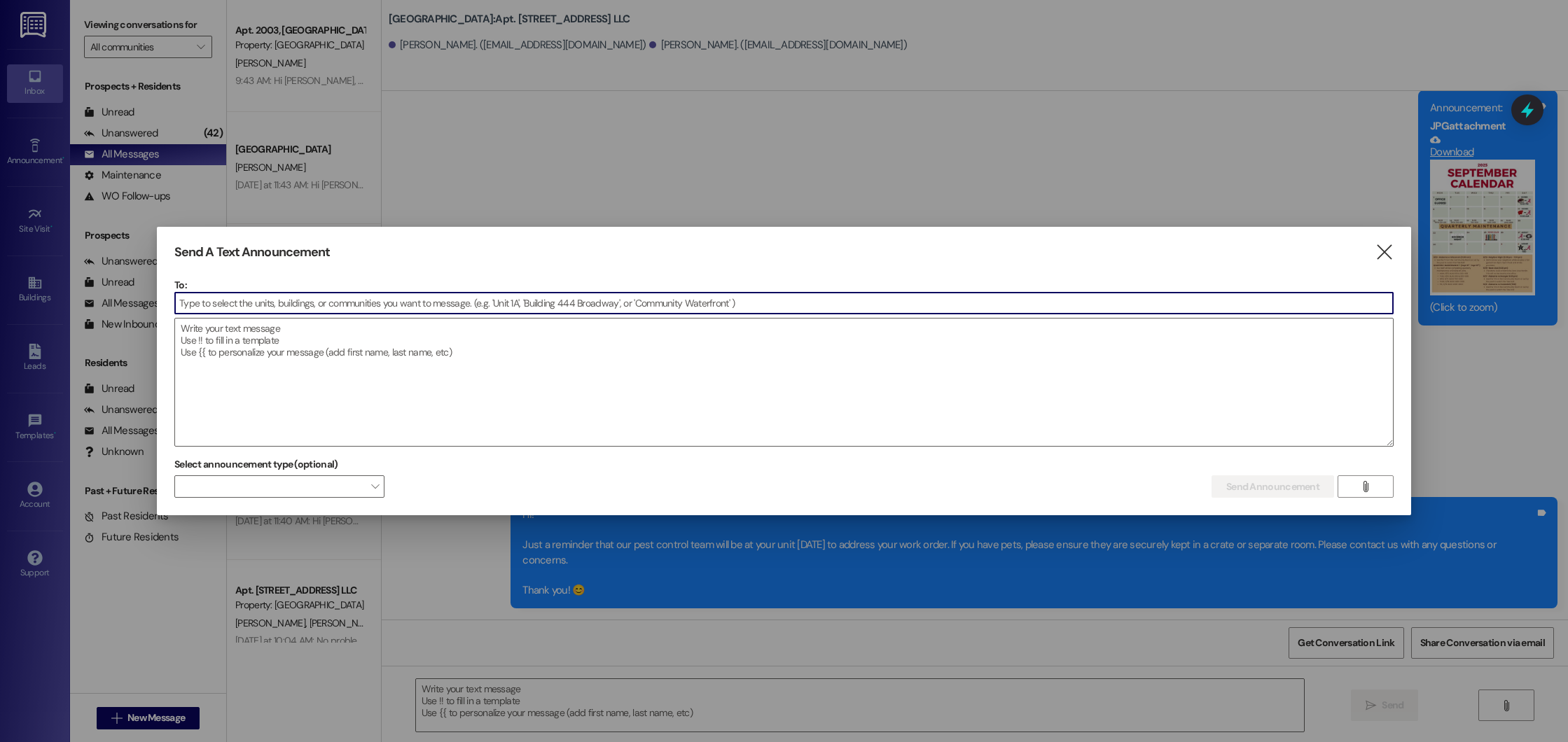
click at [554, 70] on div at bounding box center [784, 371] width 1568 height 742
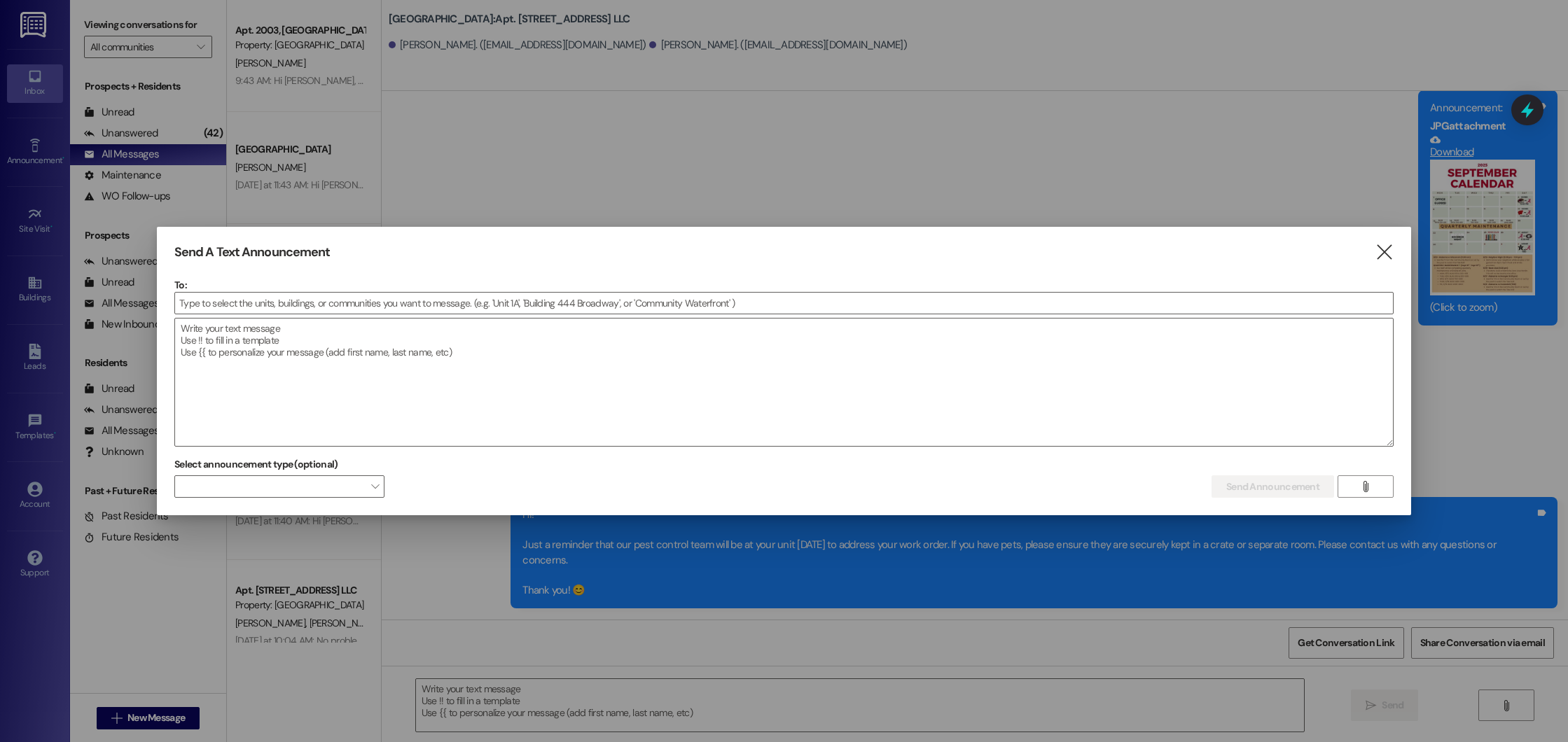
click at [540, 109] on div at bounding box center [784, 371] width 1568 height 742
click at [1387, 258] on icon "" at bounding box center [1384, 252] width 19 height 15
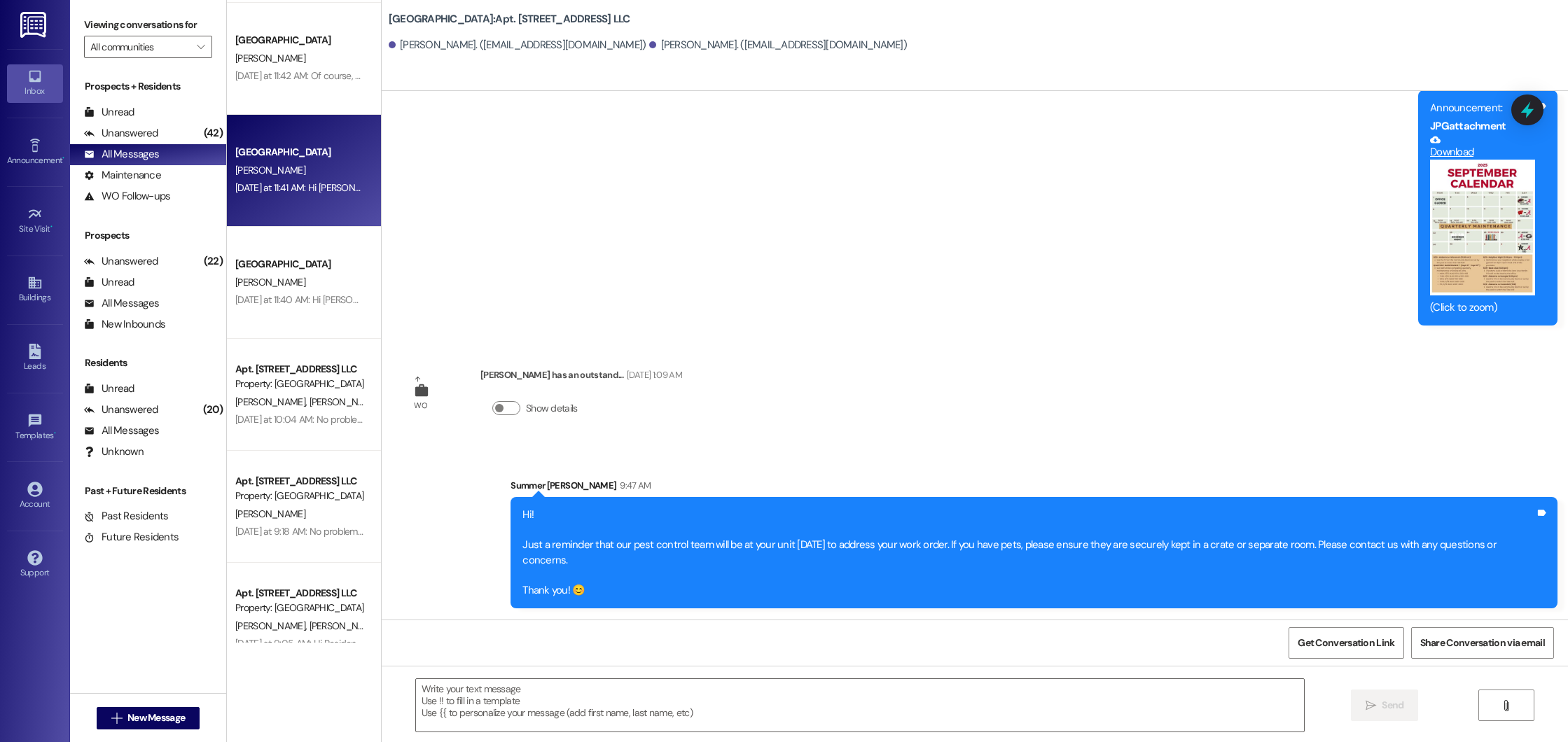
scroll to position [248, 0]
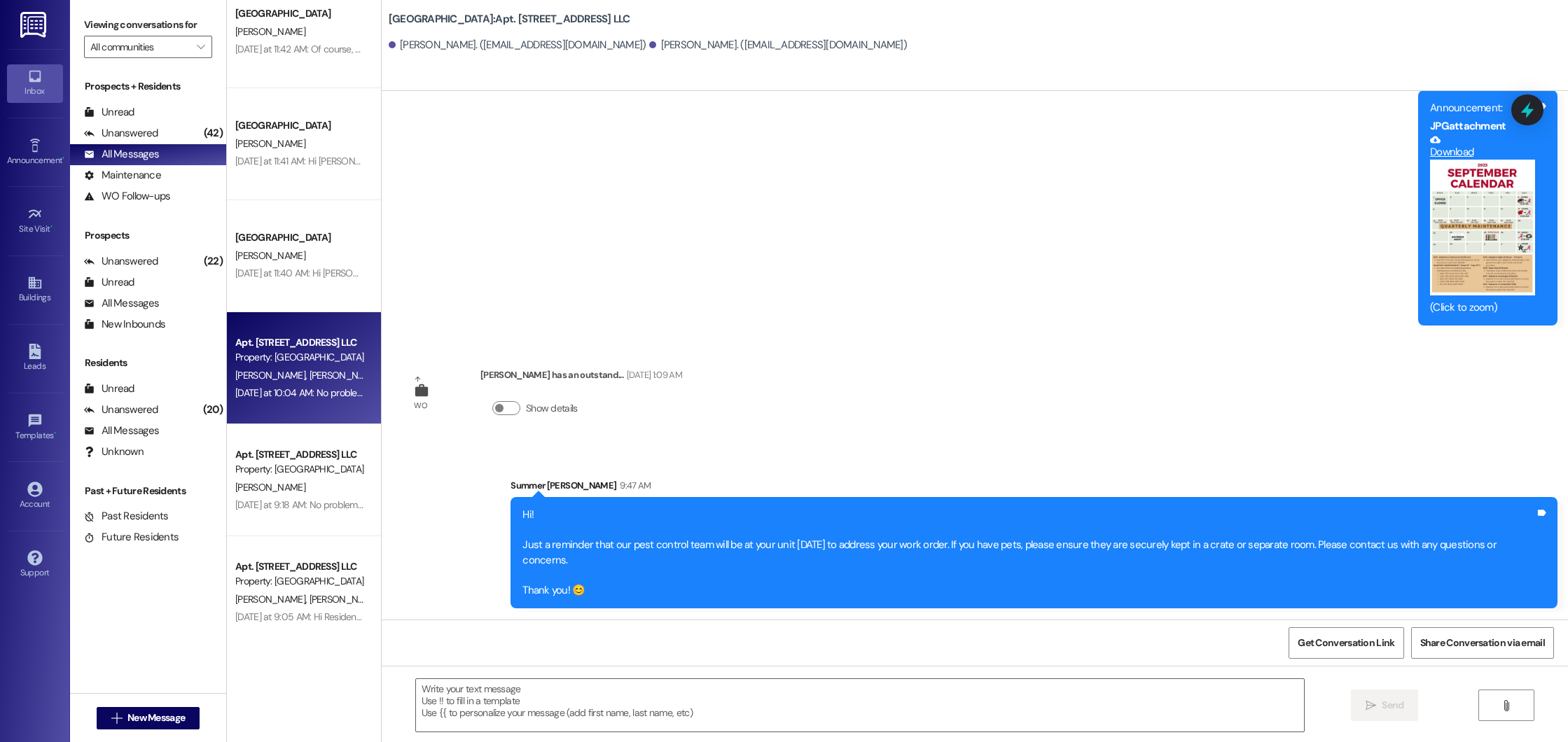
click at [319, 373] on div "[PERSON_NAME] [PERSON_NAME]" at bounding box center [299, 376] width 132 height 18
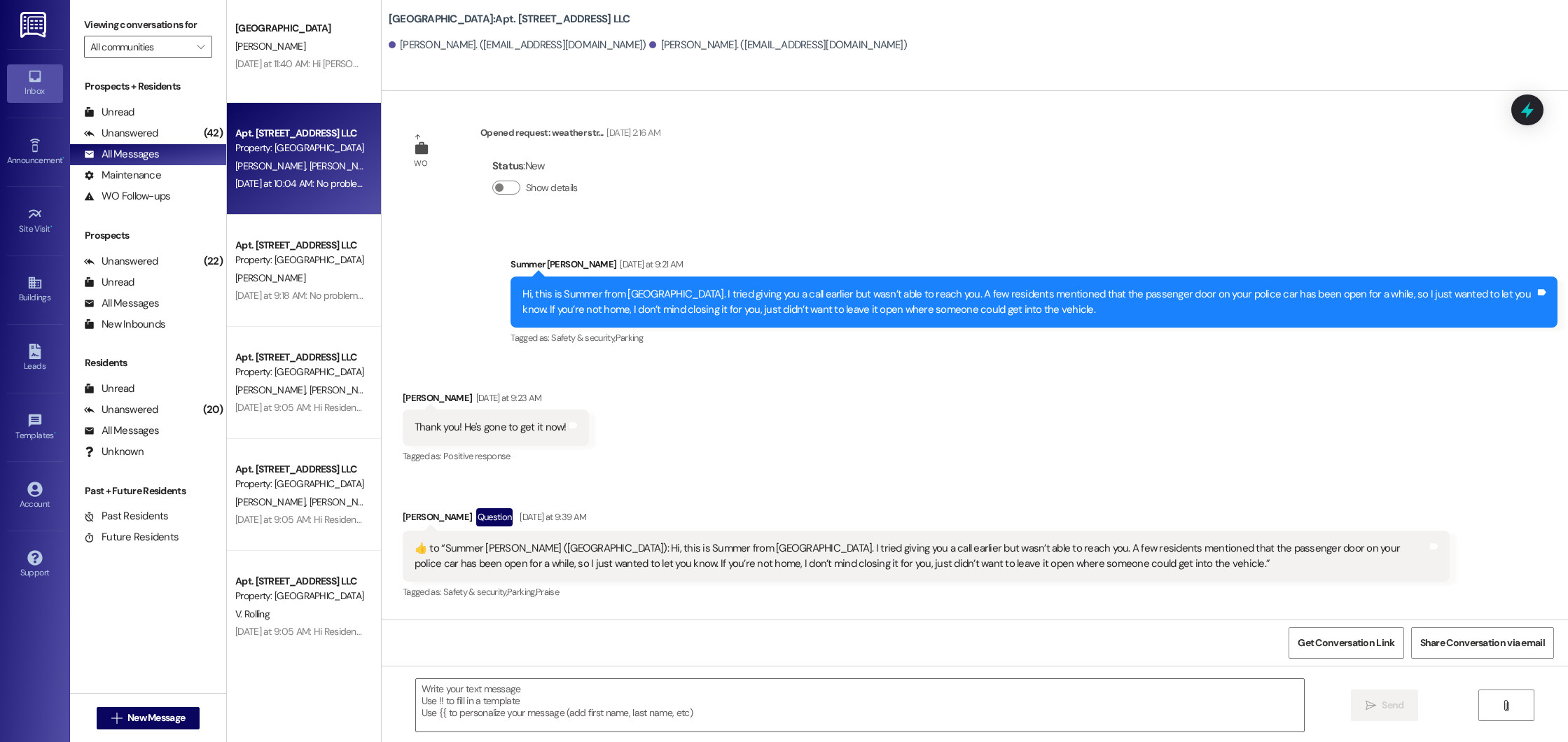
scroll to position [14510, 0]
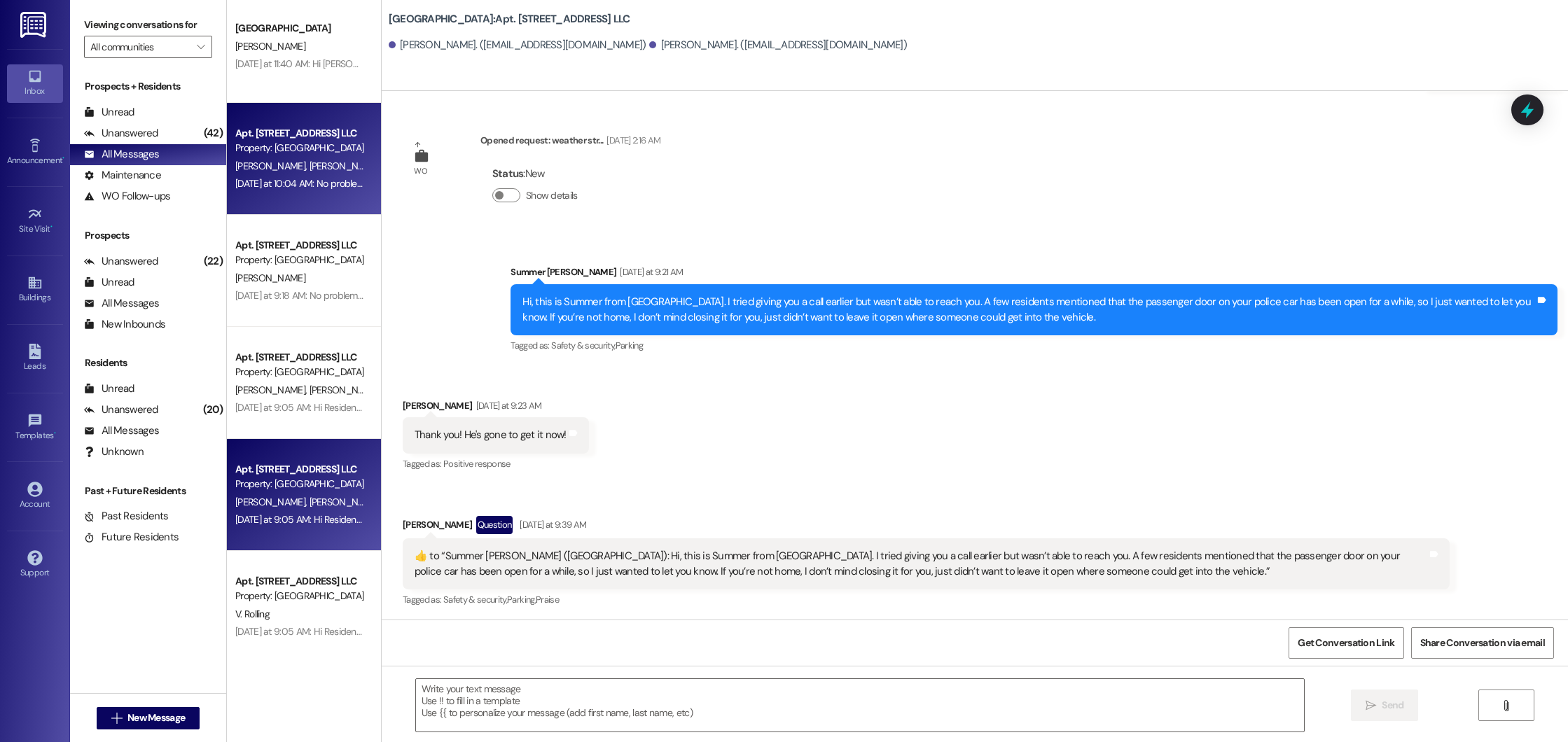
click at [319, 526] on div "[DATE] at 9:05 AM: Hi Resident(s),This is a reminder that our maintenance team …" at bounding box center [299, 520] width 132 height 18
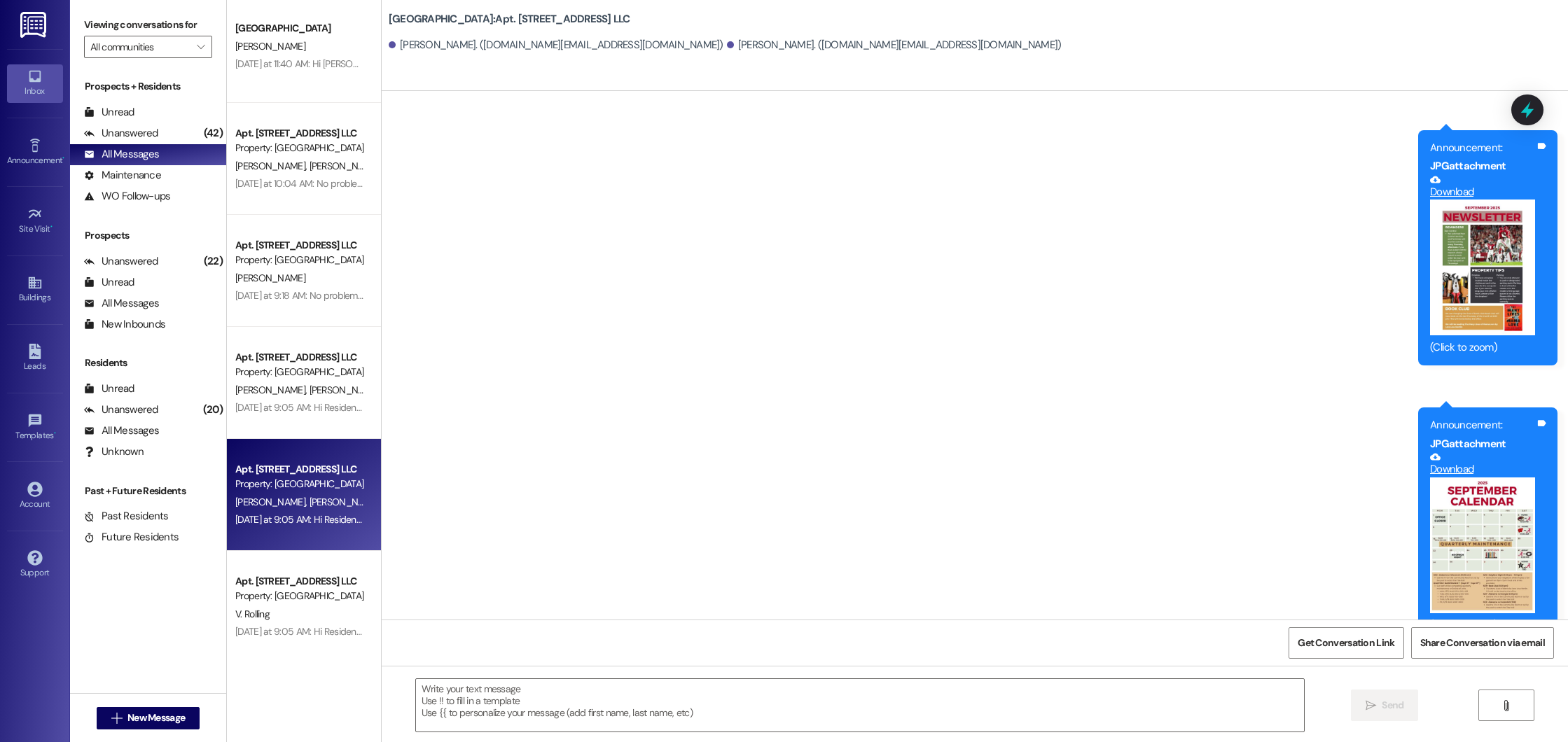
scroll to position [3956, 0]
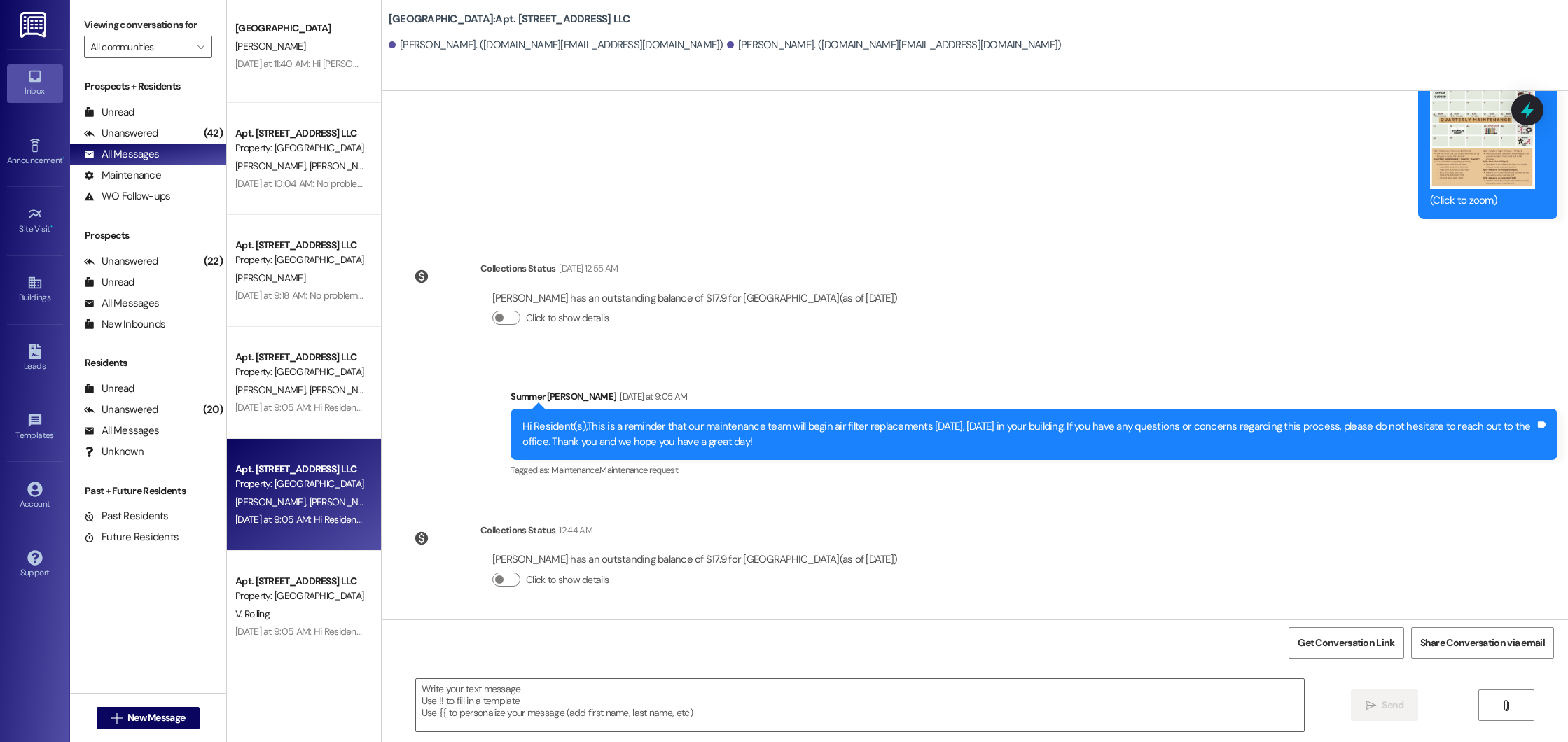
drag, startPoint x: 753, startPoint y: 444, endPoint x: 510, endPoint y: 421, distance: 244.1
click at [521, 421] on div "Hi Resident(s),This is a reminder that our maintenance team will begin air filt…" at bounding box center [1028, 434] width 1016 height 30
copy div "Hi Resident(s),This is a reminder that our maintenance team will begin air filt…"
click at [46, 152] on link "Announcement •" at bounding box center [34, 152] width 56 height 38
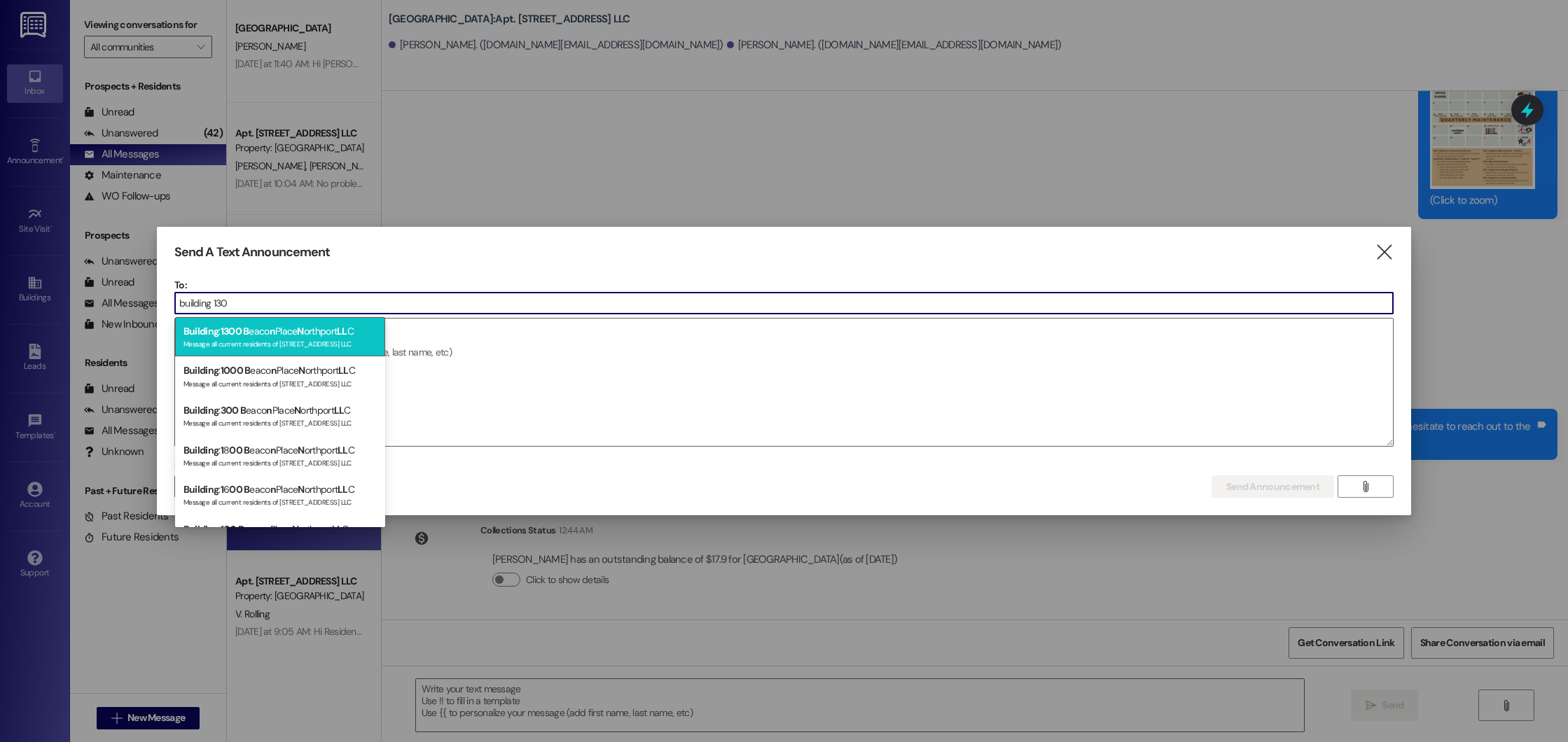
type input "building 130"
click at [238, 346] on div "Message all current residents of [STREET_ADDRESS] LLC" at bounding box center [280, 343] width 193 height 12
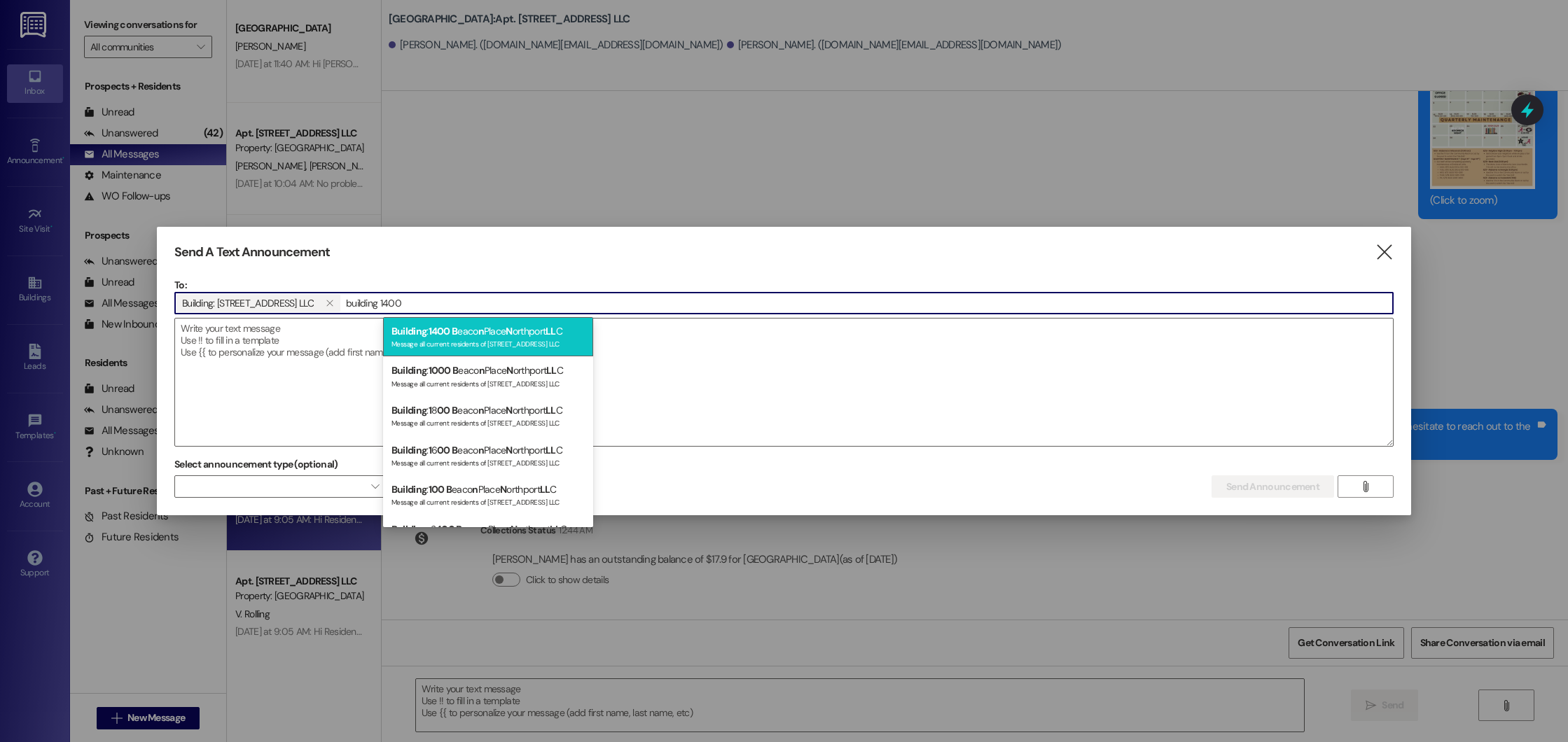
type input "building 1400"
click at [484, 334] on span "n" at bounding box center [481, 331] width 6 height 13
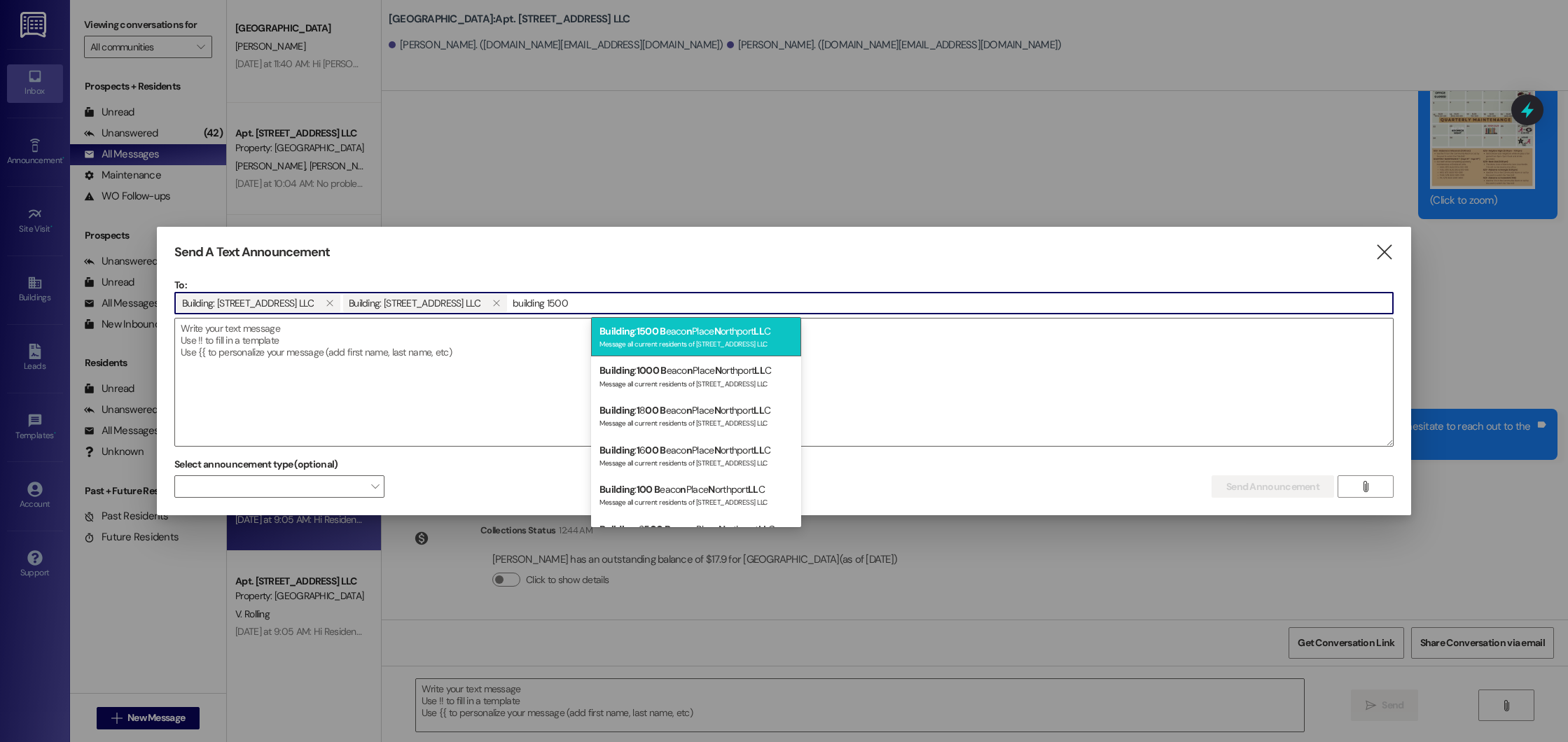
type input "building 1500"
click at [670, 351] on div "Building : [STREET_ADDRESS] orthport LL C Message all current residents of [STR…" at bounding box center [696, 337] width 210 height 40
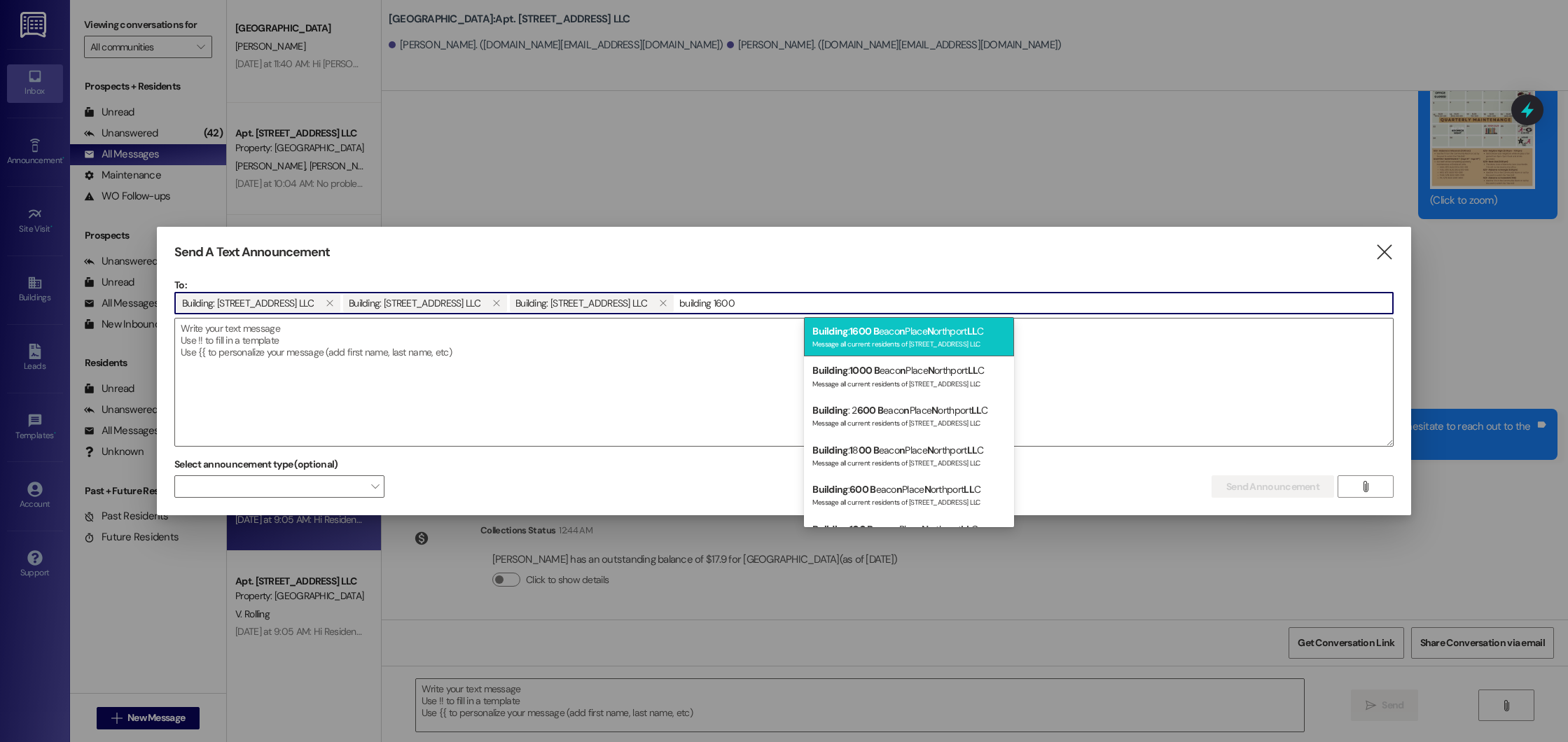
type input "building 1600"
click at [886, 342] on div "Message all current residents of [STREET_ADDRESS] LLC" at bounding box center [909, 343] width 193 height 12
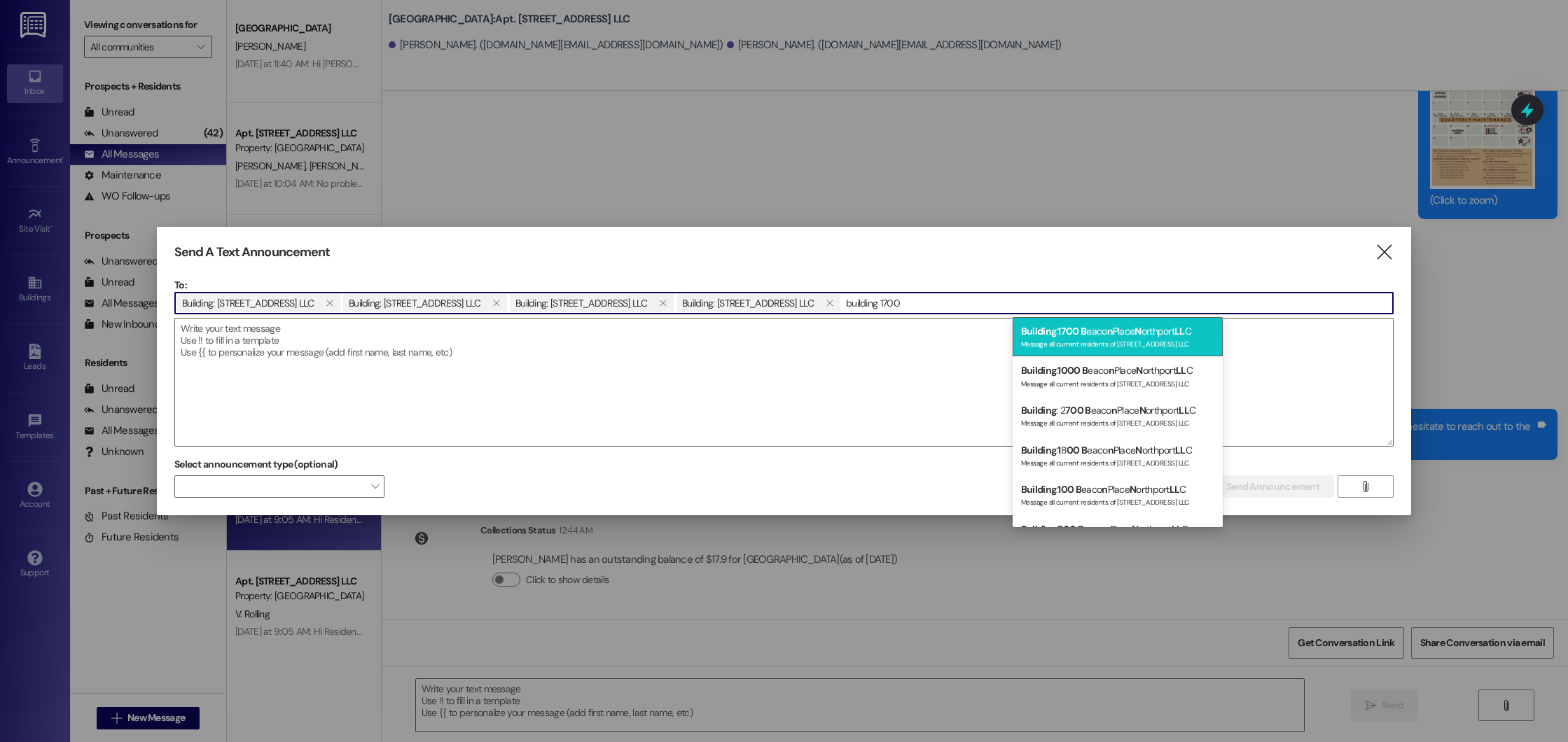
type input "building 1700"
click at [1150, 329] on div "Building : [STREET_ADDRESS] orthport LL C Message all current residents of [STR…" at bounding box center [1118, 337] width 210 height 40
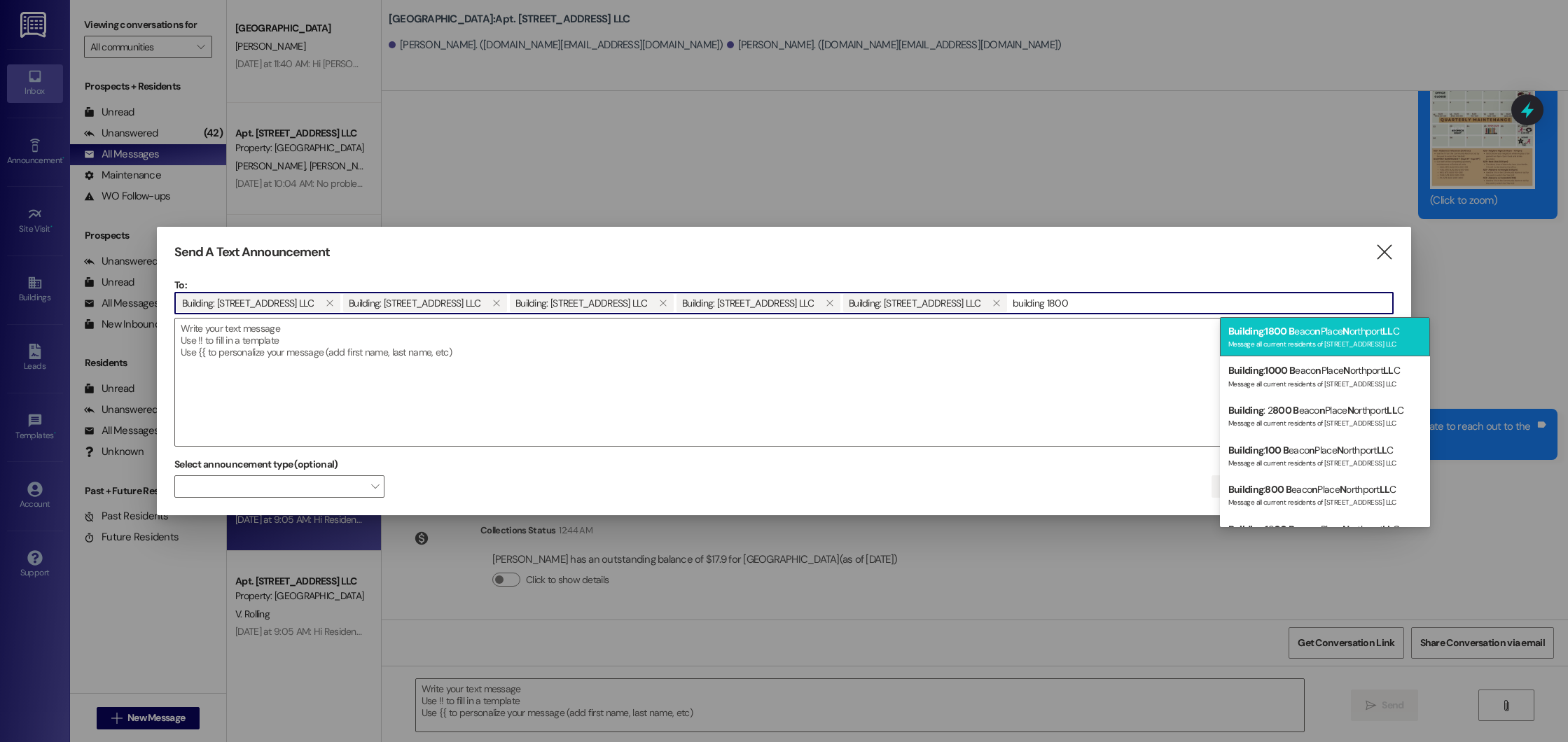
type input "building 1800"
click at [1298, 334] on div "Building : [STREET_ADDRESS] orthport LL C Message all current residents of [STR…" at bounding box center [1325, 337] width 210 height 40
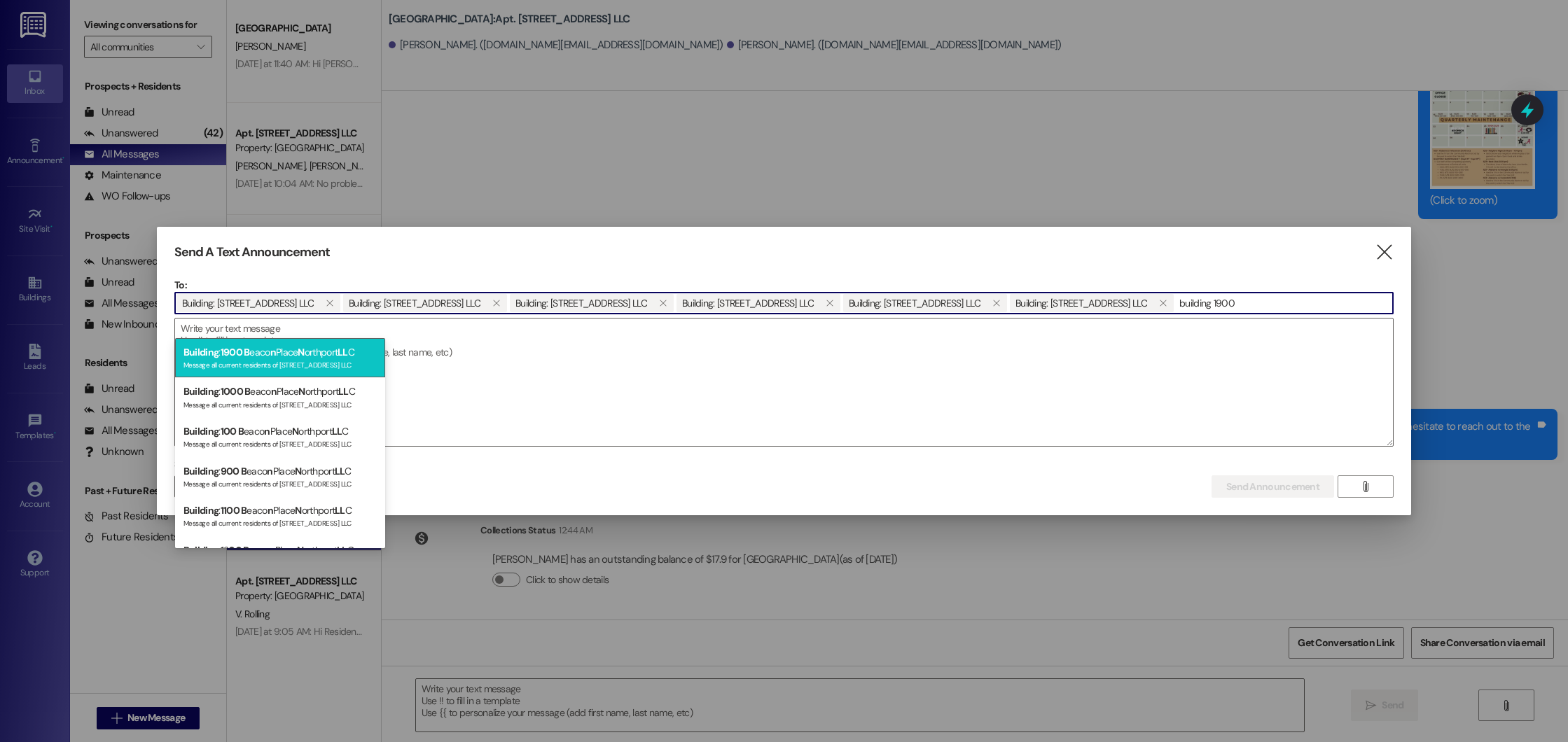
type input "building 1900"
click at [282, 362] on div "Message all current residents of [STREET_ADDRESS] LLC" at bounding box center [280, 364] width 193 height 12
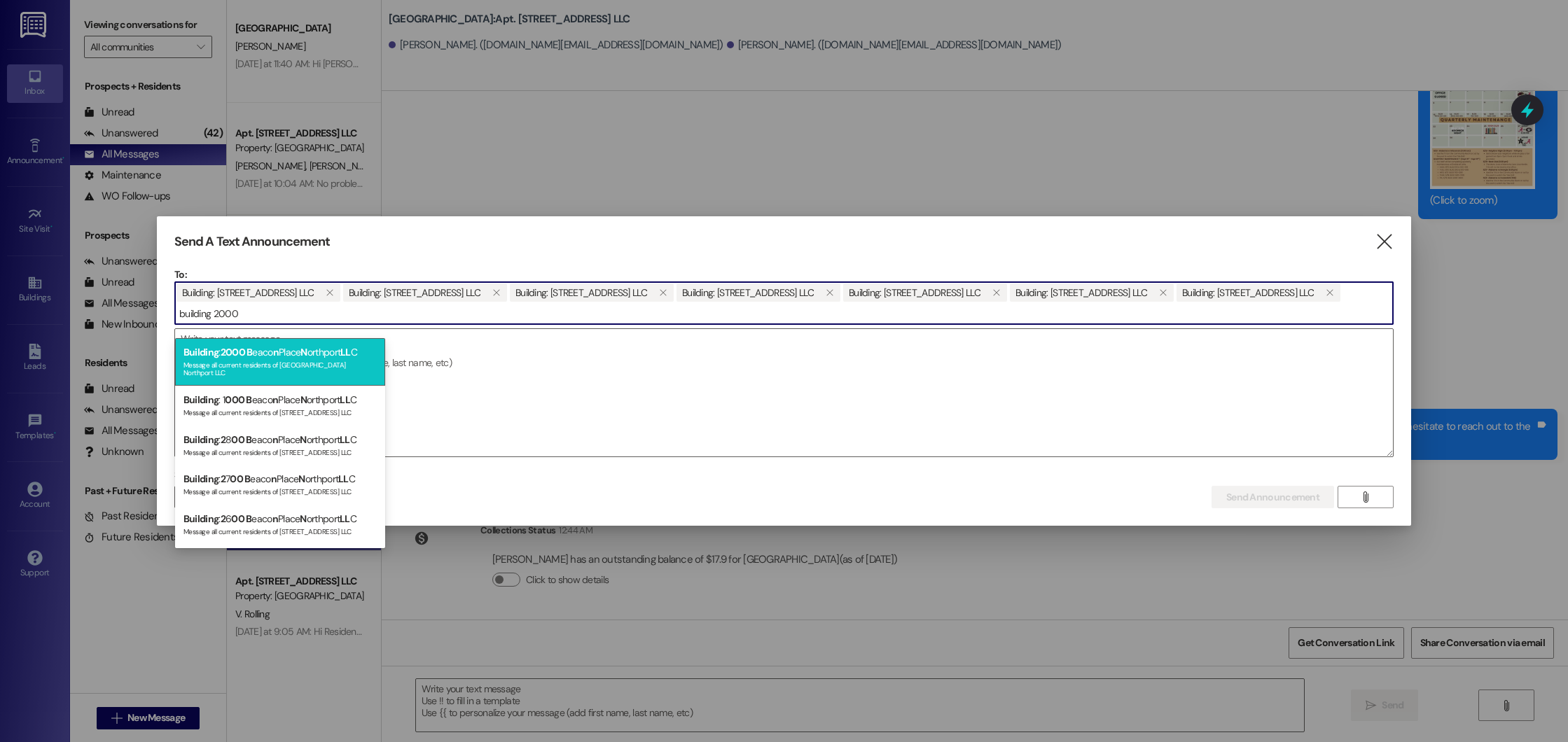
type input "building 2000"
click at [285, 365] on div "Message all current residents of [GEOGRAPHIC_DATA] Northport LLC" at bounding box center [280, 368] width 193 height 20
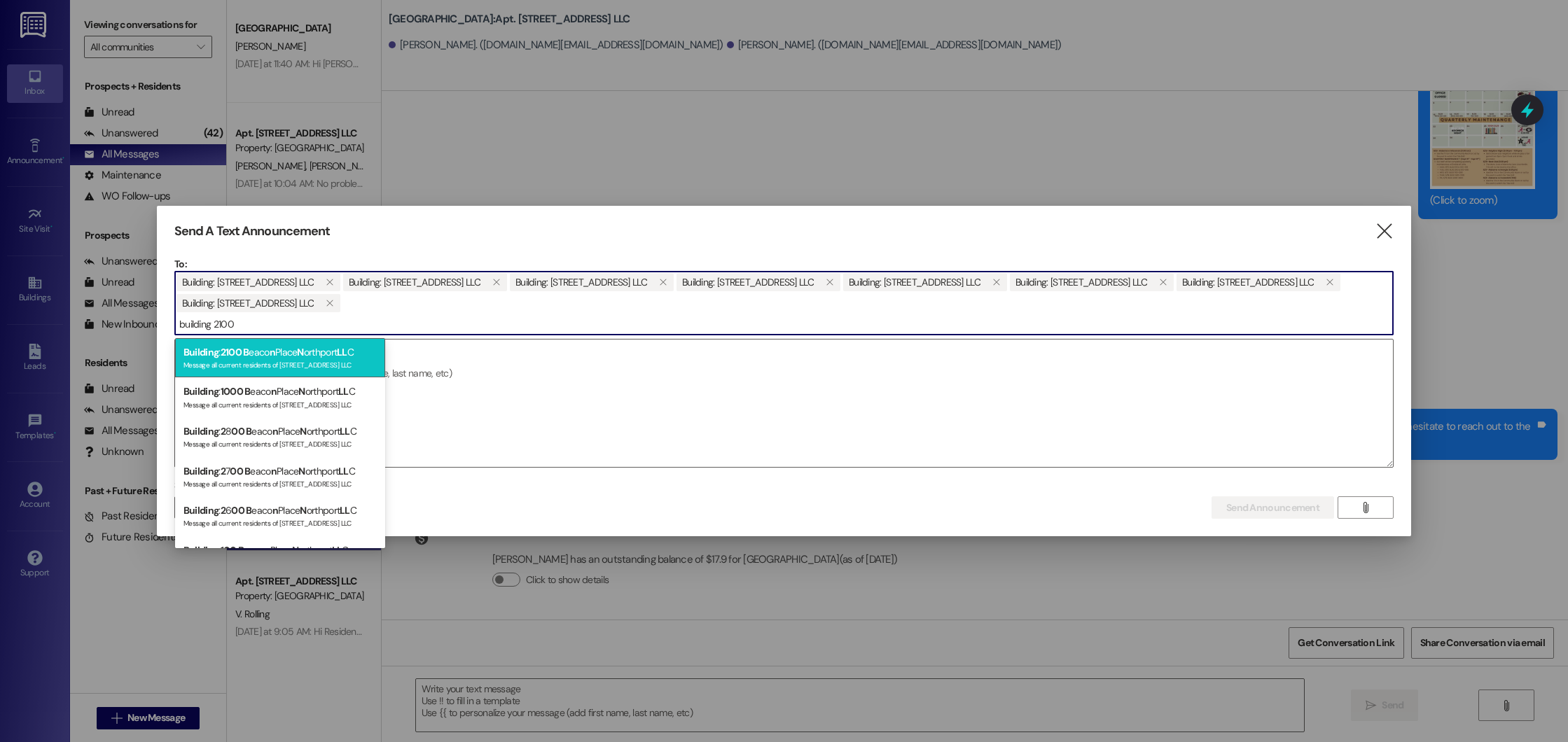
type input "building 2100"
click at [333, 368] on div "Message all current residents of [STREET_ADDRESS] LLC" at bounding box center [280, 364] width 193 height 12
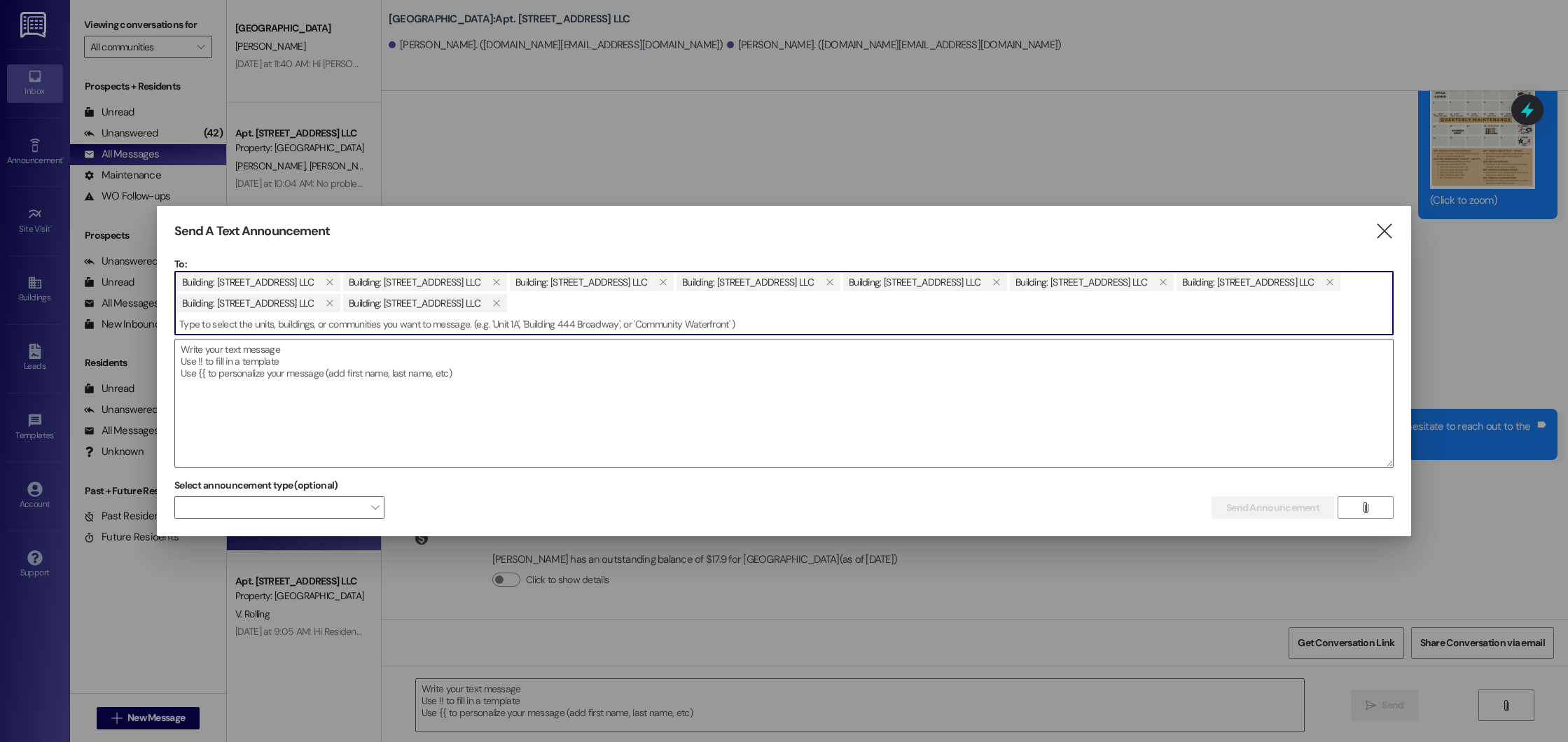
click at [333, 368] on textarea at bounding box center [783, 403] width 1218 height 128
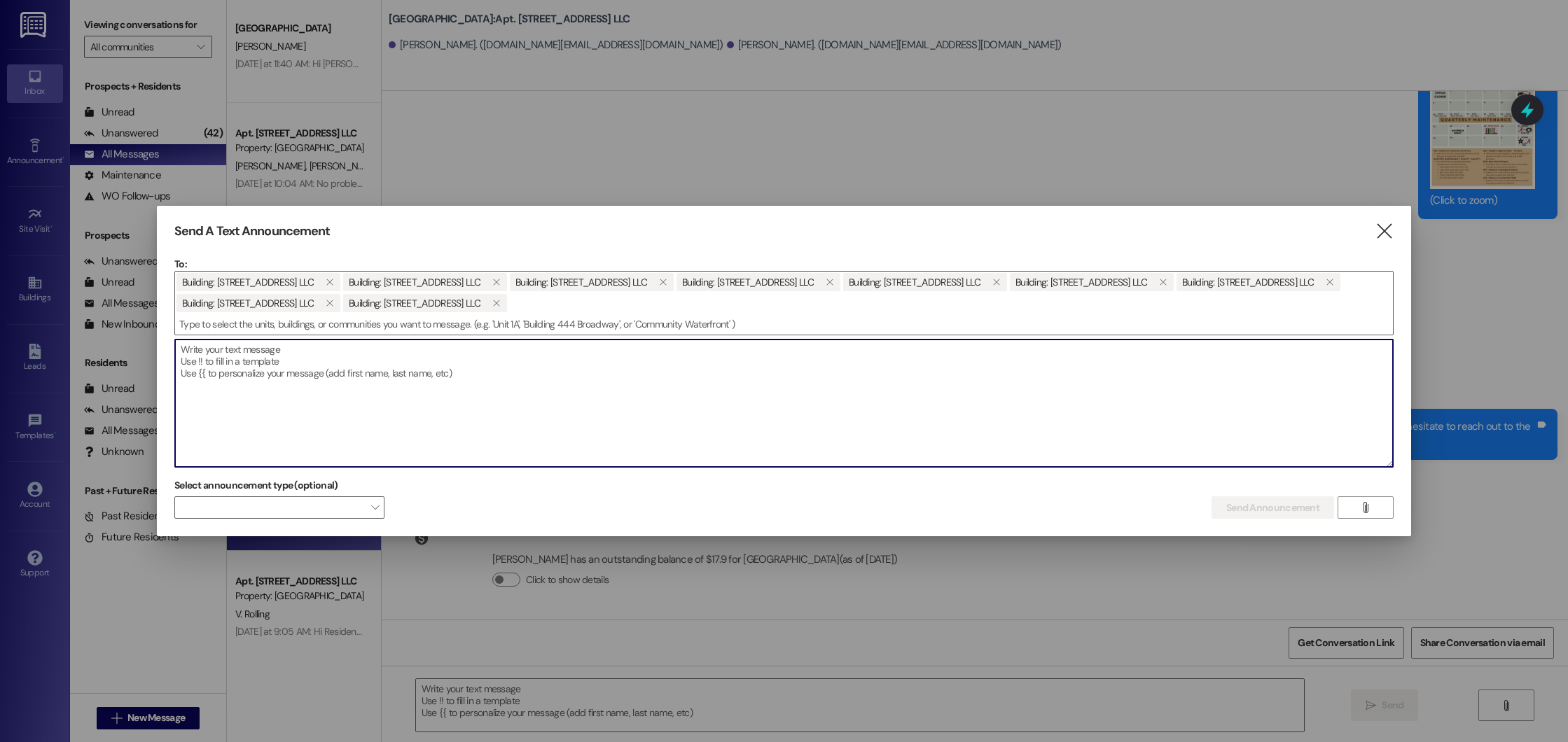
paste textarea "Hi Resident(s),This is a reminder that our maintenance team will begin air filt…"
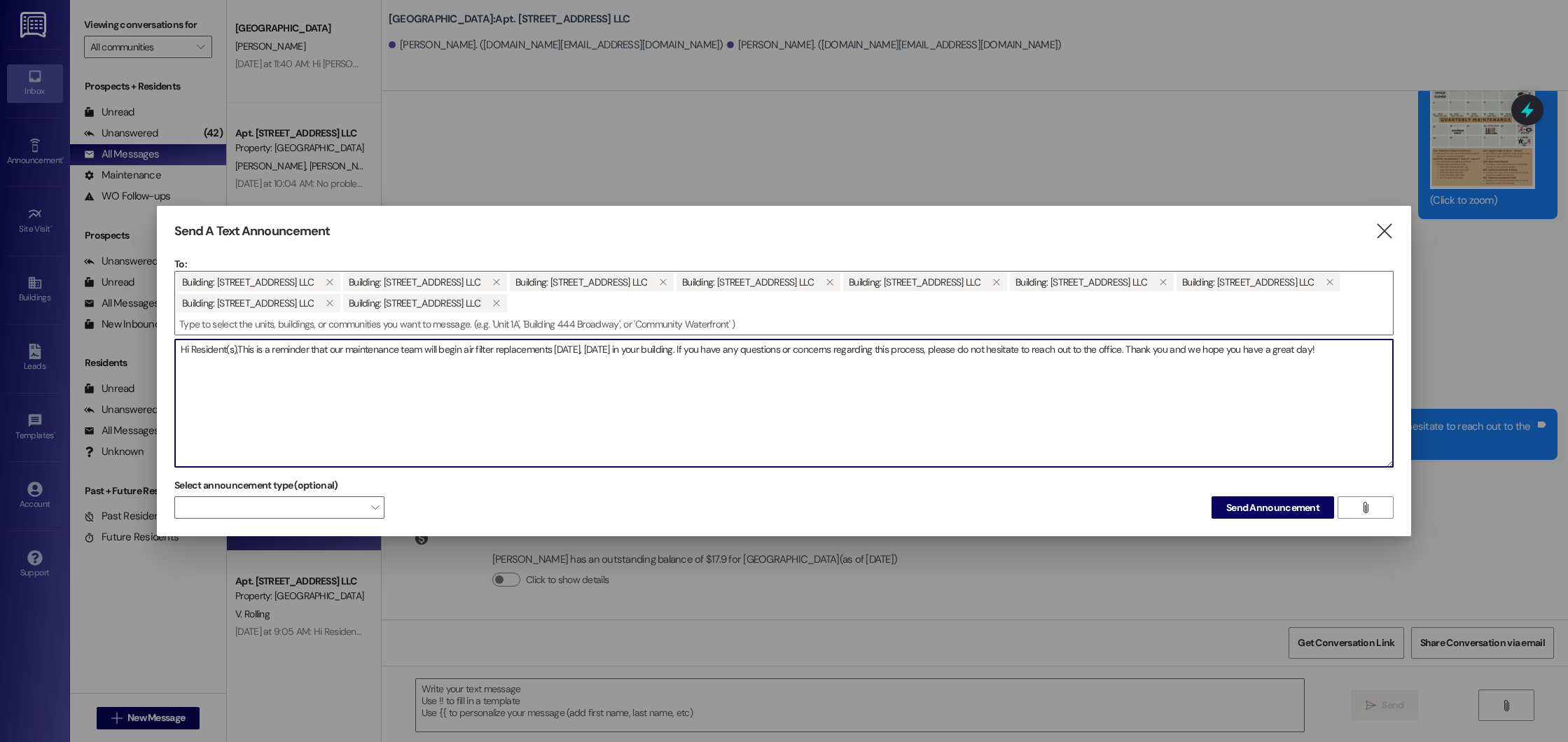
click at [636, 344] on textarea "Hi Resident(s),This is a reminder that our maintenance team will begin air filt…" at bounding box center [783, 403] width 1218 height 128
click at [239, 348] on textarea "Hi Resident(s),This is a reminder that our maintenance team will begin air filt…" at bounding box center [783, 403] width 1218 height 128
type textarea "Hi Resident(s), This is a reminder that our maintenance team will begin air fil…"
click at [1258, 509] on span "Send Announcement" at bounding box center [1273, 507] width 93 height 15
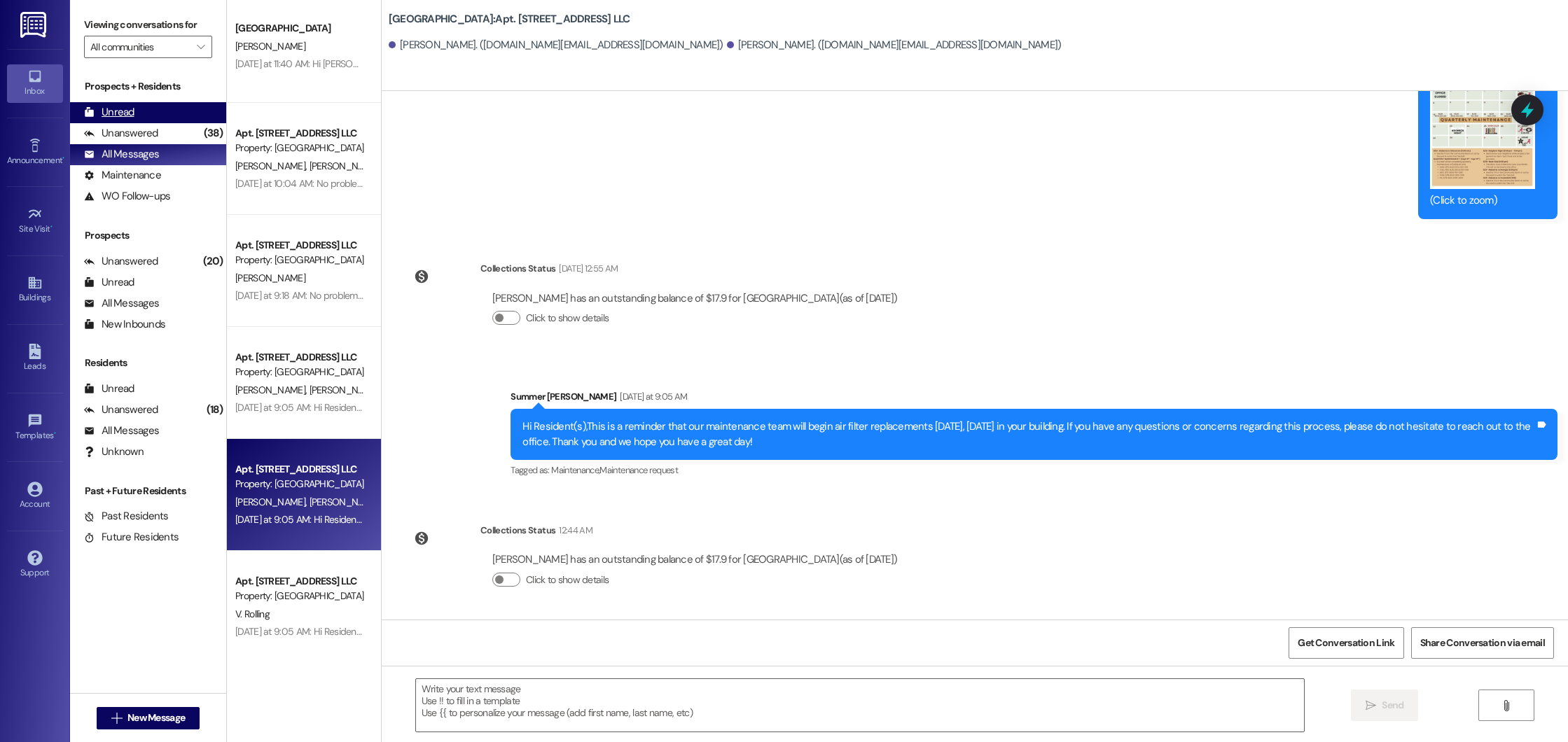
click at [178, 117] on div "Unread (0)" at bounding box center [147, 112] width 156 height 21
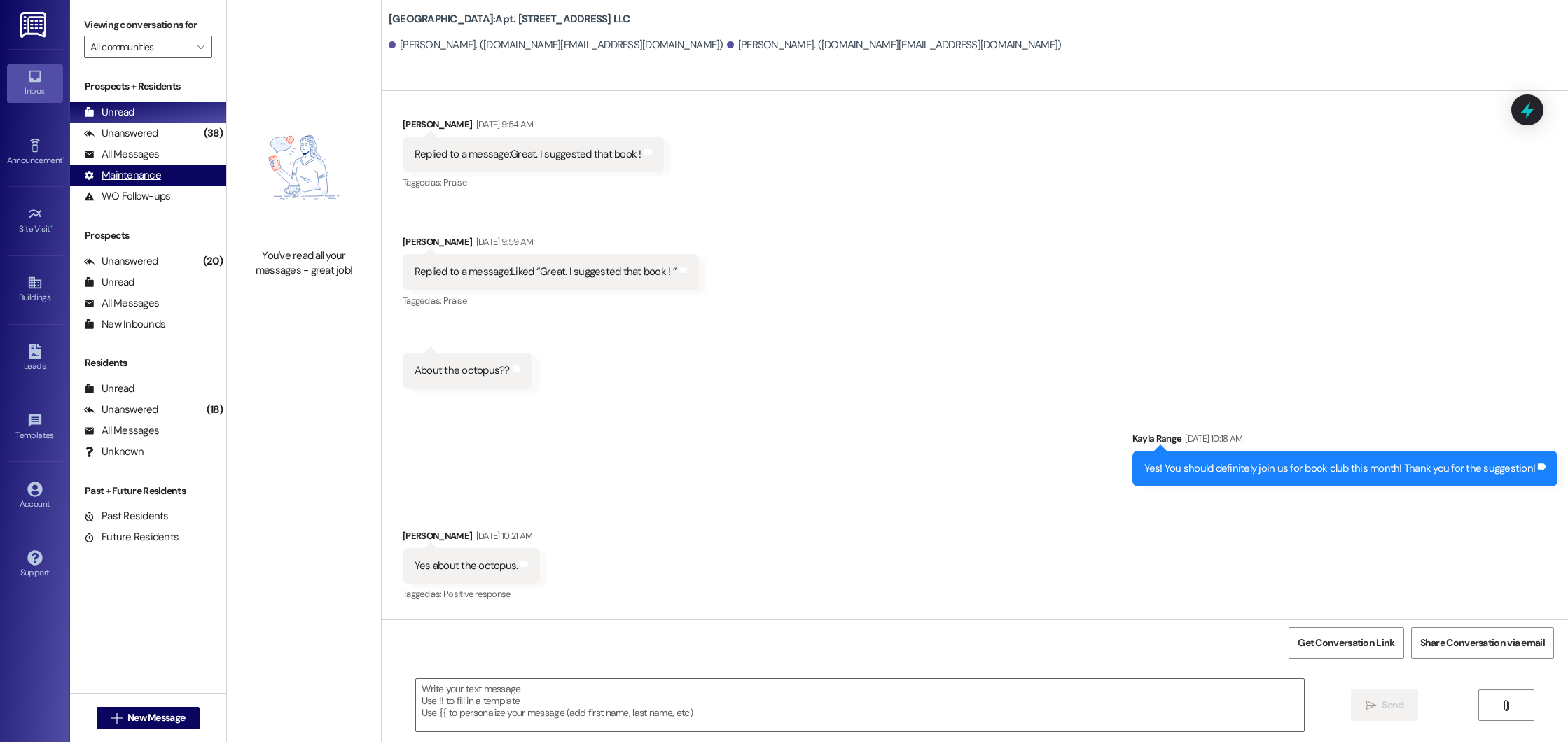
scroll to position [2612, 0]
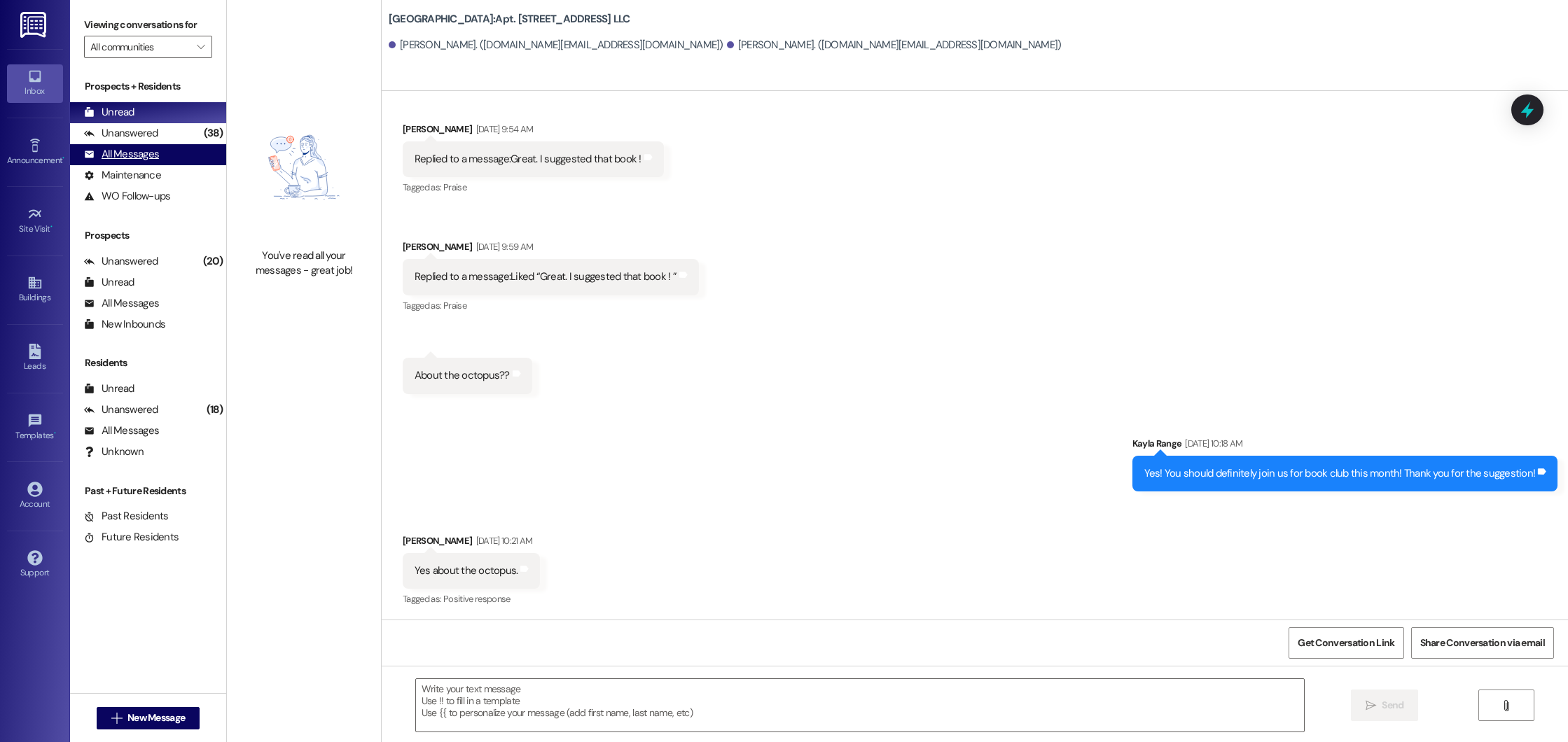
click at [183, 160] on div "All Messages (undefined)" at bounding box center [147, 154] width 156 height 21
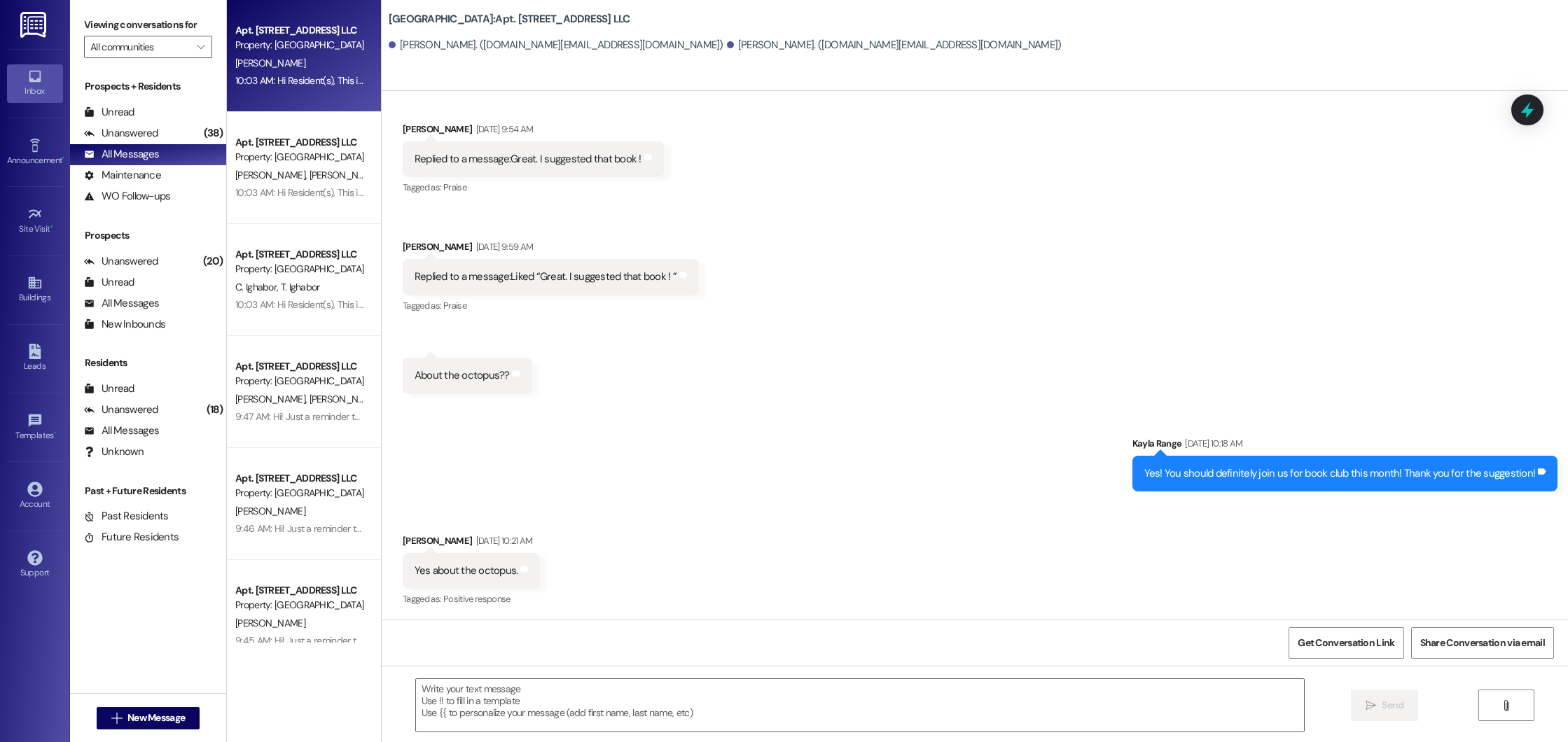
click at [299, 58] on div "[PERSON_NAME]" at bounding box center [299, 64] width 132 height 18
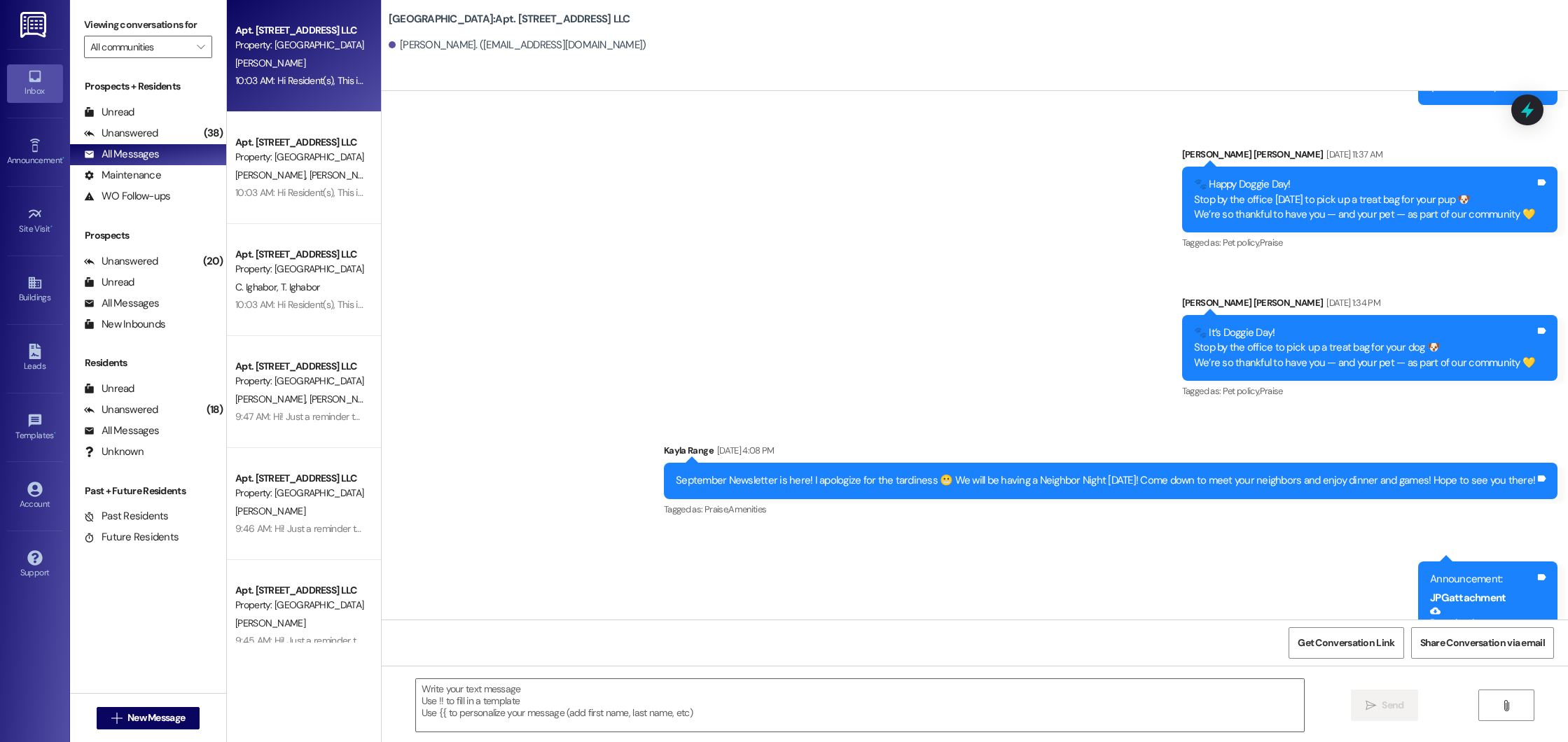
scroll to position [14459, 0]
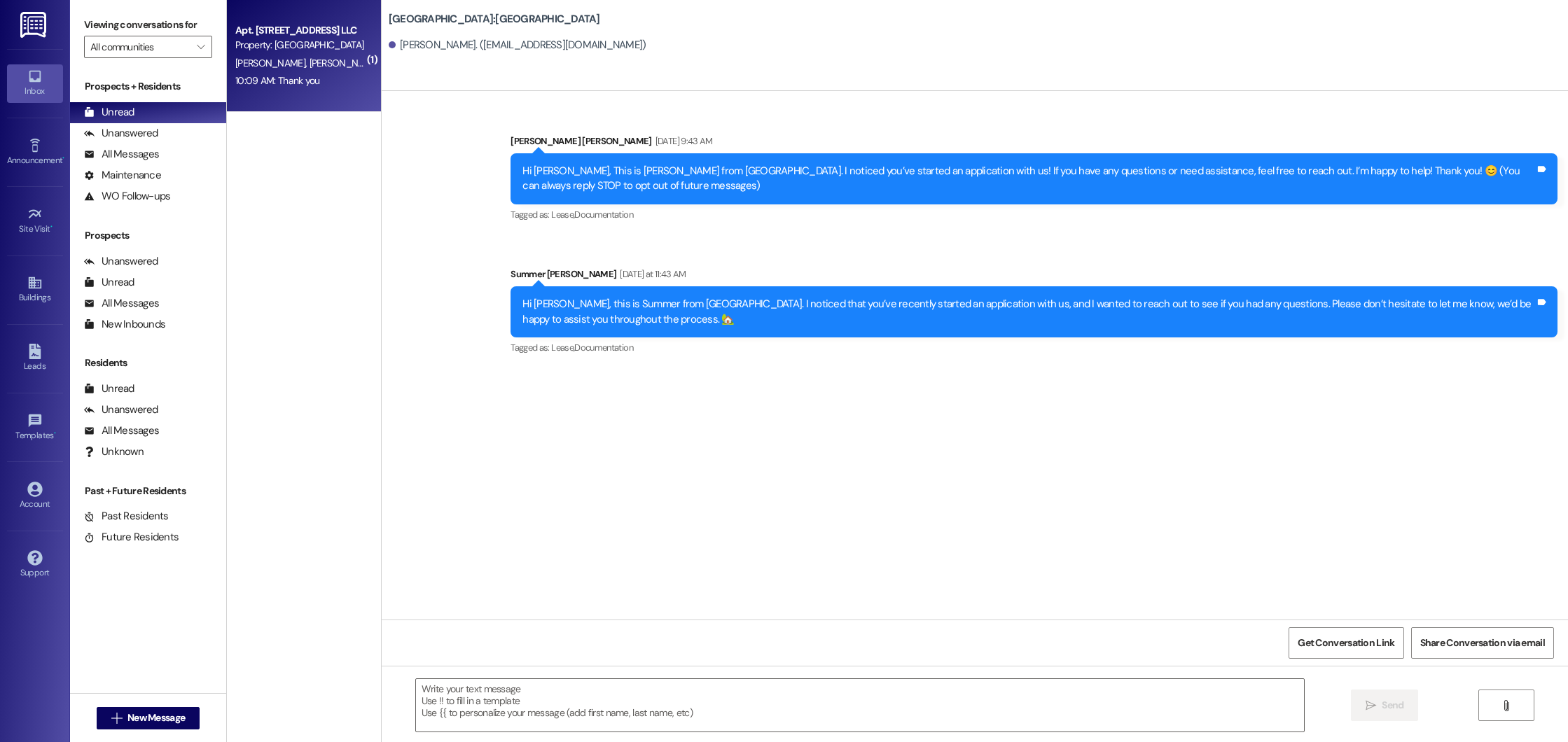
click at [309, 63] on span "[PERSON_NAME]" at bounding box center [343, 63] width 70 height 13
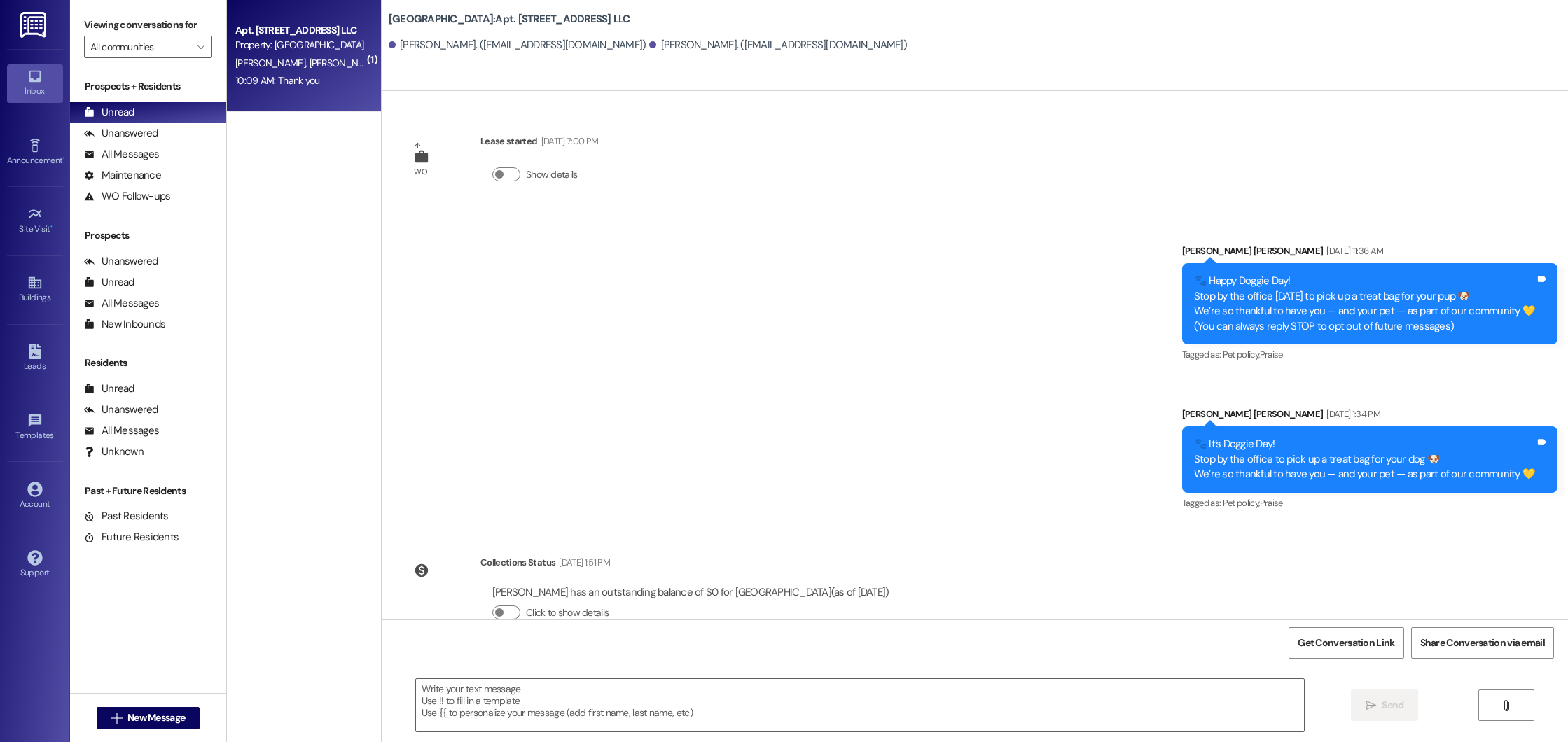
scroll to position [1076, 0]
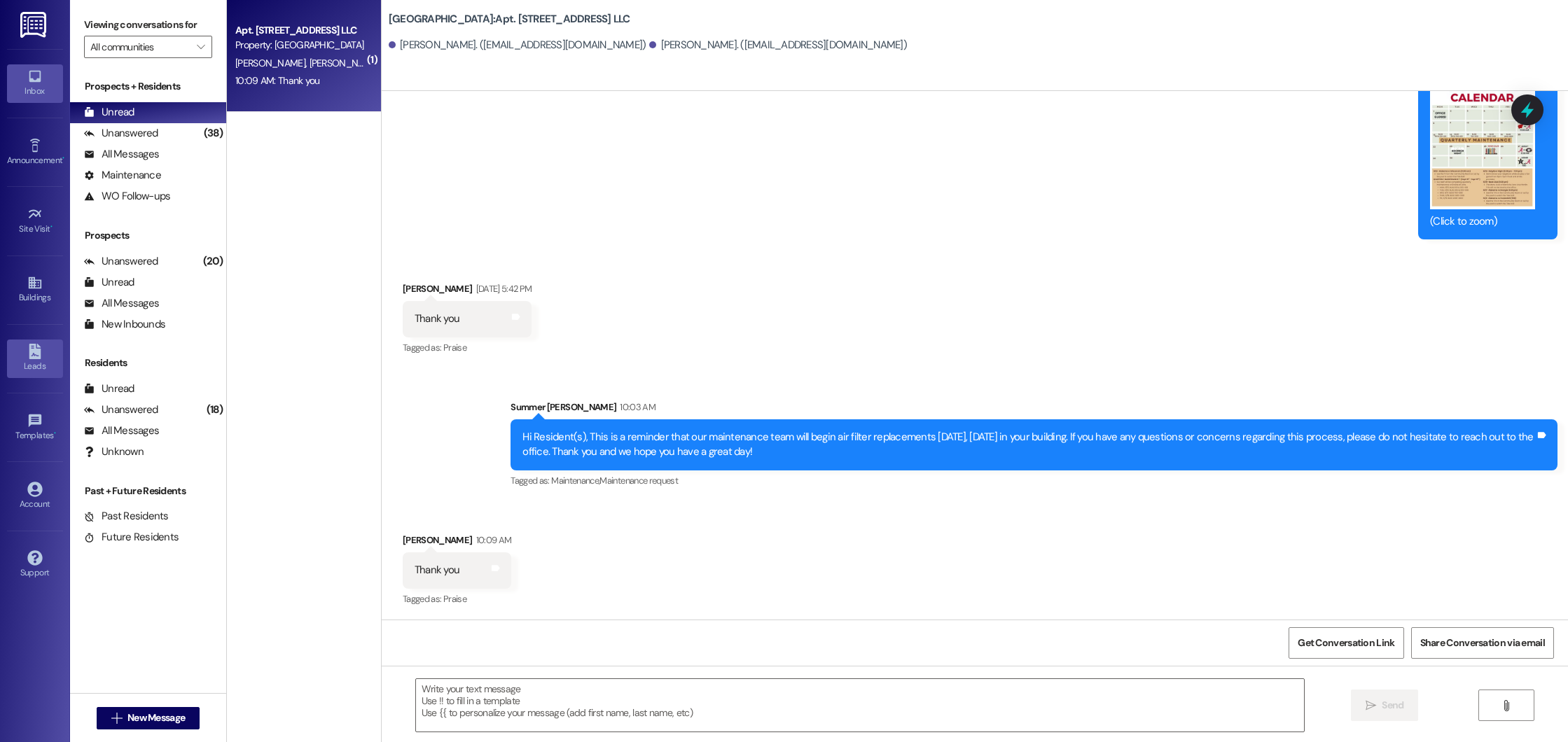
click at [36, 362] on div "Leads" at bounding box center [34, 366] width 70 height 14
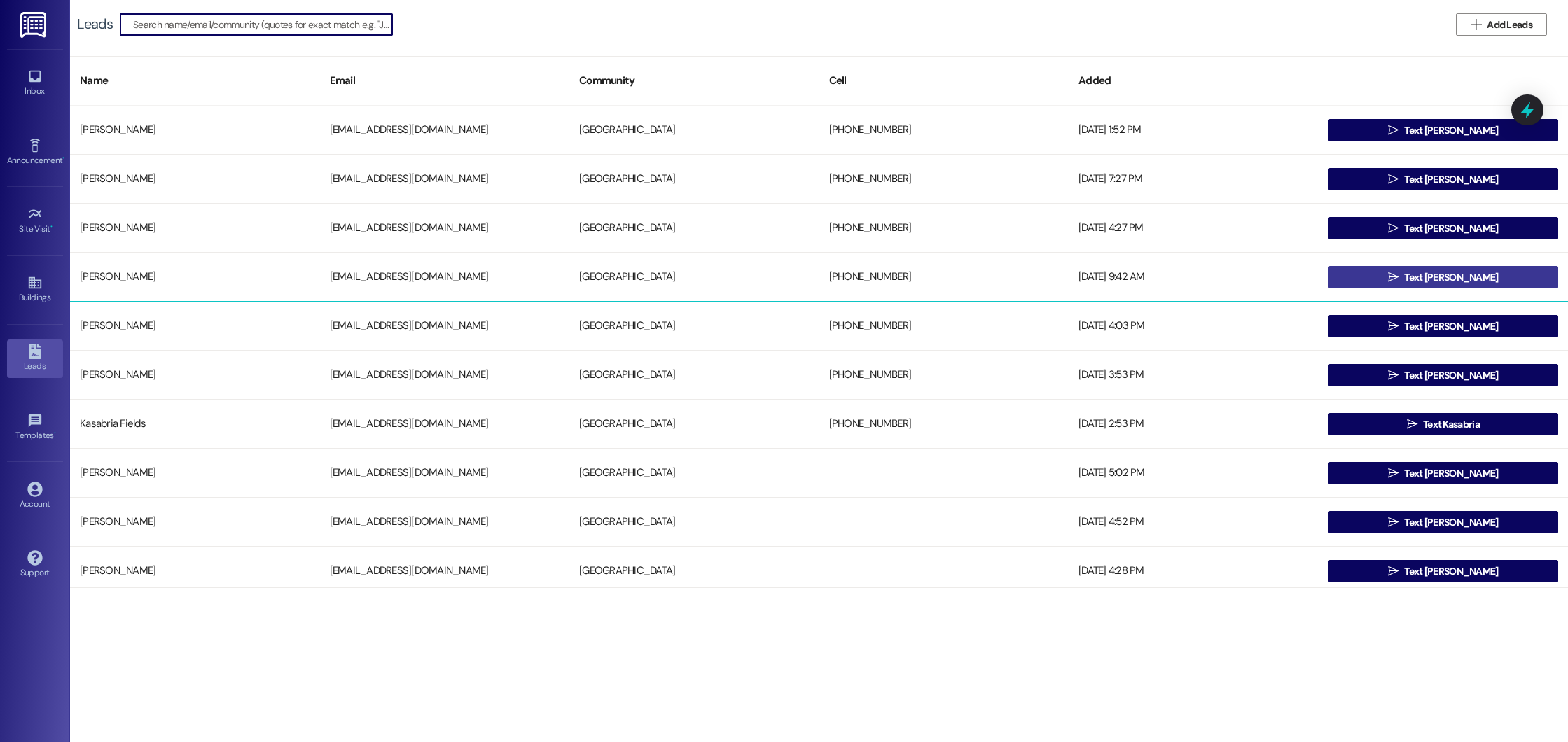
click at [1378, 281] on button " Text [PERSON_NAME]" at bounding box center [1443, 277] width 231 height 23
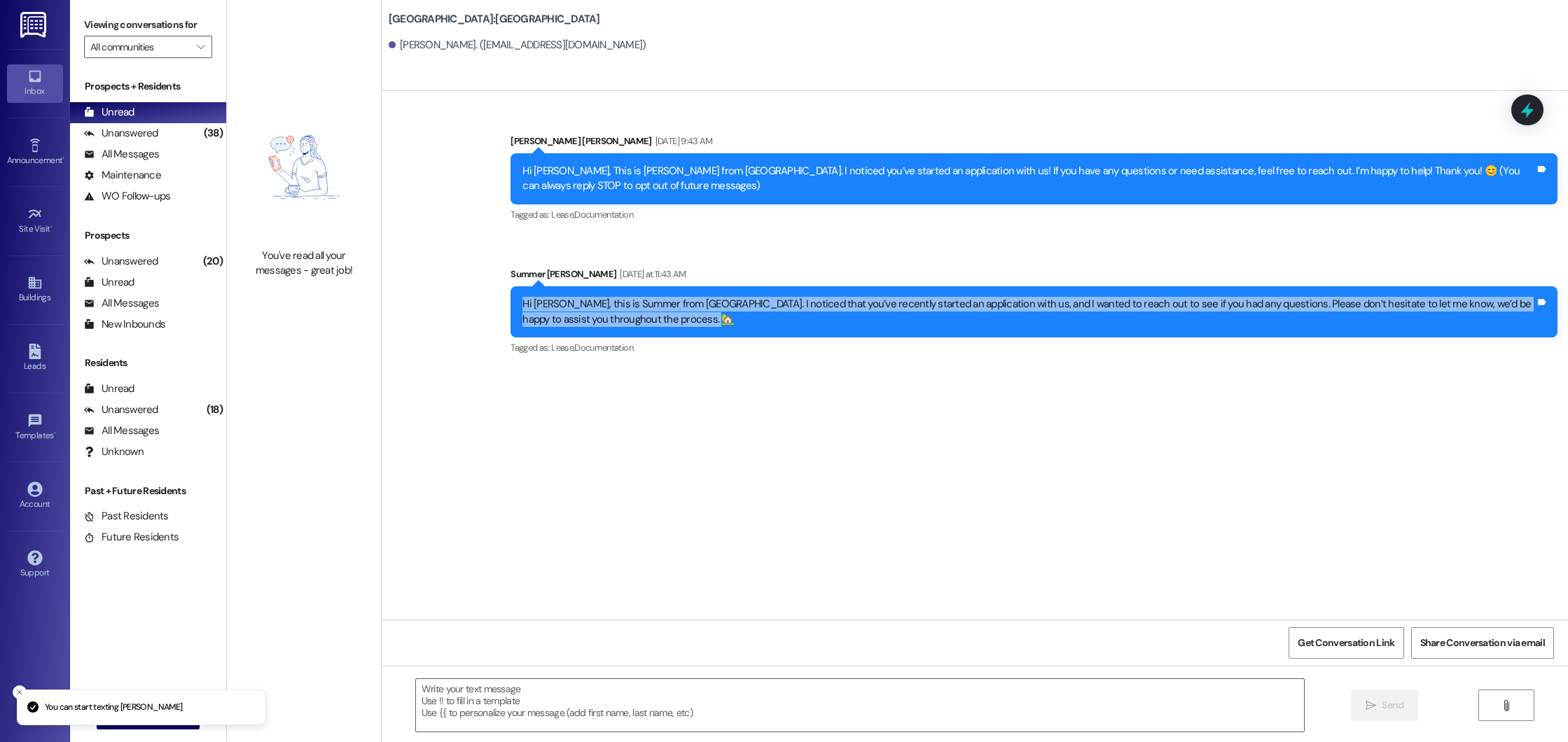
drag, startPoint x: 646, startPoint y: 324, endPoint x: 505, endPoint y: 299, distance: 143.2
click at [510, 299] on div "Hi Pamela, this is Summer from Beacon Place Northport. I noticed that you’ve re…" at bounding box center [1033, 312] width 1047 height 51
copy div "Hi Pamela, this is Summer from Beacon Place Northport. I noticed that you’ve re…"
click at [24, 364] on div "Leads" at bounding box center [34, 366] width 70 height 14
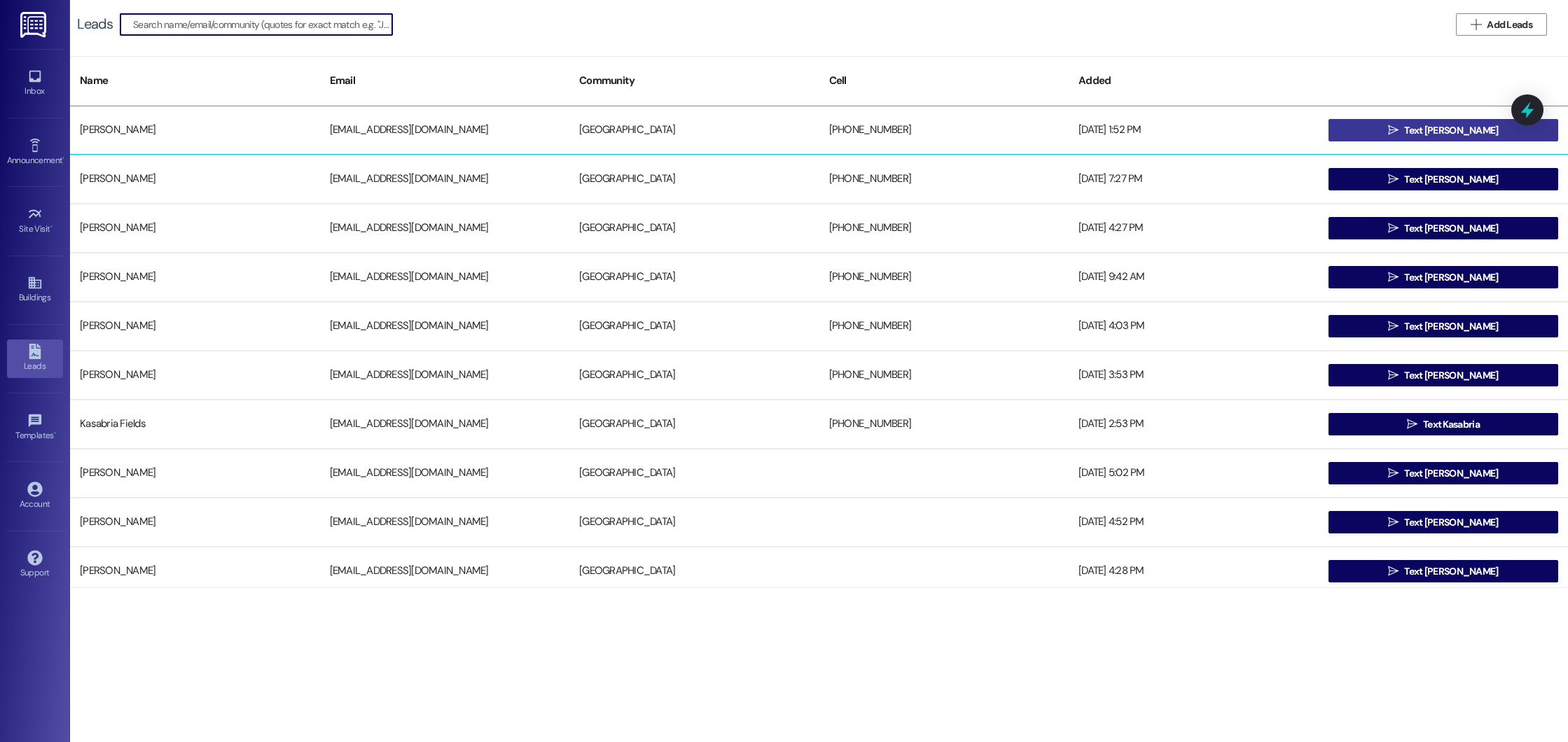
click at [1471, 137] on span "Text Donald" at bounding box center [1451, 131] width 94 height 15
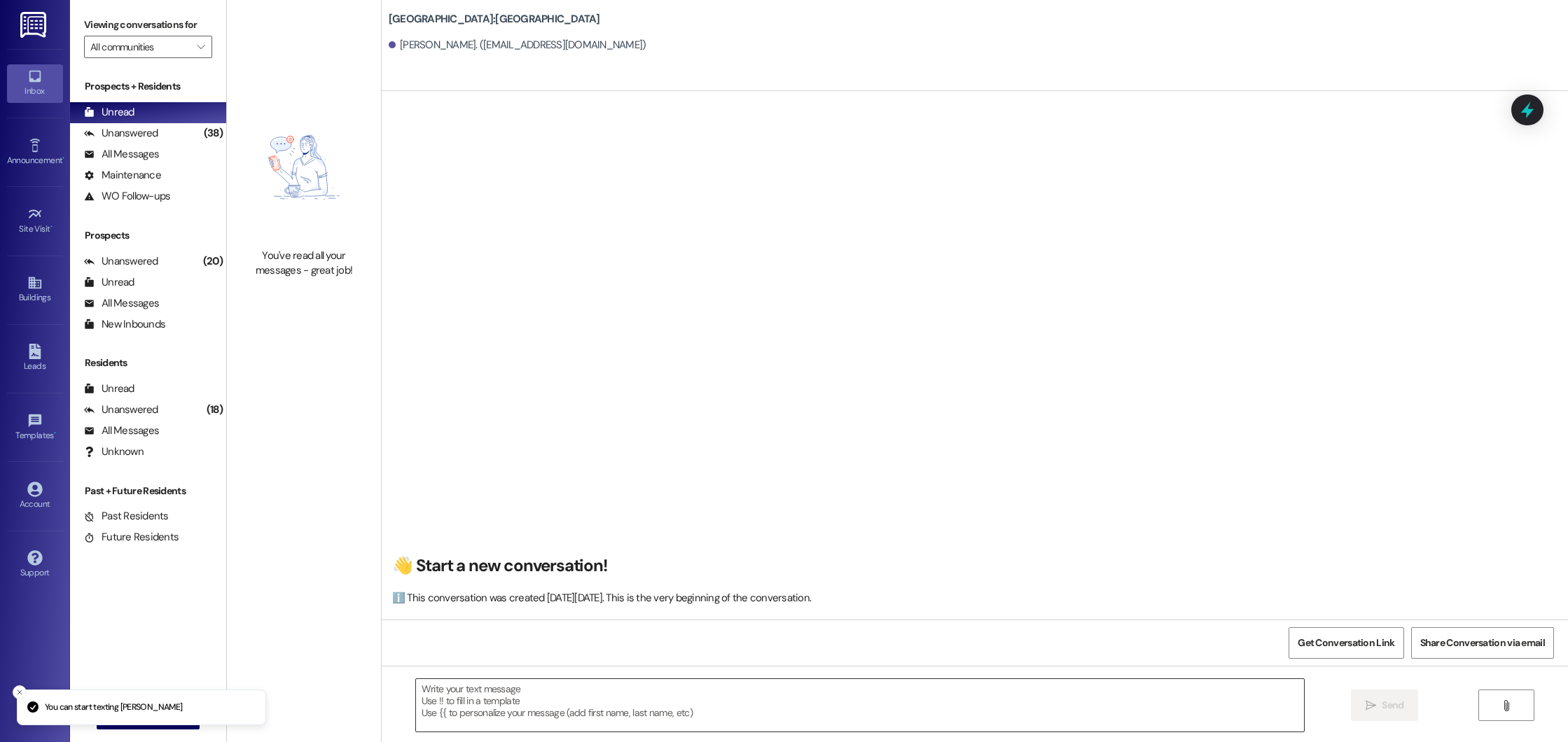
click at [641, 718] on textarea at bounding box center [861, 706] width 889 height 53
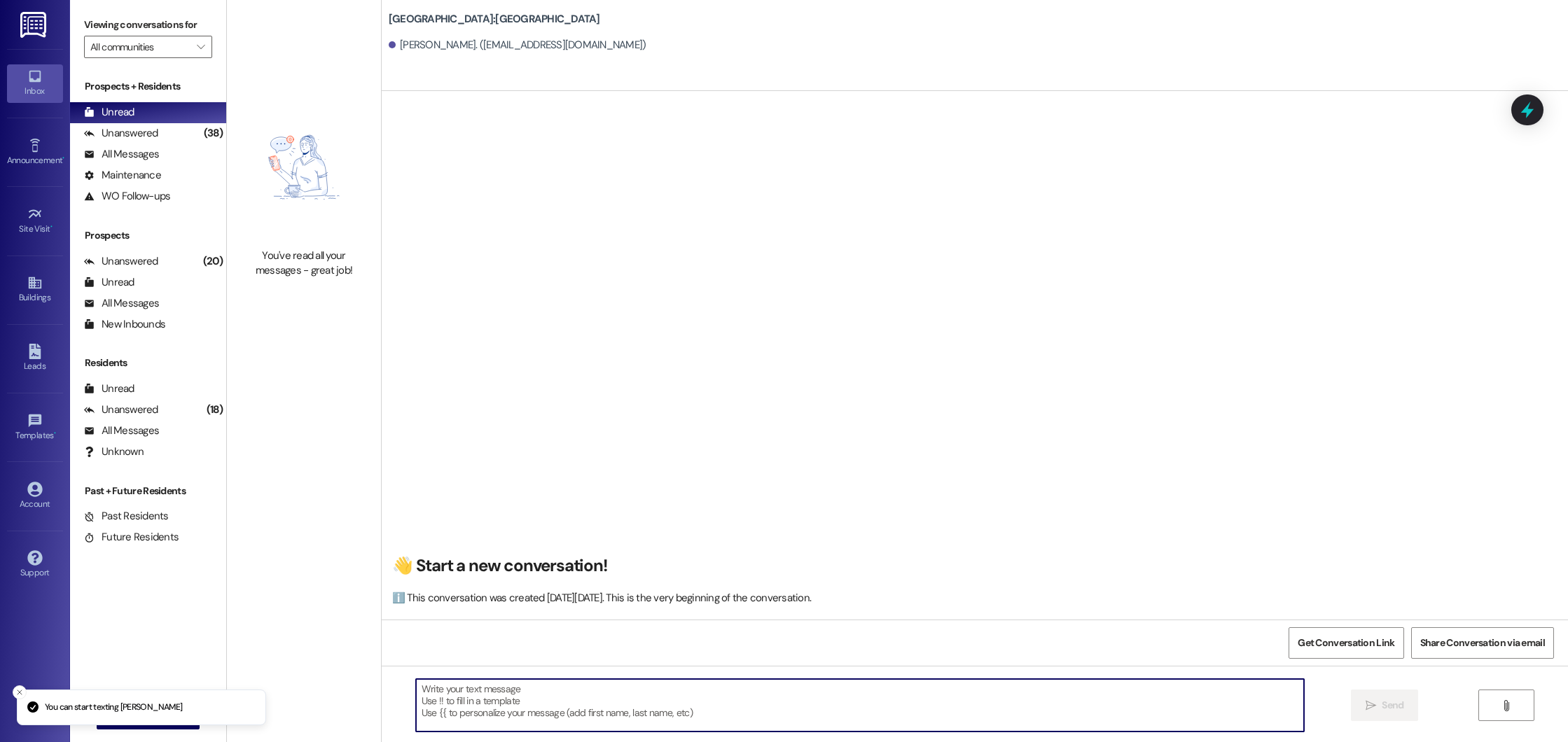
paste textarea "Hi Pamela, this is Summer from Beacon Place Northport. I noticed that you’ve re…"
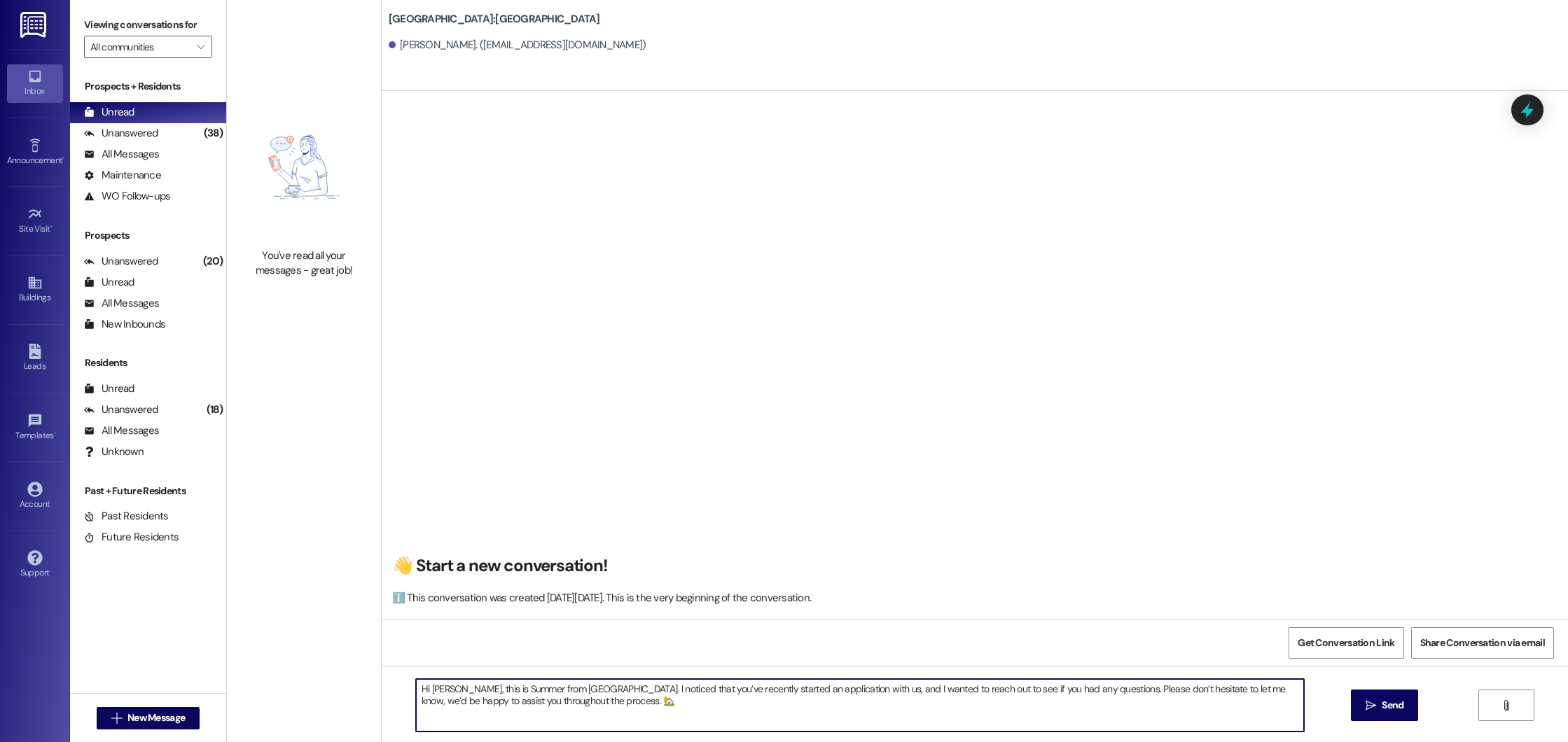
click at [448, 691] on textarea "Hi Pamela, this is Summer from Beacon Place Northport. I noticed that you’ve re…" at bounding box center [861, 706] width 889 height 53
type textarea "Hi Donald, this is Summer from Beacon Place Northport. I noticed that you’ve re…"
click at [1356, 716] on button " Send" at bounding box center [1385, 706] width 68 height 31
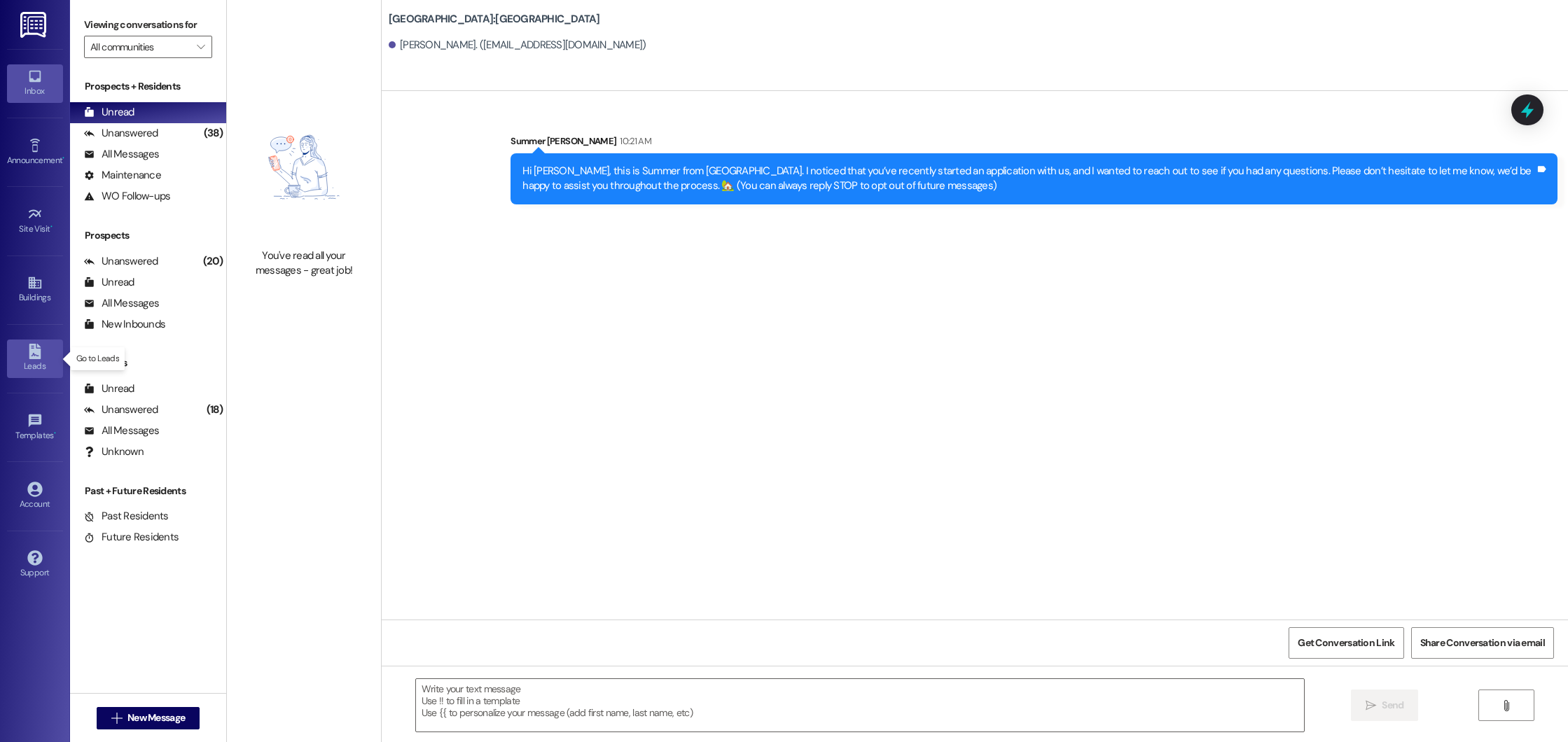
click at [30, 364] on div "Leads" at bounding box center [34, 366] width 70 height 14
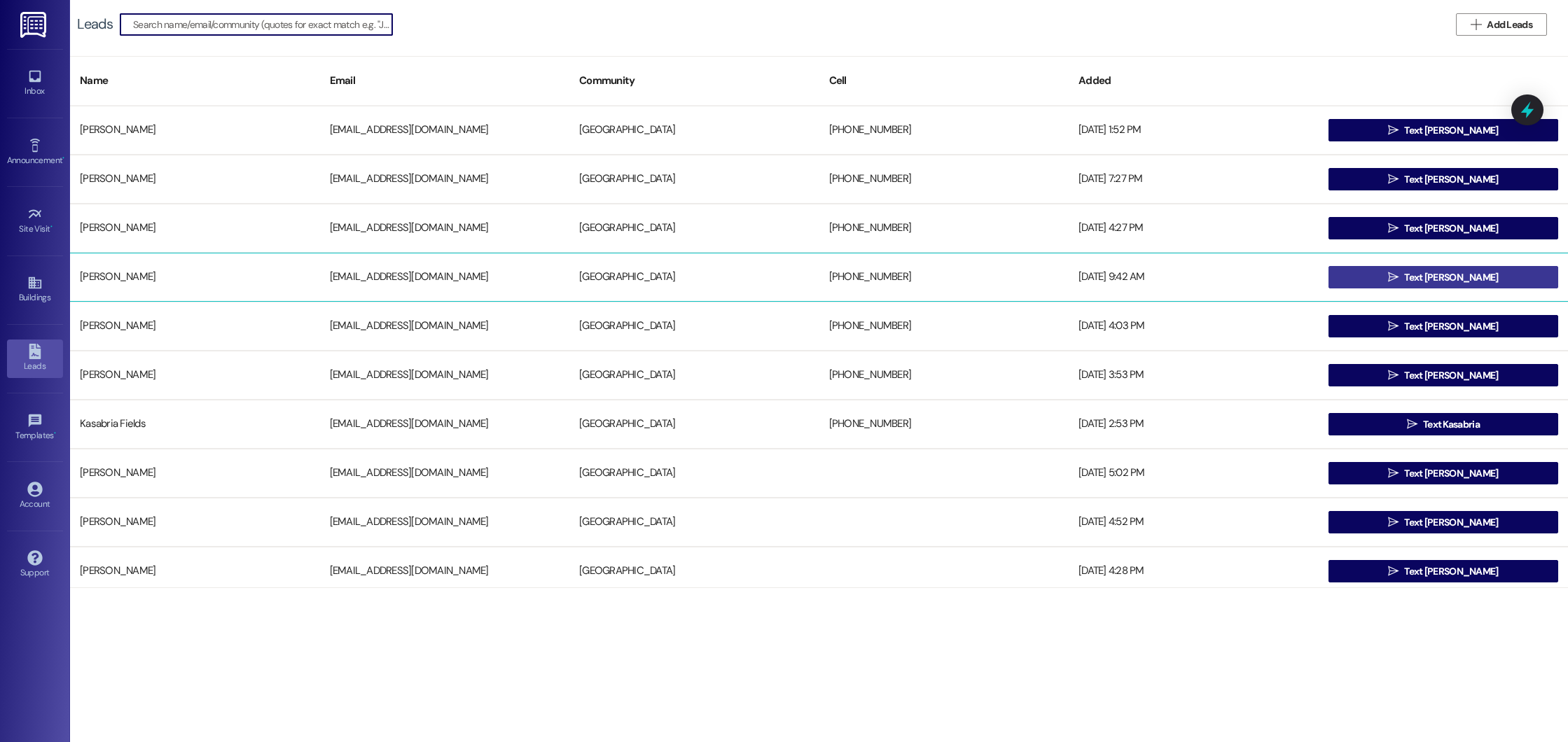
click at [1386, 284] on button " Text Pamela" at bounding box center [1443, 277] width 231 height 23
